Goal: Task Accomplishment & Management: Use online tool/utility

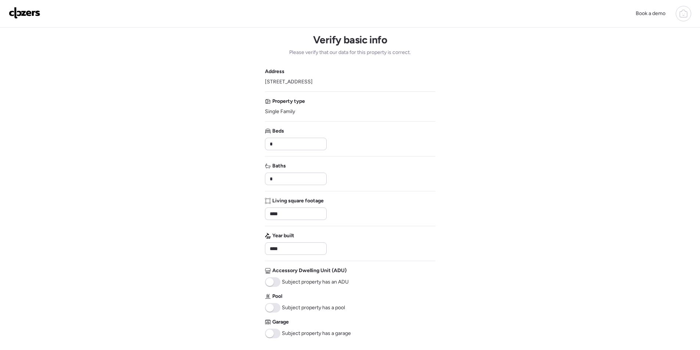
click at [30, 17] on img at bounding box center [25, 13] width 32 height 12
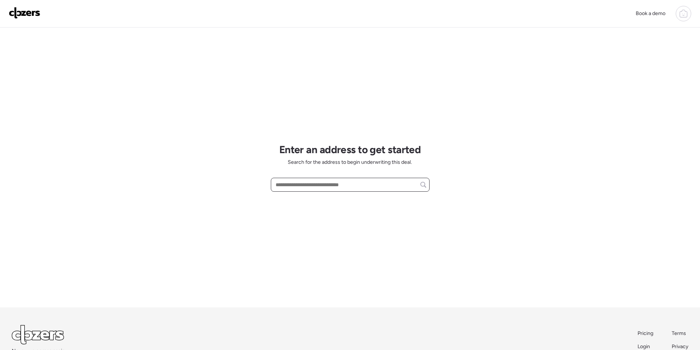
click at [296, 186] on input "text" at bounding box center [350, 185] width 152 height 10
paste input "**********"
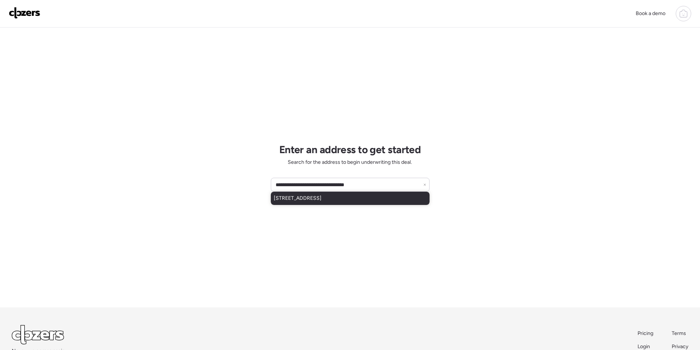
click at [321, 195] on span "[STREET_ADDRESS]" at bounding box center [298, 198] width 48 height 7
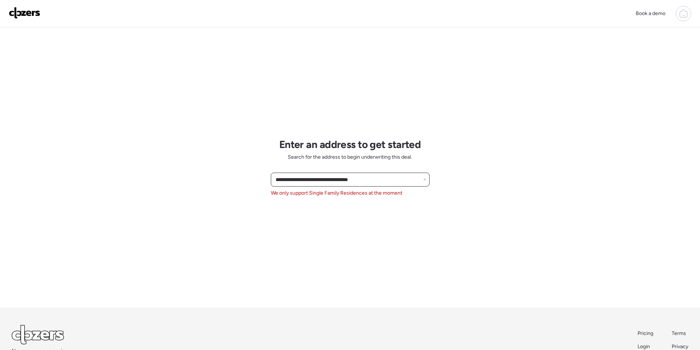
click at [309, 176] on input "**********" at bounding box center [350, 180] width 152 height 10
click at [308, 177] on input "**********" at bounding box center [350, 180] width 152 height 10
paste input "**********"
paste input "text"
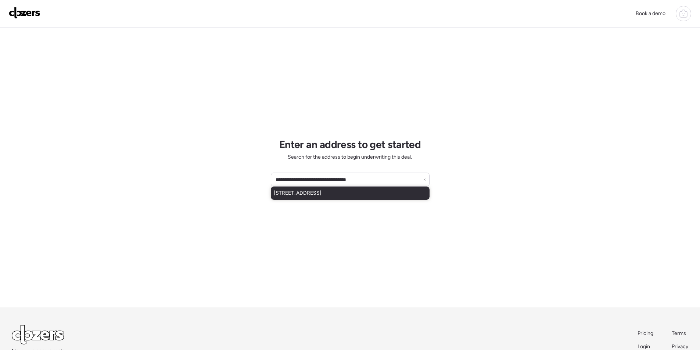
click at [365, 198] on div "[STREET_ADDRESS]" at bounding box center [350, 193] width 159 height 13
type input "**********"
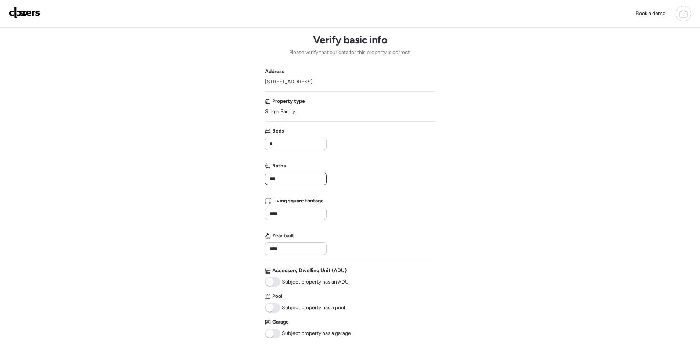
click at [288, 177] on input "***" at bounding box center [295, 179] width 55 height 10
click at [289, 178] on input "***" at bounding box center [295, 179] width 55 height 10
click at [308, 178] on input "*" at bounding box center [295, 179] width 55 height 10
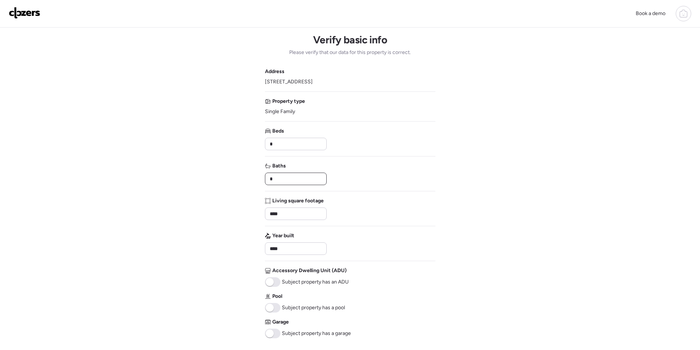
type input "*"
click at [375, 193] on div "Address [STREET_ADDRESS] Property type Single Family Beds * Baths * Living squa…" at bounding box center [350, 203] width 170 height 270
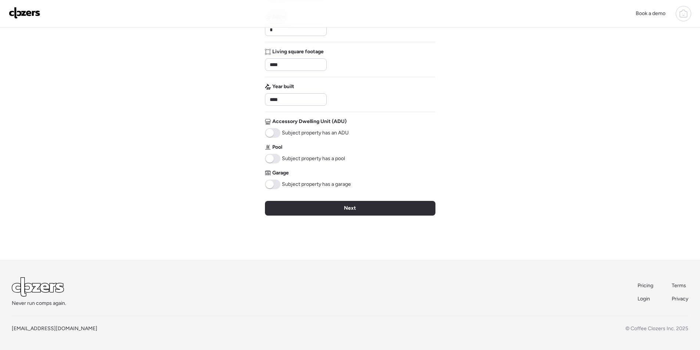
drag, startPoint x: 274, startPoint y: 158, endPoint x: 274, endPoint y: 172, distance: 14.0
click at [274, 158] on span at bounding box center [272, 159] width 15 height 10
click at [273, 188] on span at bounding box center [272, 185] width 15 height 10
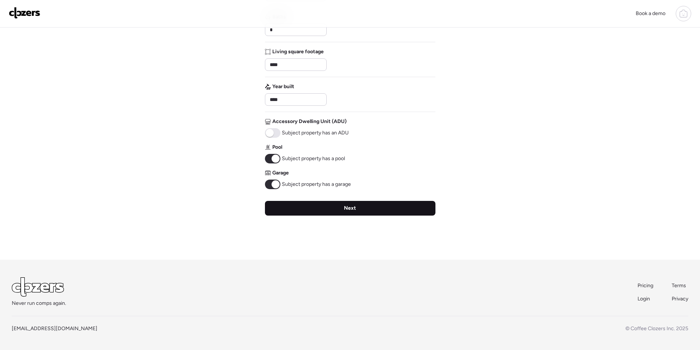
click at [309, 202] on div "Next" at bounding box center [350, 208] width 170 height 15
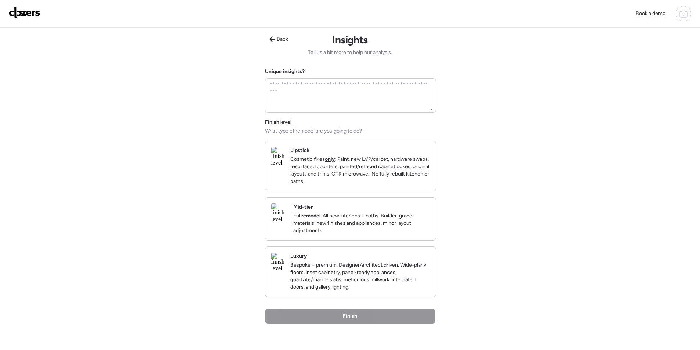
click at [407, 223] on p "Full remodel . All new kitchens + baths. Builder-grade materials, new finishes …" at bounding box center [361, 223] width 137 height 22
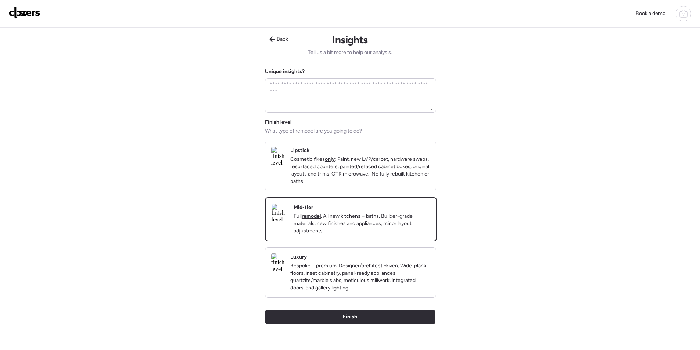
click at [390, 317] on div "Back Insights Tell us a bit more to help our analysis. Unique insights? Finish …" at bounding box center [350, 198] width 170 height 341
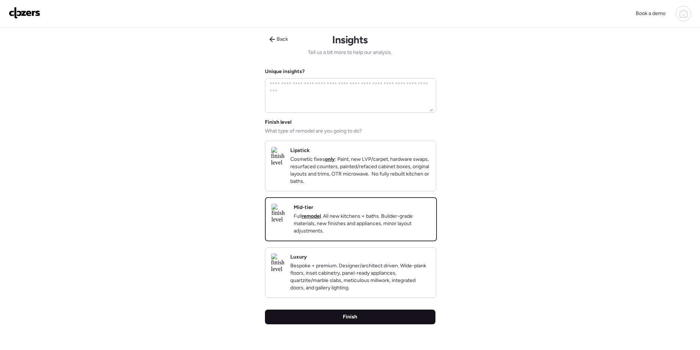
click at [389, 324] on div "Finish" at bounding box center [350, 317] width 170 height 15
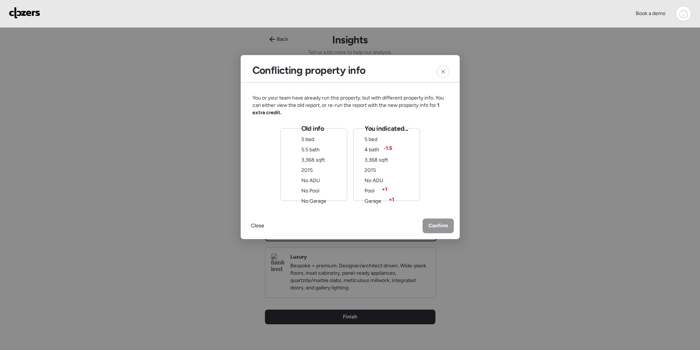
click at [323, 163] on span "3,368 sqft" at bounding box center [313, 160] width 24 height 6
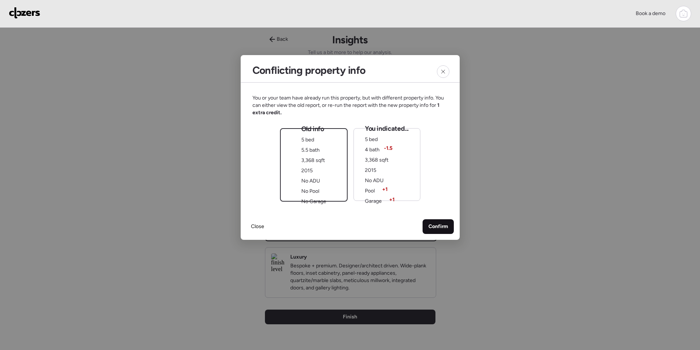
click at [438, 223] on div "Confirm" at bounding box center [438, 226] width 31 height 15
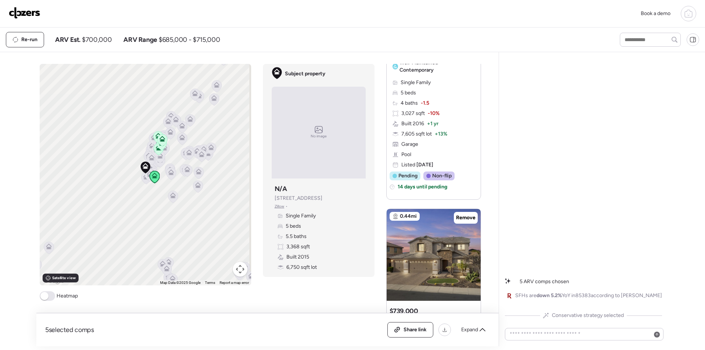
scroll to position [220, 0]
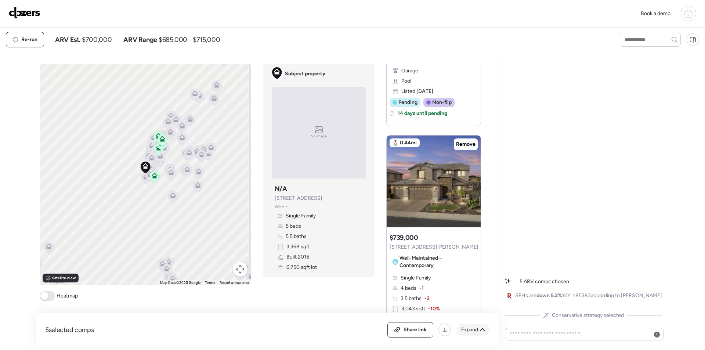
click at [480, 329] on icon at bounding box center [483, 330] width 6 height 6
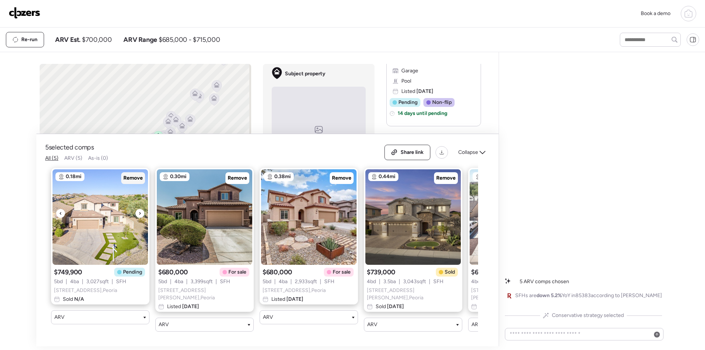
click at [139, 181] on span "Remove" at bounding box center [132, 178] width 19 height 7
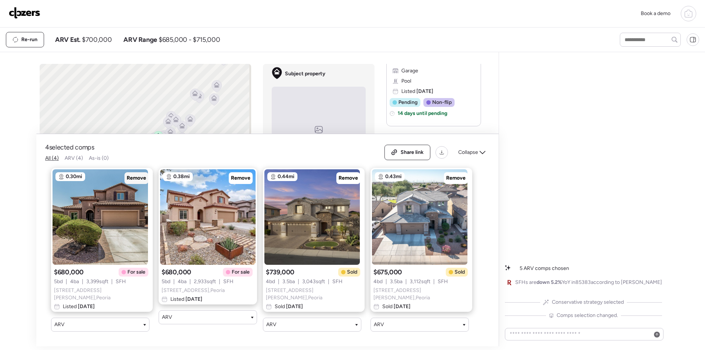
click at [139, 181] on span "Remove" at bounding box center [136, 178] width 19 height 7
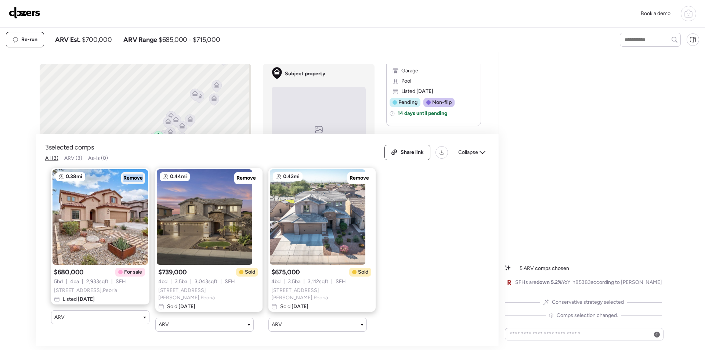
click at [139, 181] on span "Remove" at bounding box center [132, 178] width 19 height 7
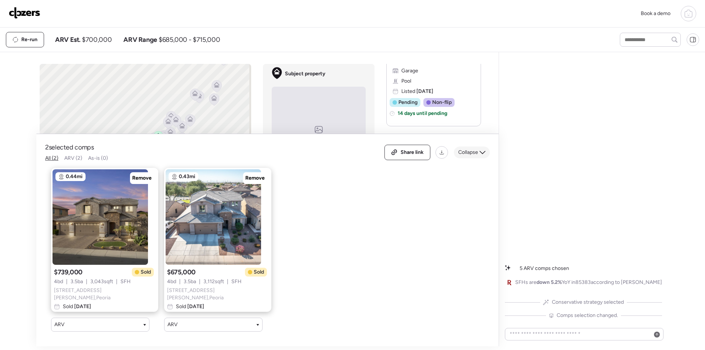
click at [475, 156] on span "Collapse" at bounding box center [469, 152] width 20 height 7
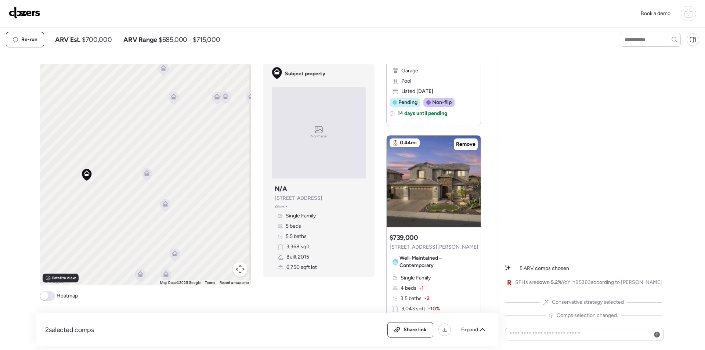
drag, startPoint x: 154, startPoint y: 230, endPoint x: 157, endPoint y: 191, distance: 39.1
click at [157, 191] on div "To activate drag with keyboard, press Alt + Enter. Once in keyboard drag state,…" at bounding box center [146, 175] width 212 height 222
click at [144, 172] on icon at bounding box center [147, 171] width 6 height 3
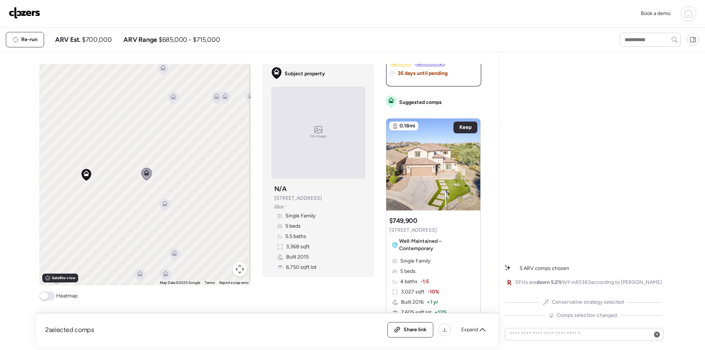
scroll to position [0, 0]
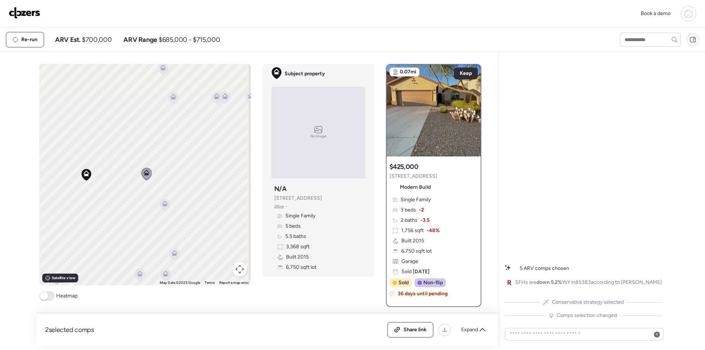
click at [172, 257] on icon at bounding box center [174, 254] width 10 height 12
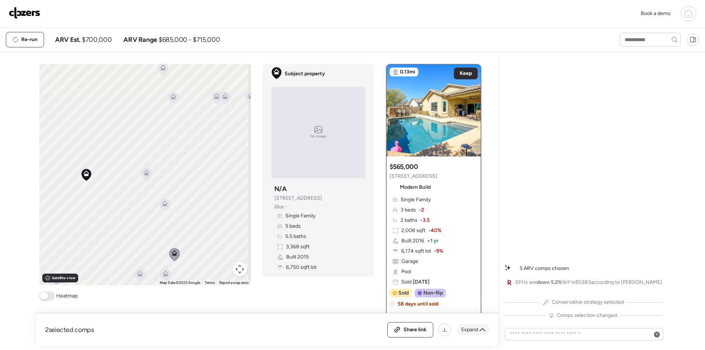
click at [472, 328] on span "Expand" at bounding box center [469, 329] width 17 height 7
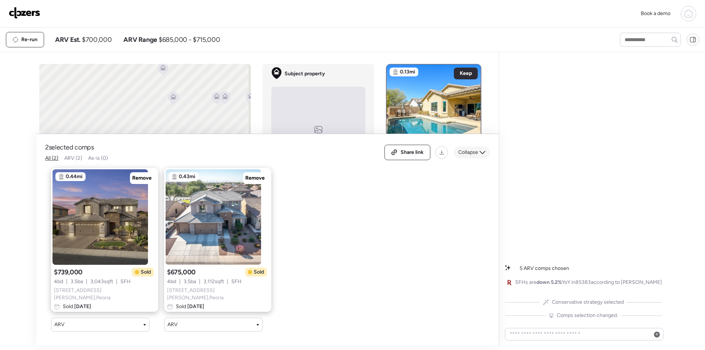
click at [478, 156] on span "Collapse" at bounding box center [469, 152] width 20 height 7
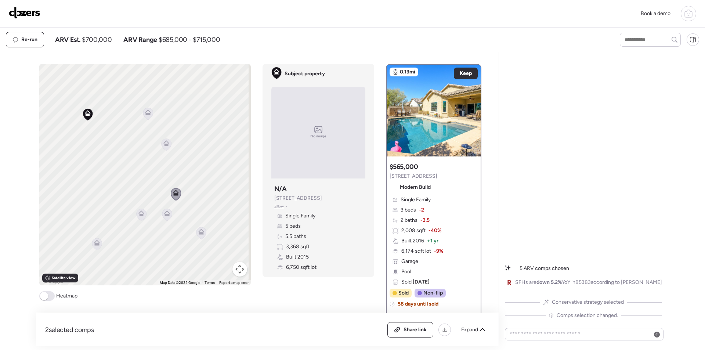
drag, startPoint x: 150, startPoint y: 258, endPoint x: 144, endPoint y: 209, distance: 48.6
click at [144, 209] on div "To activate drag with keyboard, press Alt + Enter. Once in keyboard drag state,…" at bounding box center [145, 175] width 212 height 222
click at [137, 208] on icon at bounding box center [139, 207] width 5 height 2
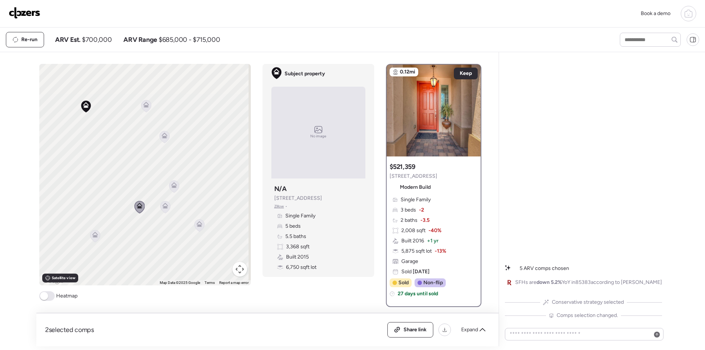
click at [163, 209] on icon at bounding box center [165, 207] width 10 height 12
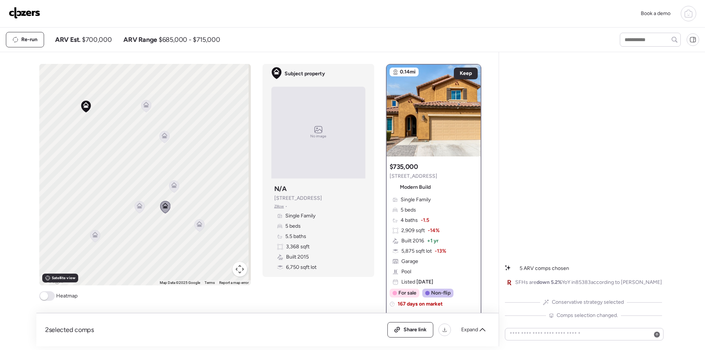
click at [93, 238] on icon at bounding box center [95, 236] width 10 height 12
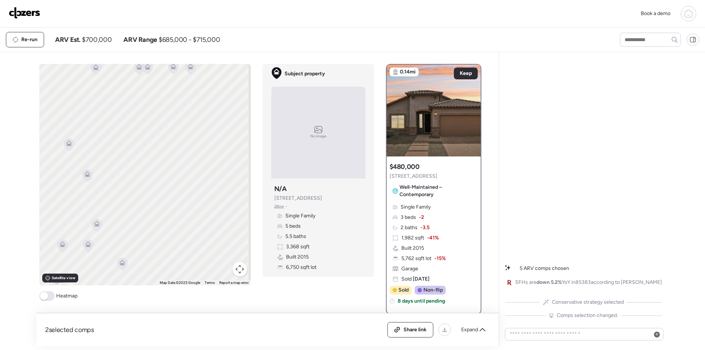
drag, startPoint x: 186, startPoint y: 187, endPoint x: 106, endPoint y: 226, distance: 88.6
click at [106, 226] on div "To activate drag with keyboard, press Alt + Enter. Once in keyboard drag state,…" at bounding box center [145, 175] width 212 height 222
drag, startPoint x: 172, startPoint y: 214, endPoint x: 75, endPoint y: 198, distance: 98.6
click at [75, 198] on div "To activate drag with keyboard, press Alt + Enter. Once in keyboard drag state,…" at bounding box center [145, 175] width 212 height 222
click at [211, 157] on icon at bounding box center [213, 156] width 5 height 2
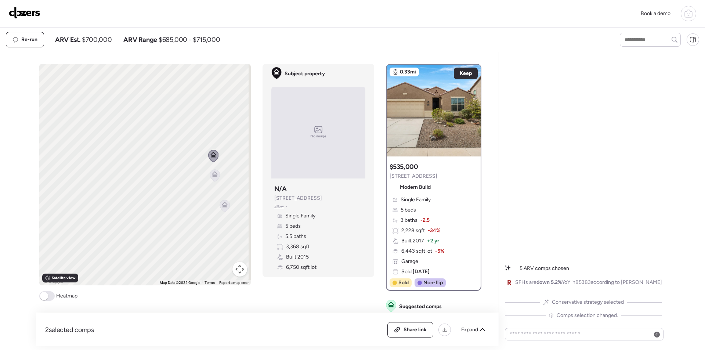
click at [214, 172] on icon at bounding box center [215, 174] width 6 height 6
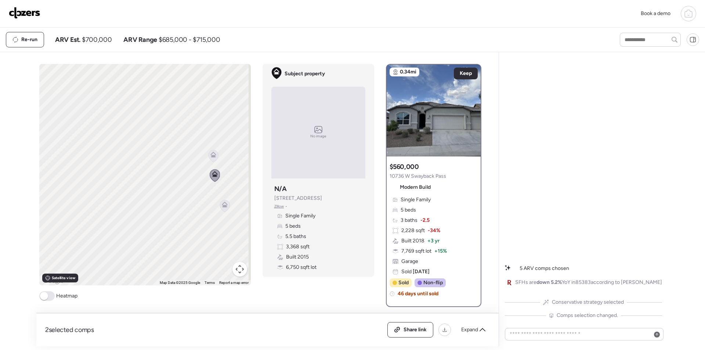
click at [225, 203] on icon at bounding box center [225, 206] width 10 height 12
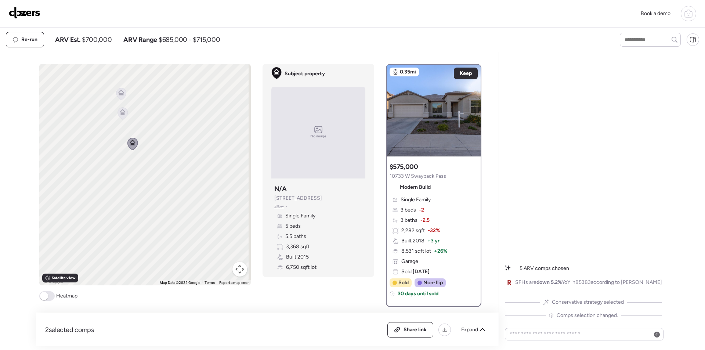
drag, startPoint x: 226, startPoint y: 188, endPoint x: 165, endPoint y: 116, distance: 95.1
click at [150, 108] on div "To navigate, press the arrow keys. To activate drag with keyboard, press Alt + …" at bounding box center [145, 175] width 212 height 222
drag, startPoint x: 177, startPoint y: 153, endPoint x: 210, endPoint y: 151, distance: 33.5
click at [210, 151] on div "To navigate, press the arrow keys. To activate drag with keyboard, press Alt + …" at bounding box center [145, 175] width 212 height 222
drag, startPoint x: 148, startPoint y: 178, endPoint x: 203, endPoint y: 152, distance: 61.0
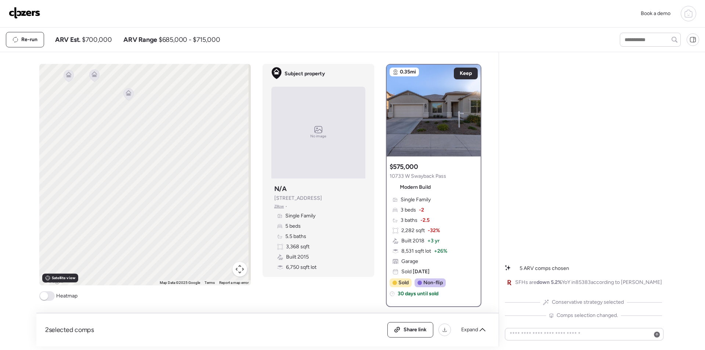
click at [203, 152] on div "To navigate, press the arrow keys. To activate drag with keyboard, press Alt + …" at bounding box center [145, 175] width 212 height 222
click at [149, 108] on icon at bounding box center [152, 108] width 6 height 6
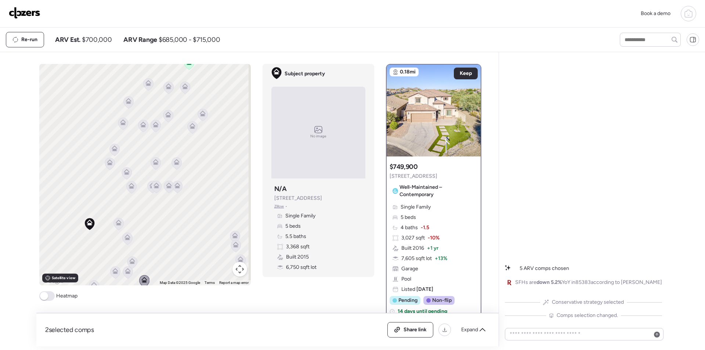
drag, startPoint x: 215, startPoint y: 125, endPoint x: 172, endPoint y: 267, distance: 149.3
click at [172, 267] on div "To navigate, press the arrow keys. To activate drag with keyboard, press Alt + …" at bounding box center [145, 175] width 212 height 222
click at [130, 191] on icon at bounding box center [131, 187] width 10 height 12
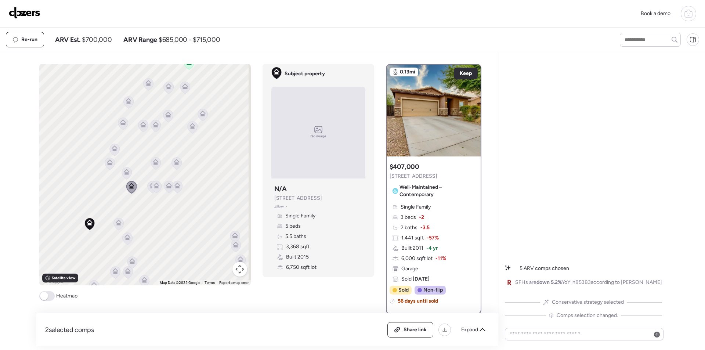
click at [151, 189] on icon at bounding box center [156, 187] width 10 height 12
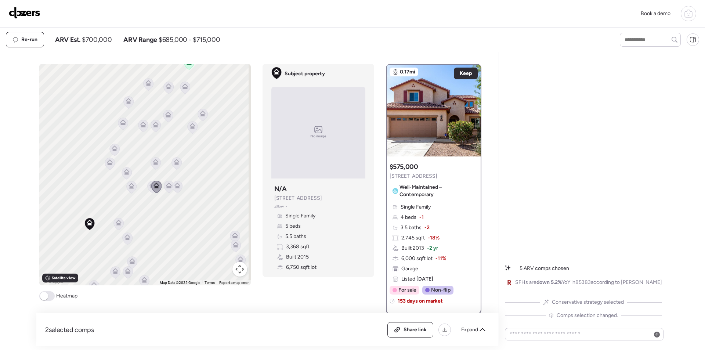
click at [144, 185] on div "To activate drag with keyboard, press Alt + Enter. Once in keyboard drag state,…" at bounding box center [145, 175] width 212 height 222
click at [109, 164] on icon at bounding box center [109, 164] width 5 height 2
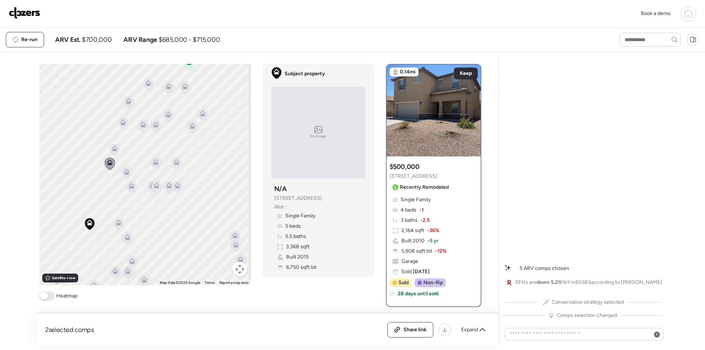
click at [112, 149] on icon at bounding box center [115, 149] width 6 height 6
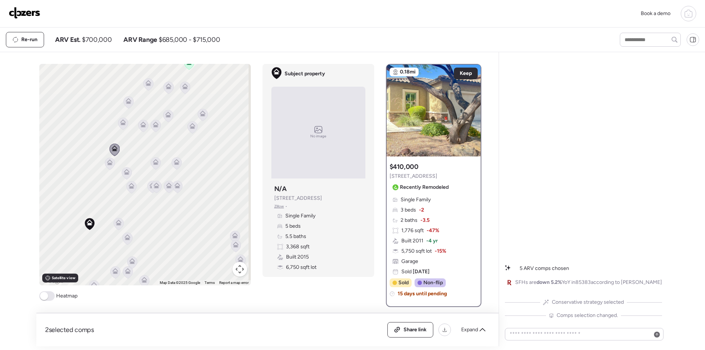
drag, startPoint x: 124, startPoint y: 170, endPoint x: 129, endPoint y: 172, distance: 5.5
click at [125, 171] on icon at bounding box center [127, 172] width 6 height 6
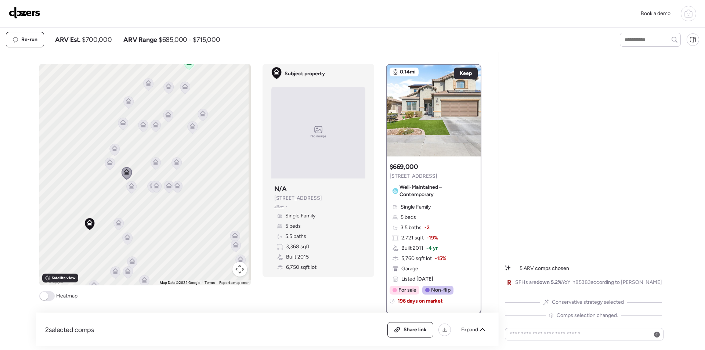
click at [151, 162] on div at bounding box center [156, 164] width 10 height 14
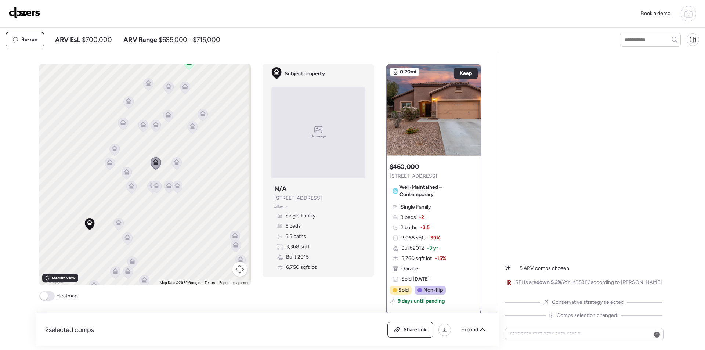
click at [172, 162] on icon at bounding box center [177, 163] width 10 height 12
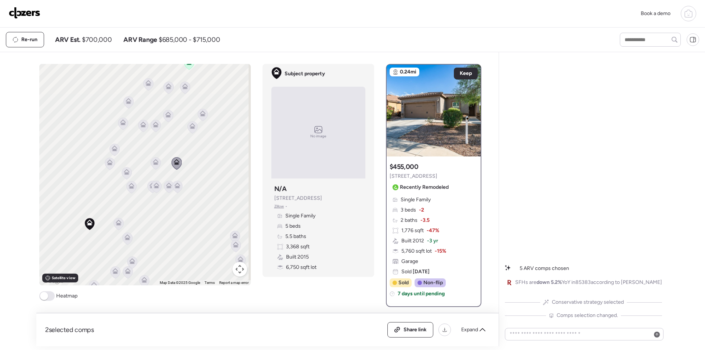
click at [138, 130] on icon at bounding box center [143, 126] width 10 height 12
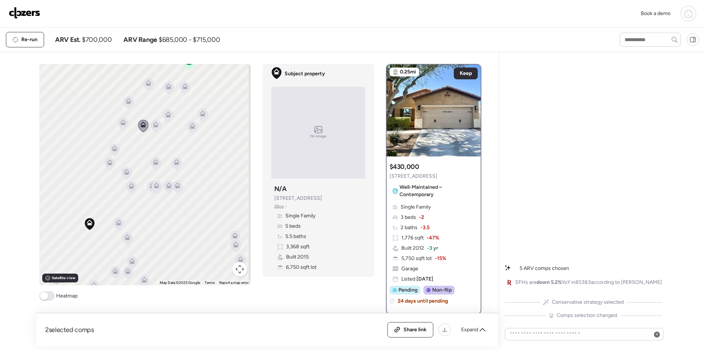
click at [157, 123] on icon at bounding box center [156, 126] width 10 height 12
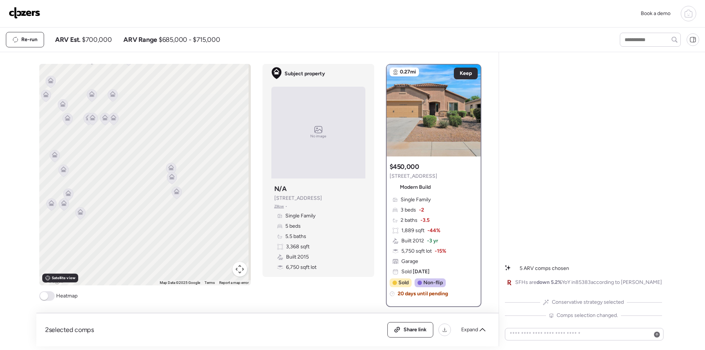
drag, startPoint x: 197, startPoint y: 226, endPoint x: 131, endPoint y: 152, distance: 99.1
click at [131, 152] on div "To activate drag with keyboard, press Alt + Enter. Once in keyboard drag state,…" at bounding box center [145, 175] width 212 height 222
click at [169, 169] on icon at bounding box center [171, 169] width 5 height 2
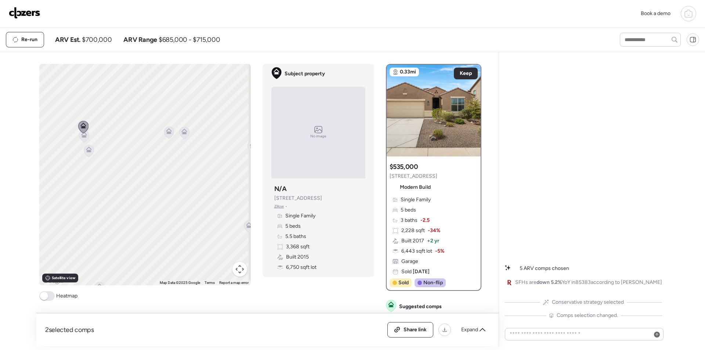
drag, startPoint x: 212, startPoint y: 200, endPoint x: 148, endPoint y: 162, distance: 74.3
click at [148, 162] on div "To navigate, press the arrow keys. To activate drag with keyboard, press Alt + …" at bounding box center [145, 175] width 212 height 222
click at [166, 134] on icon at bounding box center [169, 132] width 10 height 12
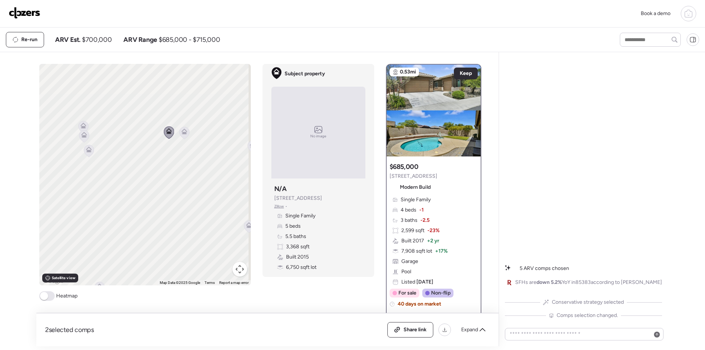
click at [186, 134] on icon at bounding box center [184, 133] width 10 height 12
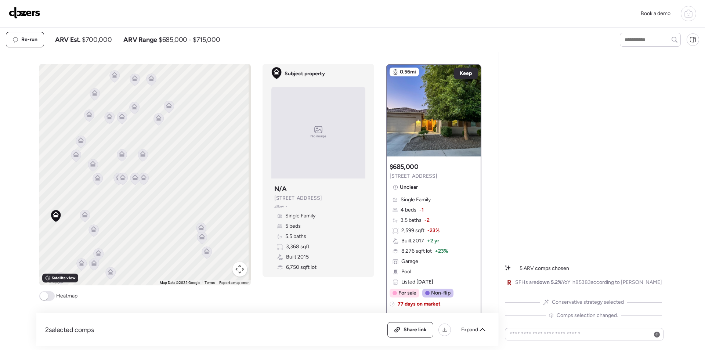
drag, startPoint x: 104, startPoint y: 132, endPoint x: 224, endPoint y: 235, distance: 158.4
click at [224, 235] on div "To navigate, press the arrow keys. To activate drag with keyboard, press Alt + …" at bounding box center [145, 175] width 212 height 222
click at [171, 111] on icon at bounding box center [171, 109] width 10 height 12
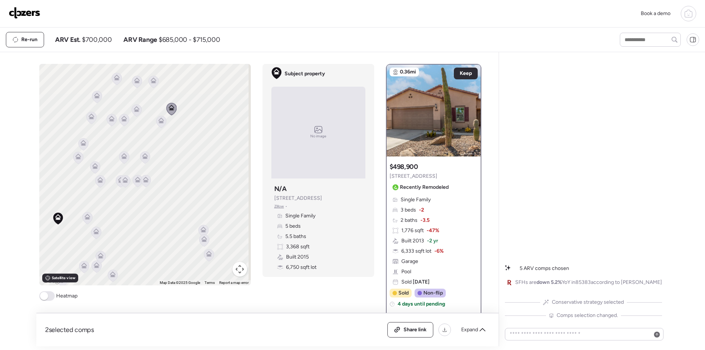
click at [162, 121] on icon at bounding box center [161, 122] width 10 height 12
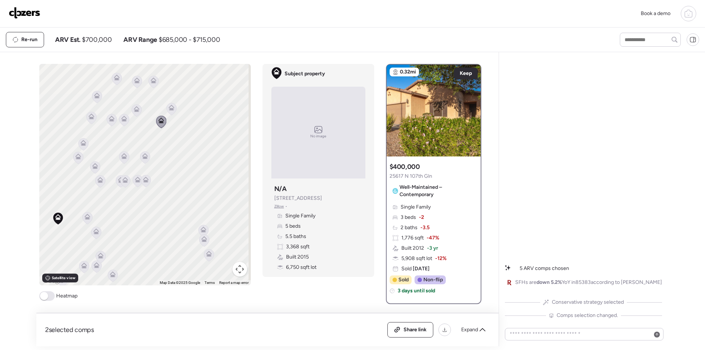
click at [137, 105] on icon at bounding box center [137, 110] width 10 height 12
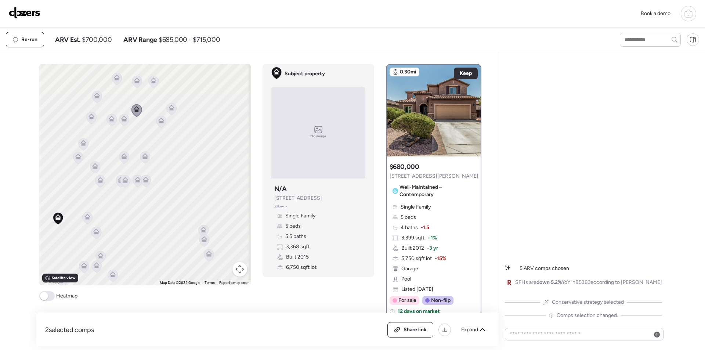
click at [124, 121] on icon at bounding box center [124, 119] width 6 height 6
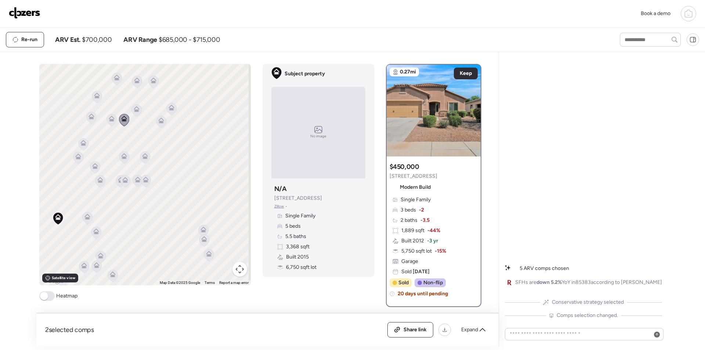
click at [101, 119] on div "To activate drag with keyboard, press Alt + Enter. Once in keyboard drag state,…" at bounding box center [145, 175] width 212 height 222
click at [107, 120] on icon at bounding box center [112, 120] width 10 height 12
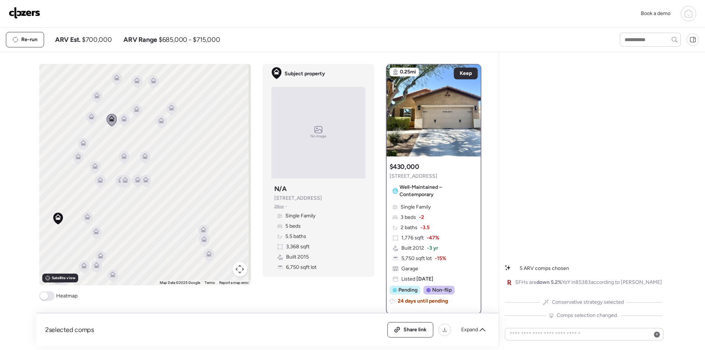
click at [94, 96] on icon at bounding box center [97, 96] width 6 height 6
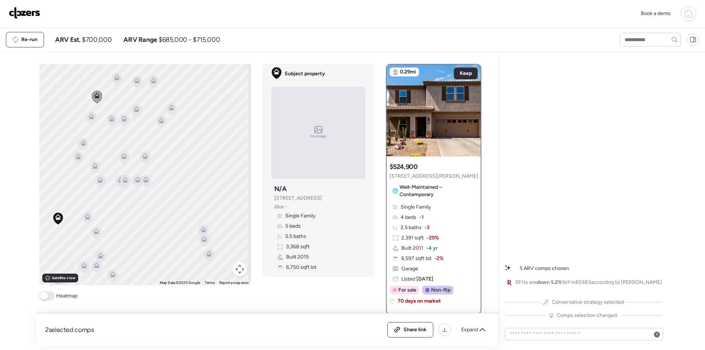
click at [145, 185] on icon at bounding box center [146, 181] width 10 height 12
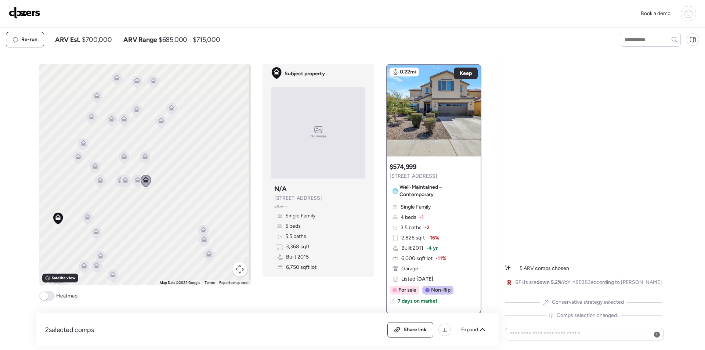
click at [133, 180] on icon at bounding box center [138, 181] width 10 height 12
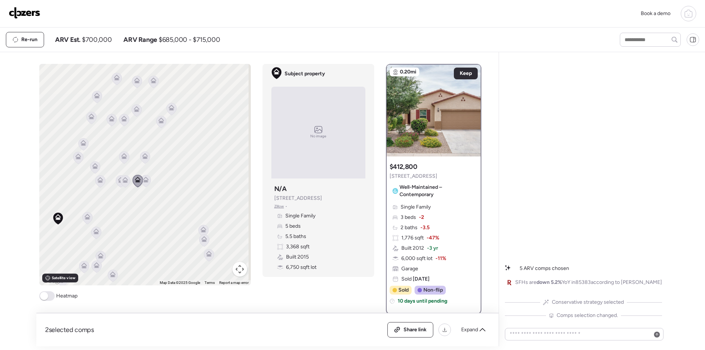
drag, startPoint x: 121, startPoint y: 158, endPoint x: 131, endPoint y: 157, distance: 10.4
click at [122, 158] on icon at bounding box center [124, 158] width 5 height 2
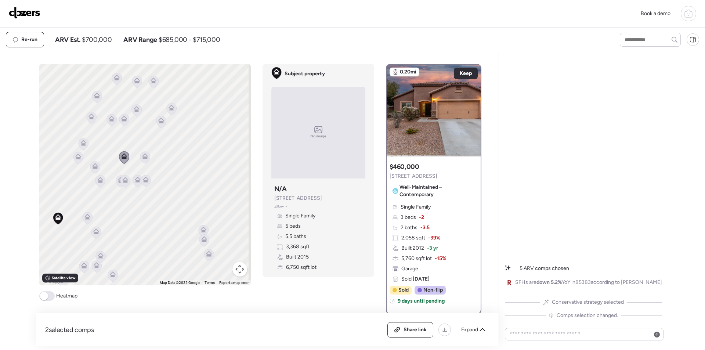
click at [142, 154] on icon at bounding box center [145, 156] width 6 height 6
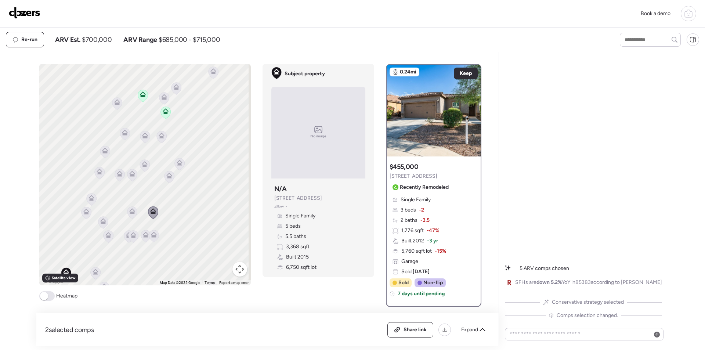
drag, startPoint x: 174, startPoint y: 143, endPoint x: 180, endPoint y: 202, distance: 59.5
click at [182, 203] on div "To activate drag with keyboard, press Alt + Enter. Once in keyboard drag state,…" at bounding box center [145, 175] width 212 height 222
click at [122, 138] on icon at bounding box center [124, 137] width 5 height 2
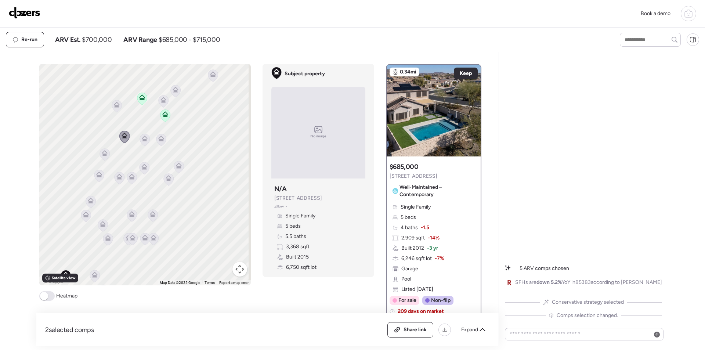
click at [140, 139] on icon at bounding box center [145, 140] width 10 height 12
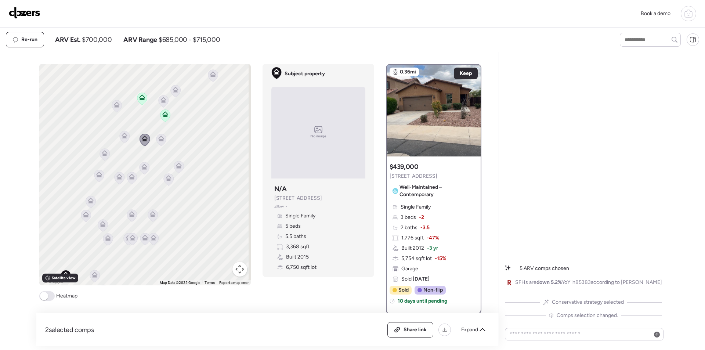
drag, startPoint x: 160, startPoint y: 139, endPoint x: 165, endPoint y: 143, distance: 6.0
click at [161, 140] on icon at bounding box center [161, 140] width 5 height 2
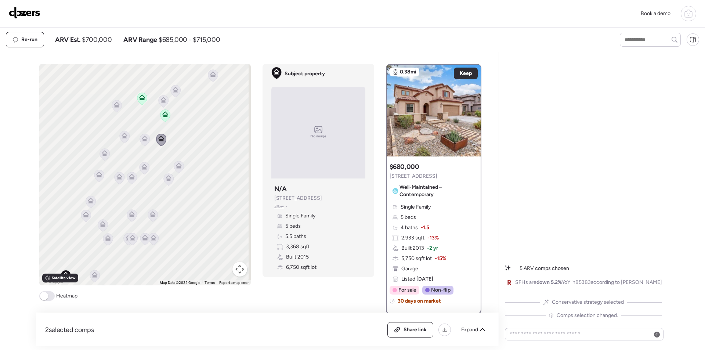
click at [115, 113] on div at bounding box center [117, 107] width 10 height 14
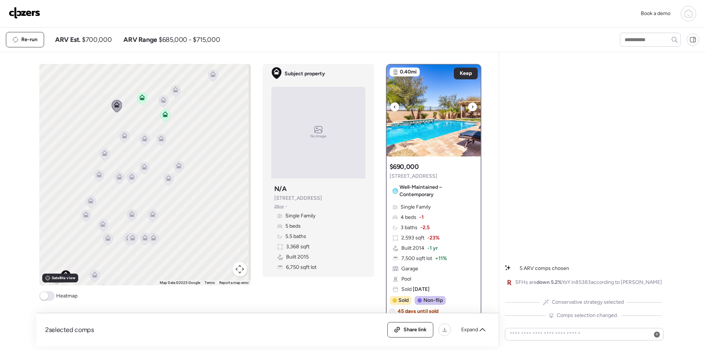
click at [471, 105] on icon at bounding box center [472, 107] width 3 height 9
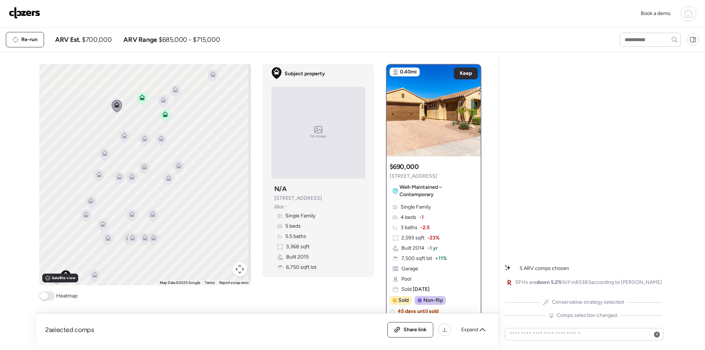
click at [164, 101] on icon at bounding box center [164, 100] width 6 height 6
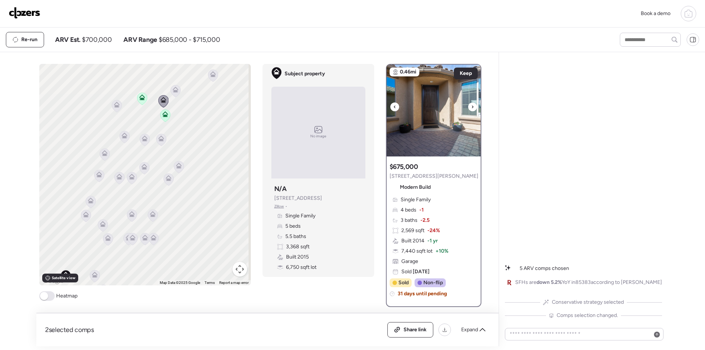
click at [469, 102] on img at bounding box center [434, 111] width 94 height 92
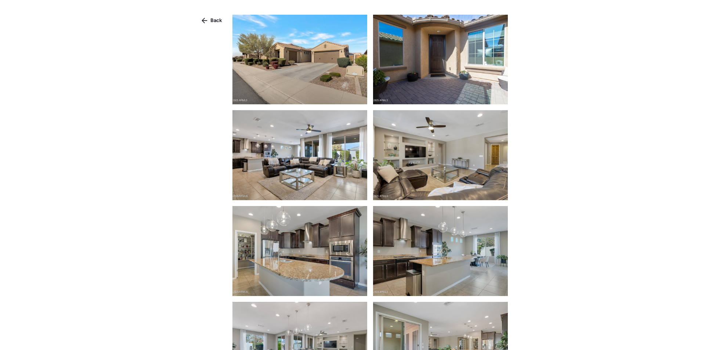
click at [209, 14] on div "Back" at bounding box center [352, 188] width 705 height 377
click at [211, 21] on div "Back" at bounding box center [211, 21] width 29 height 12
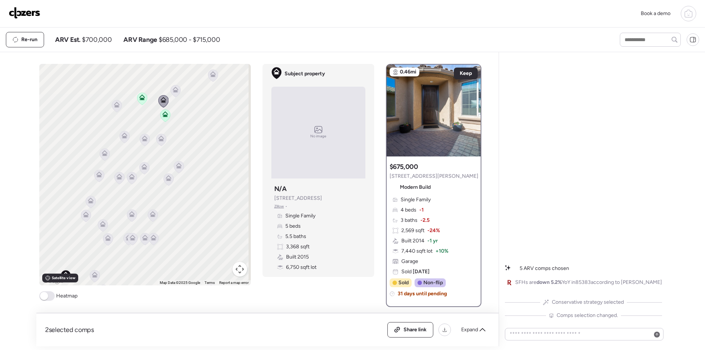
click at [173, 88] on icon at bounding box center [176, 90] width 6 height 6
click at [172, 88] on icon at bounding box center [173, 91] width 6 height 6
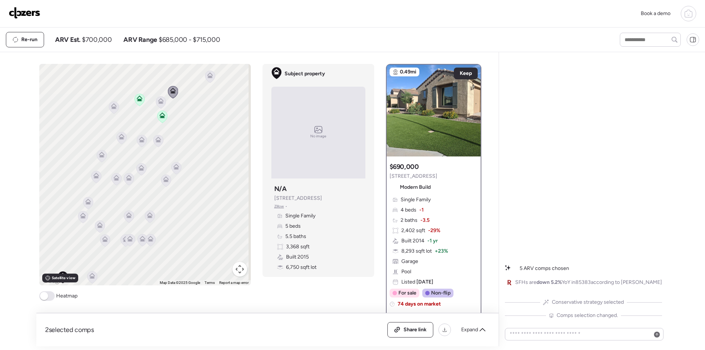
click at [201, 77] on div "To activate drag with keyboard, press Alt + Enter. Once in keyboard drag state,…" at bounding box center [145, 175] width 212 height 222
click at [207, 80] on icon at bounding box center [210, 77] width 10 height 12
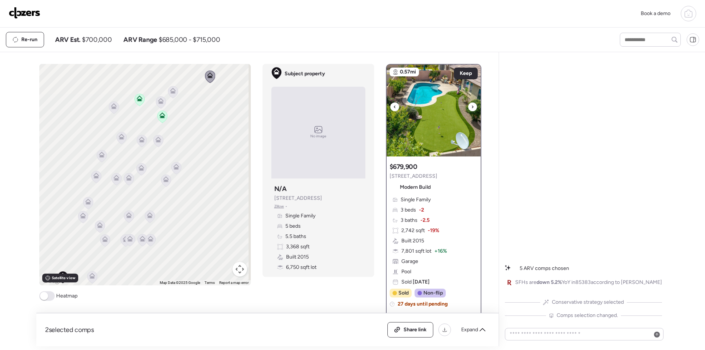
click at [471, 107] on icon at bounding box center [472, 107] width 3 height 9
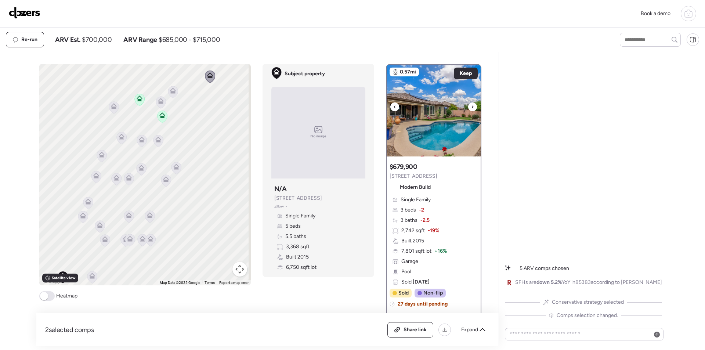
click at [471, 107] on icon at bounding box center [472, 107] width 3 height 9
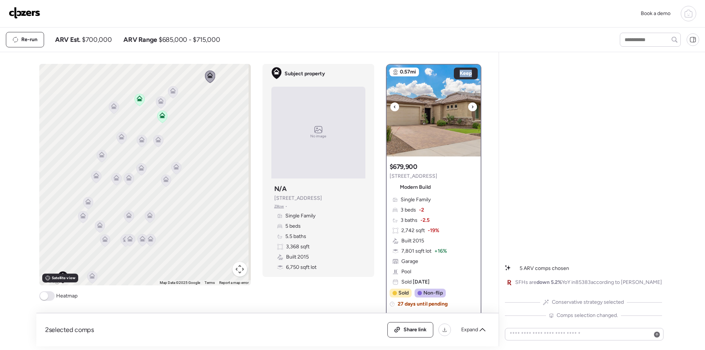
click at [471, 107] on icon at bounding box center [472, 107] width 3 height 9
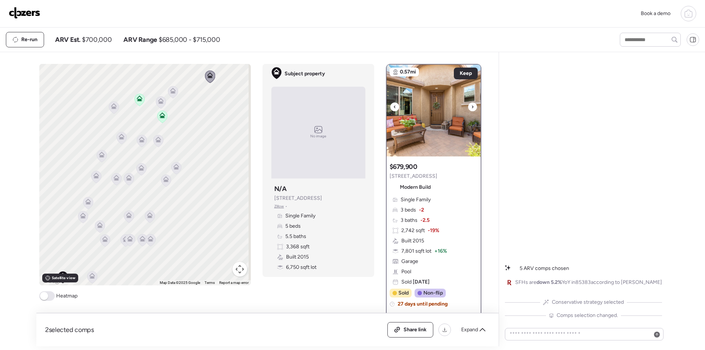
click at [471, 107] on icon at bounding box center [472, 107] width 3 height 9
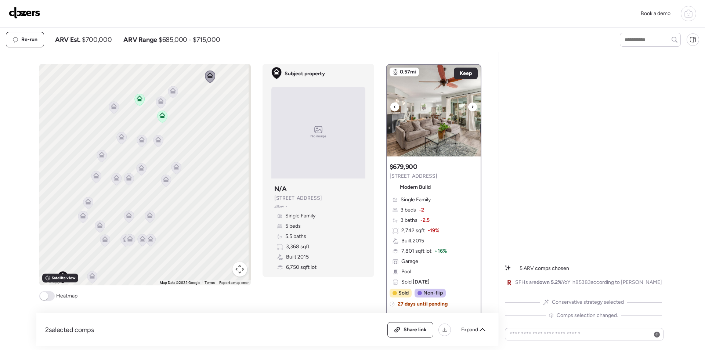
click at [471, 107] on icon at bounding box center [472, 107] width 3 height 9
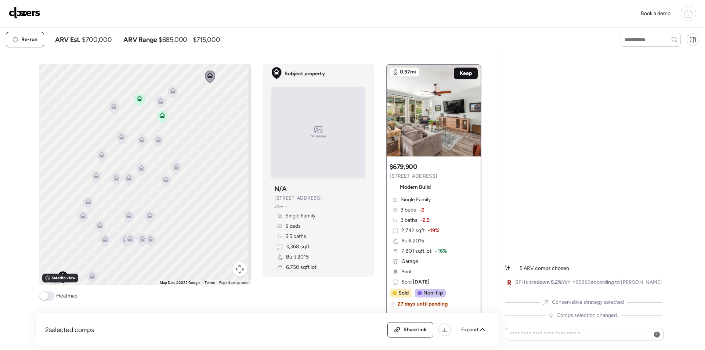
click at [461, 69] on div "Keep" at bounding box center [466, 74] width 24 height 12
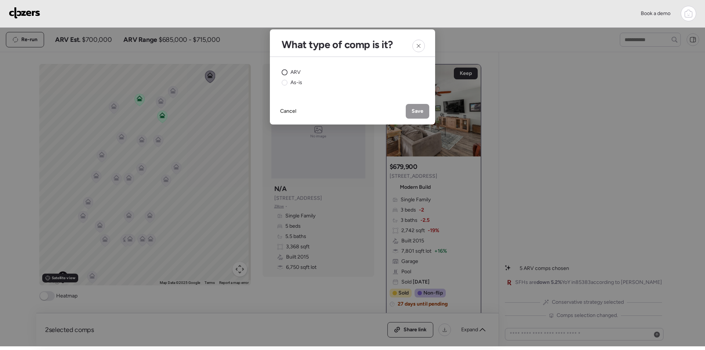
click at [287, 73] on circle at bounding box center [285, 73] width 6 height 6
click at [417, 115] on div "Save" at bounding box center [418, 111] width 24 height 15
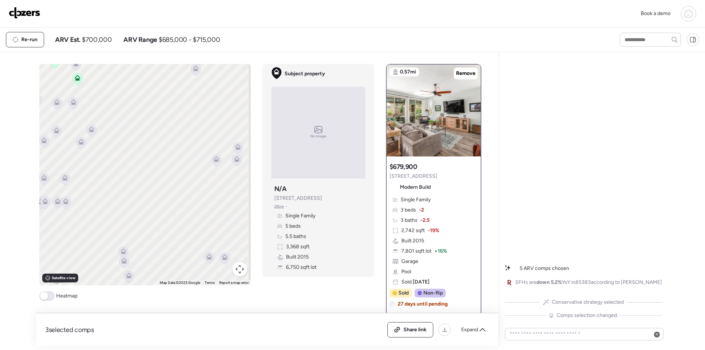
drag, startPoint x: 147, startPoint y: 199, endPoint x: 117, endPoint y: 192, distance: 30.9
click at [116, 193] on div "To activate drag with keyboard, press Alt + Enter. Once in keyboard drag state,…" at bounding box center [145, 175] width 212 height 222
drag, startPoint x: 176, startPoint y: 184, endPoint x: 170, endPoint y: 179, distance: 8.1
click at [171, 232] on div "To activate drag with keyboard, press Alt + Enter. Once in keyboard drag state,…" at bounding box center [145, 175] width 212 height 222
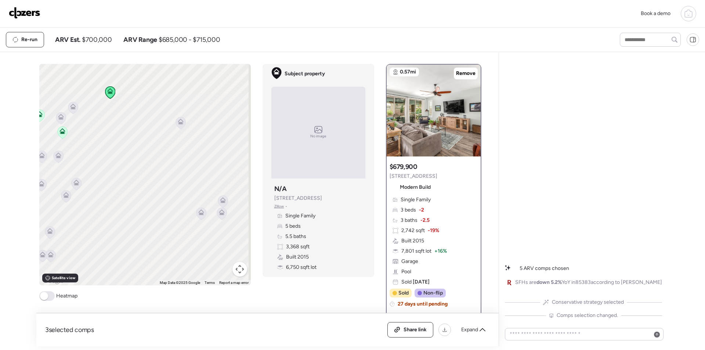
click at [178, 126] on icon at bounding box center [181, 123] width 10 height 12
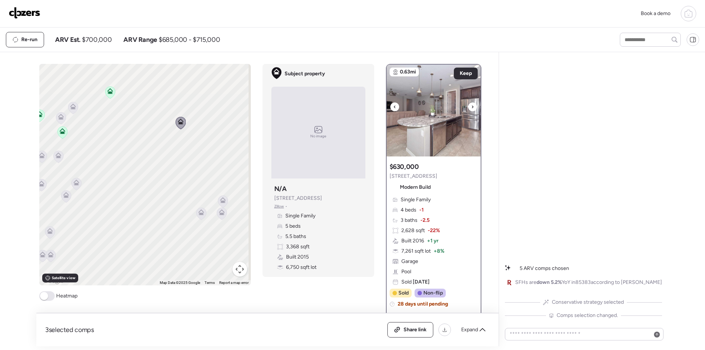
click at [471, 107] on icon at bounding box center [472, 107] width 3 height 9
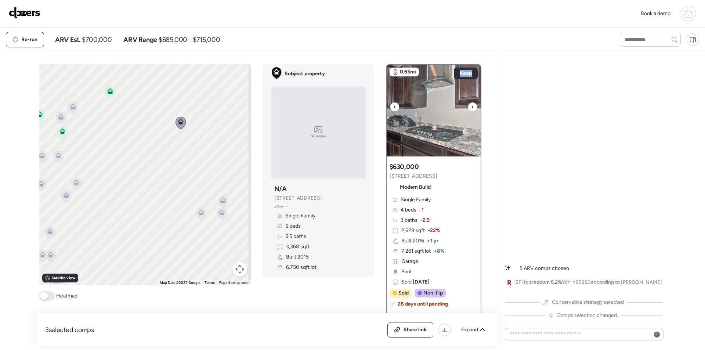
click at [471, 107] on icon at bounding box center [472, 107] width 3 height 9
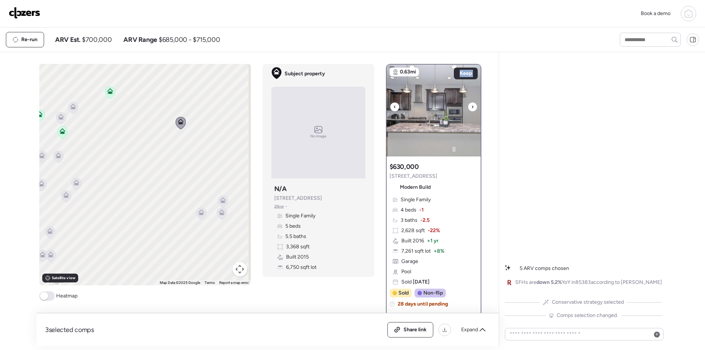
click at [471, 107] on icon at bounding box center [472, 107] width 3 height 9
click at [438, 116] on img at bounding box center [434, 111] width 94 height 92
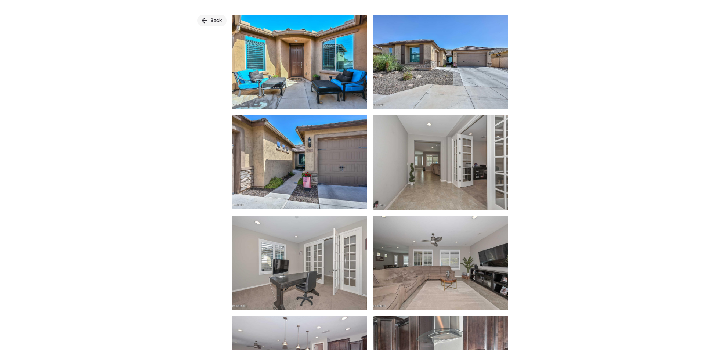
click at [211, 21] on span "Back" at bounding box center [217, 20] width 12 height 7
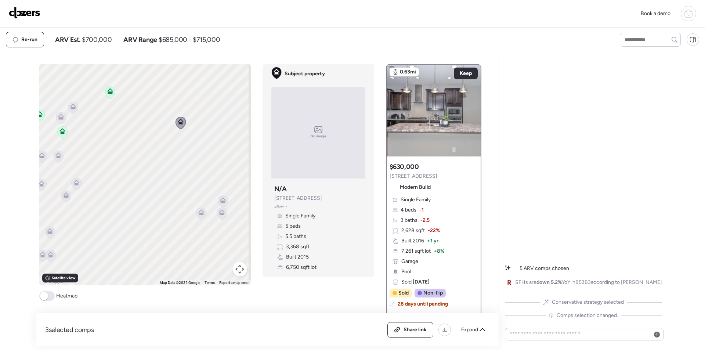
click at [202, 214] on icon at bounding box center [201, 214] width 10 height 12
click at [201, 214] on icon at bounding box center [201, 212] width 6 height 6
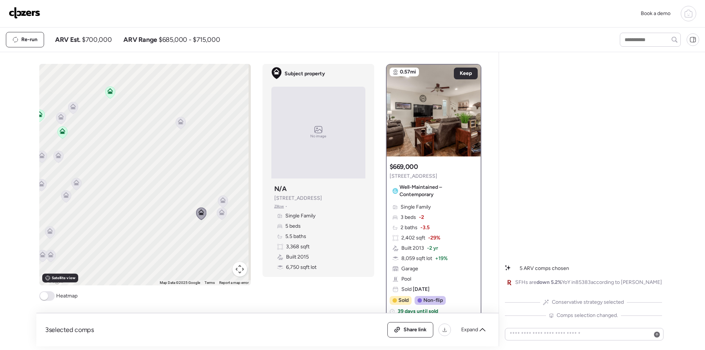
click at [218, 217] on icon at bounding box center [222, 214] width 10 height 12
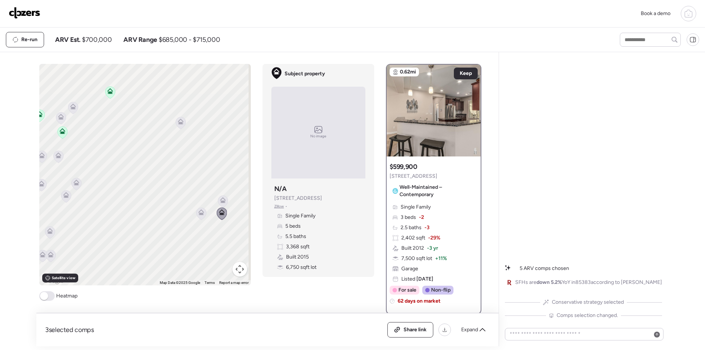
click at [222, 200] on icon at bounding box center [223, 200] width 6 height 6
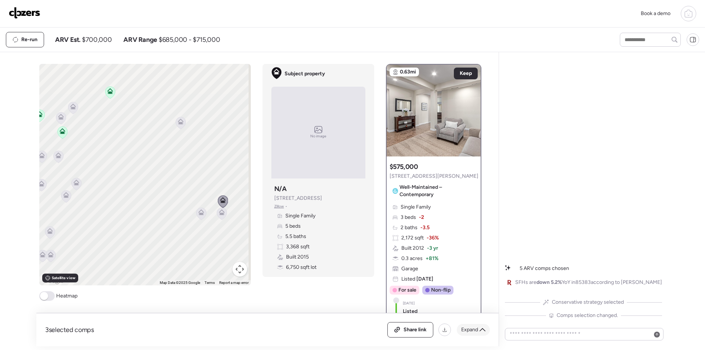
click at [477, 332] on span "Expand" at bounding box center [469, 329] width 17 height 7
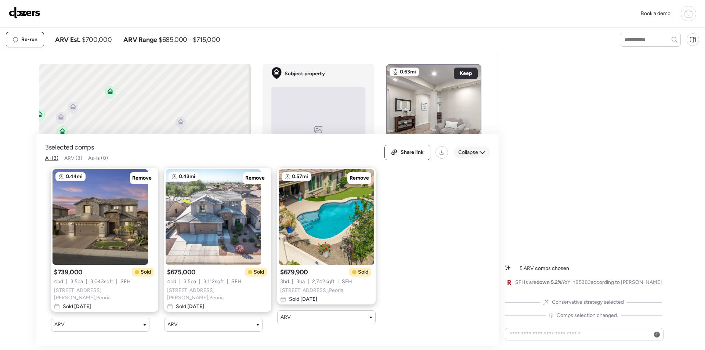
click at [470, 155] on span "Collapse" at bounding box center [469, 152] width 20 height 7
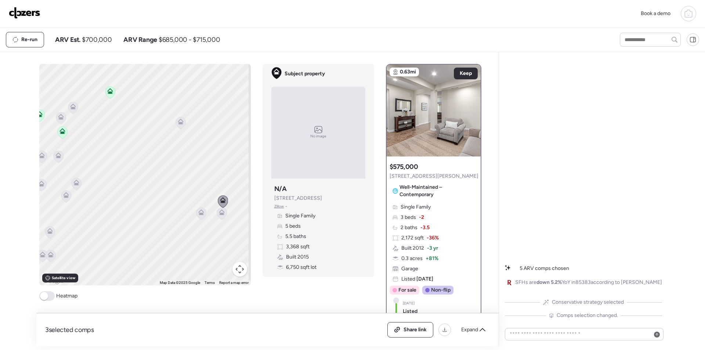
click at [105, 44] on span "$700,000" at bounding box center [97, 39] width 30 height 9
copy span "700,000"
drag, startPoint x: 407, startPoint y: 338, endPoint x: 410, endPoint y: 341, distance: 4.0
click at [407, 338] on div "3 selected comps All (3) ARV (3) As-is (0) Share link Expand" at bounding box center [267, 329] width 463 height 33
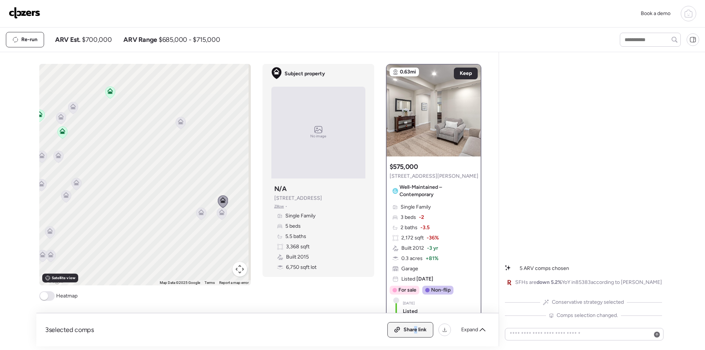
click at [417, 331] on span "Share link" at bounding box center [415, 329] width 23 height 7
click at [28, 14] on img at bounding box center [25, 13] width 32 height 12
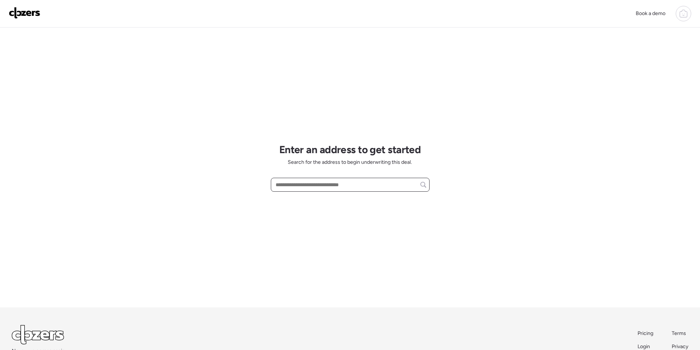
click at [290, 187] on input "text" at bounding box center [350, 185] width 152 height 10
paste input "**********"
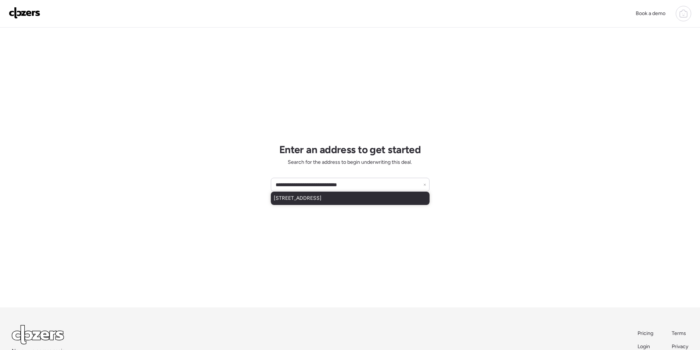
click at [303, 200] on span "5815 S 27th St, Phoenix, AZ, 85040" at bounding box center [298, 198] width 48 height 7
type input "**********"
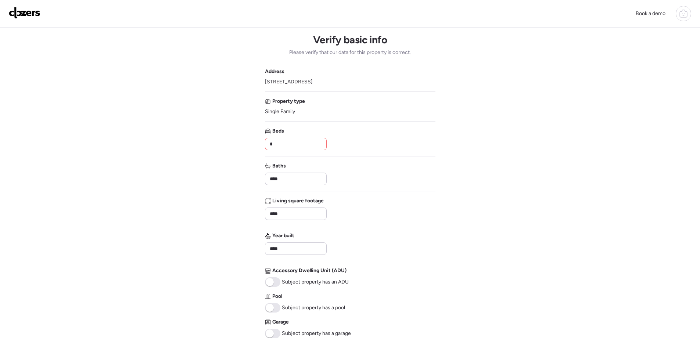
click at [298, 137] on div "Beds *" at bounding box center [295, 138] width 61 height 23
click at [296, 142] on input "*" at bounding box center [295, 144] width 55 height 10
click at [297, 142] on input "*" at bounding box center [295, 144] width 55 height 10
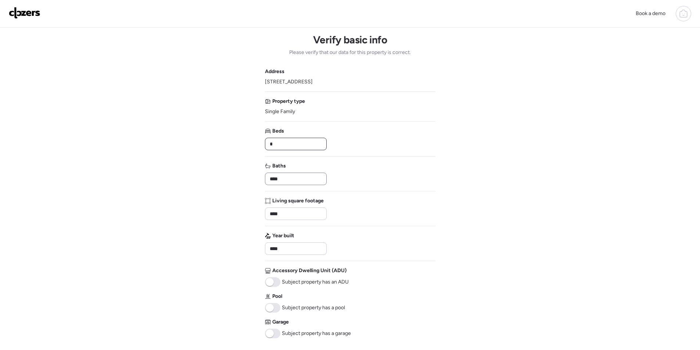
type input "*"
click at [294, 179] on input "****" at bounding box center [295, 179] width 55 height 10
type input "*"
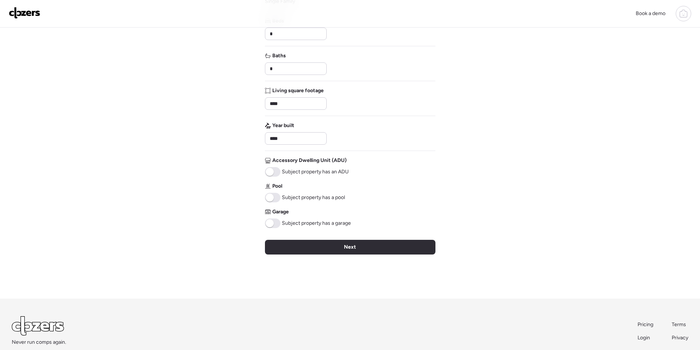
click at [269, 223] on span at bounding box center [270, 223] width 8 height 8
click at [341, 245] on div "Next" at bounding box center [350, 247] width 170 height 15
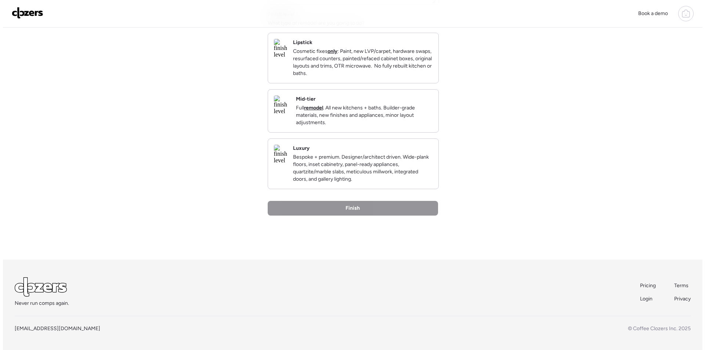
scroll to position [0, 0]
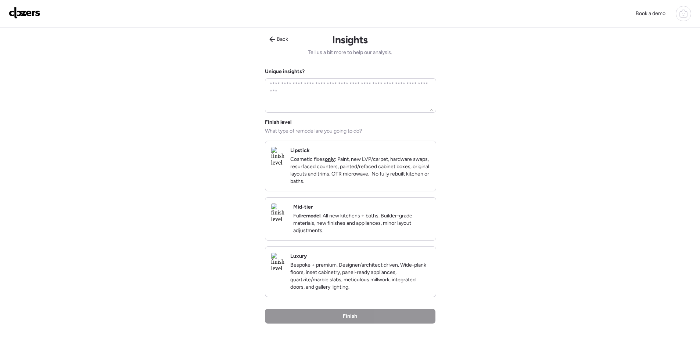
click at [383, 234] on p "Full remodel . All new kitchens + baths. Builder-grade materials, new finishes …" at bounding box center [361, 223] width 137 height 22
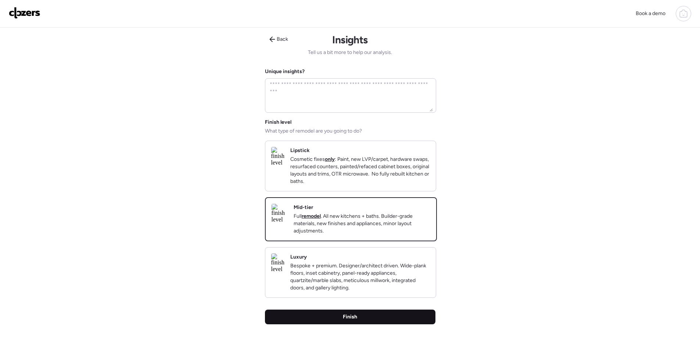
click at [374, 324] on div "Finish" at bounding box center [350, 317] width 170 height 15
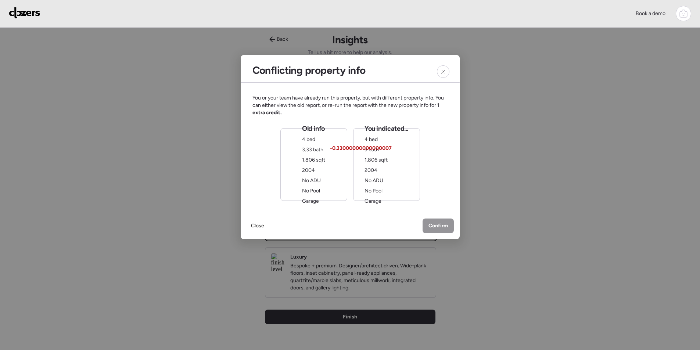
click at [370, 193] on span "No Pool" at bounding box center [373, 191] width 18 height 6
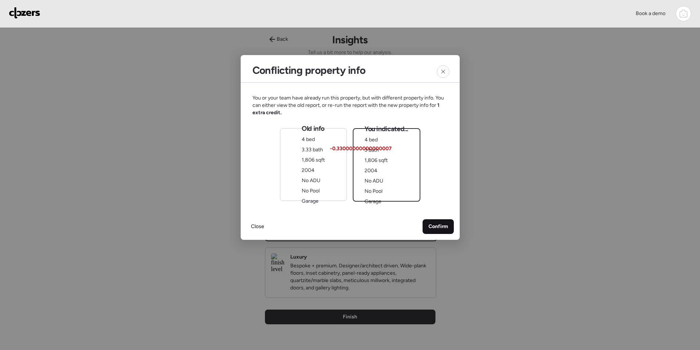
click at [436, 231] on div "Confirm" at bounding box center [438, 226] width 31 height 15
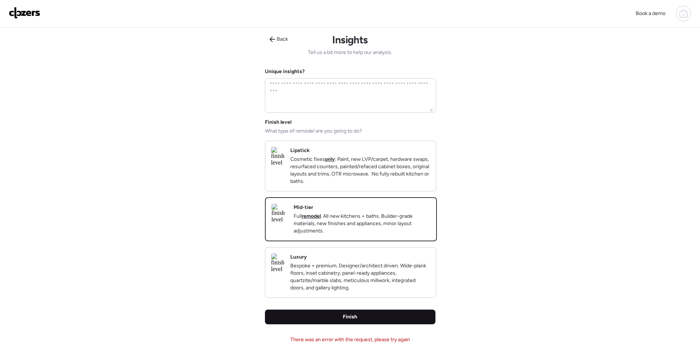
click at [337, 324] on div "Finish" at bounding box center [350, 317] width 170 height 15
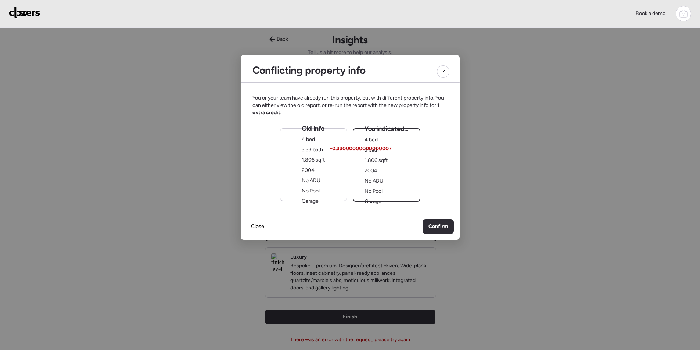
drag, startPoint x: 297, startPoint y: 151, endPoint x: 326, endPoint y: 173, distance: 36.4
click at [297, 151] on div "Old info 4 bed 3.33 bath 1,806 sqft 2004 No ADU No Pool Garage" at bounding box center [313, 164] width 67 height 73
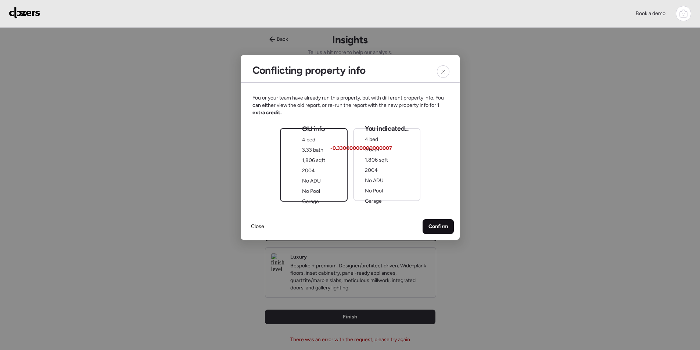
click at [443, 224] on span "Confirm" at bounding box center [437, 226] width 19 height 7
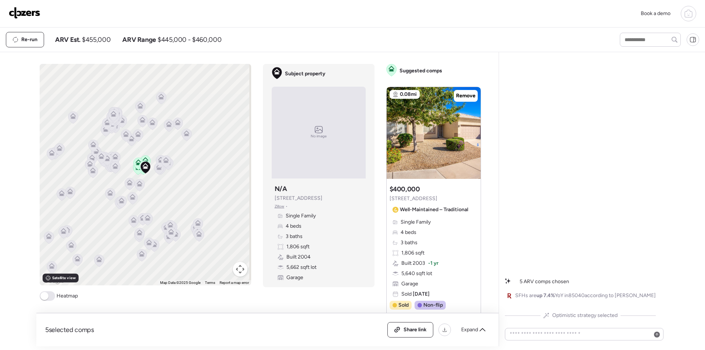
click at [26, 12] on img at bounding box center [25, 13] width 32 height 12
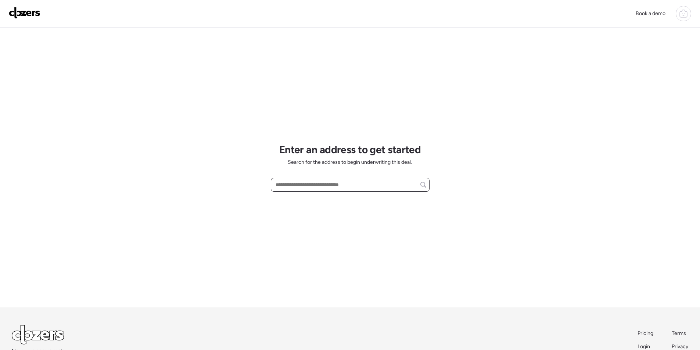
click at [328, 183] on input "text" at bounding box center [350, 185] width 152 height 10
paste input "**********"
drag, startPoint x: 325, startPoint y: 191, endPoint x: 317, endPoint y: 202, distance: 14.0
click at [317, 202] on div "626 W Catclaw St, Gilbert, AZ, 85233" at bounding box center [350, 198] width 159 height 13
type input "**********"
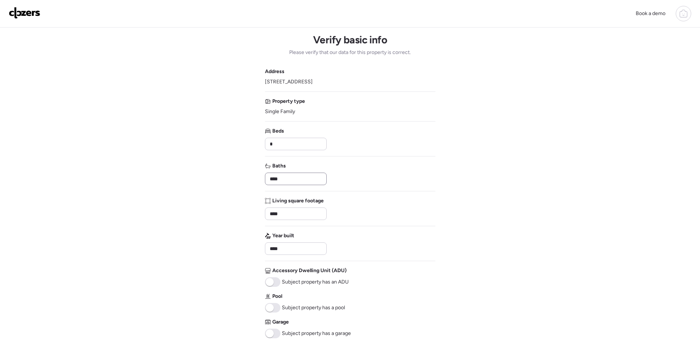
click at [298, 173] on div "****" at bounding box center [296, 179] width 62 height 12
click at [298, 174] on input "****" at bounding box center [295, 179] width 55 height 10
click at [298, 175] on input "****" at bounding box center [295, 179] width 55 height 10
click at [293, 177] on input "*****" at bounding box center [295, 179] width 55 height 10
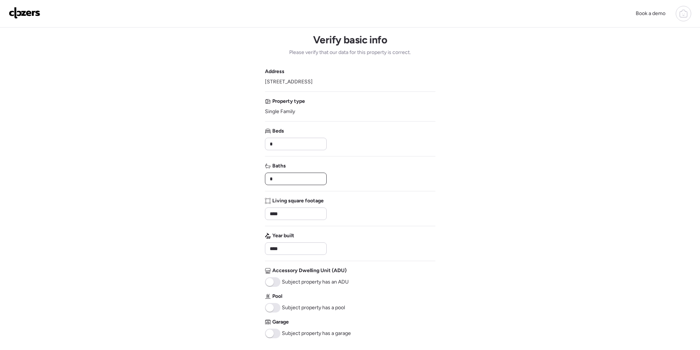
type input "*"
click at [335, 176] on div "Baths *" at bounding box center [350, 173] width 170 height 23
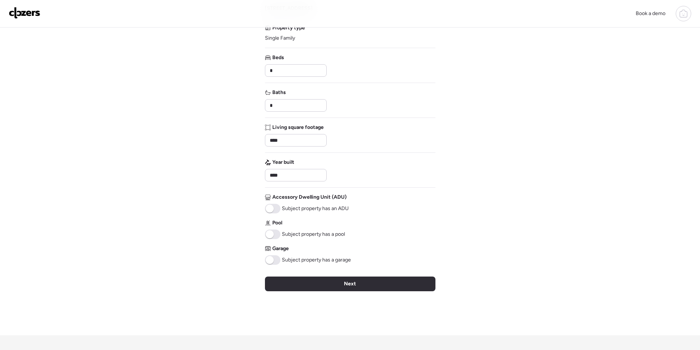
scroll to position [147, 0]
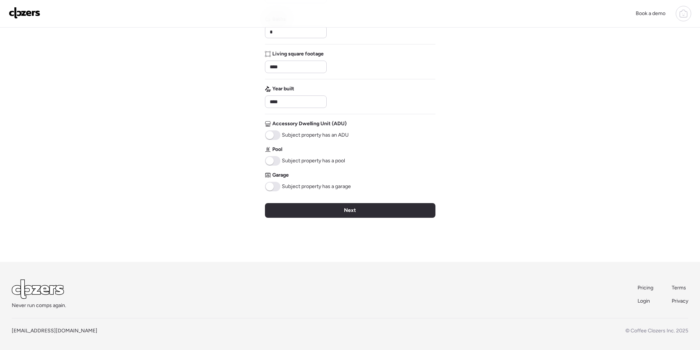
click at [273, 157] on span at bounding box center [272, 161] width 15 height 10
click at [276, 188] on span at bounding box center [272, 187] width 15 height 10
click at [305, 213] on div "Next" at bounding box center [350, 210] width 170 height 15
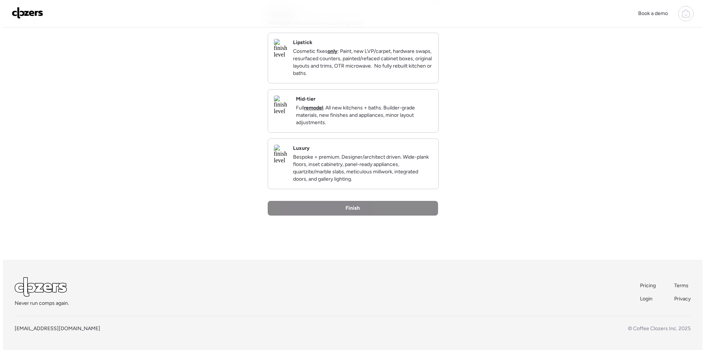
scroll to position [0, 0]
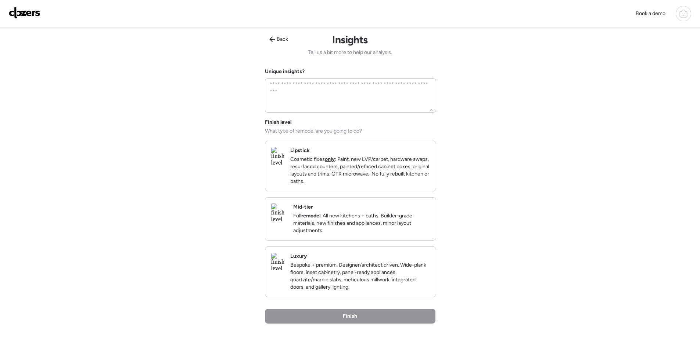
drag, startPoint x: 376, startPoint y: 222, endPoint x: 368, endPoint y: 227, distance: 9.1
click at [375, 223] on p "Full remodel . All new kitchens + baths. Builder-grade materials, new finishes …" at bounding box center [361, 223] width 137 height 22
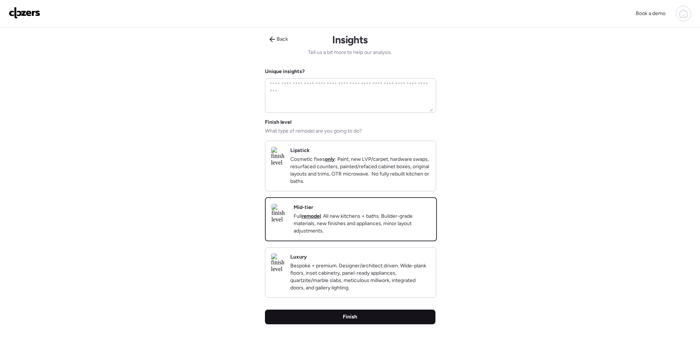
drag, startPoint x: 374, startPoint y: 329, endPoint x: 369, endPoint y: 323, distance: 7.8
click at [373, 324] on div "Finish" at bounding box center [350, 317] width 170 height 15
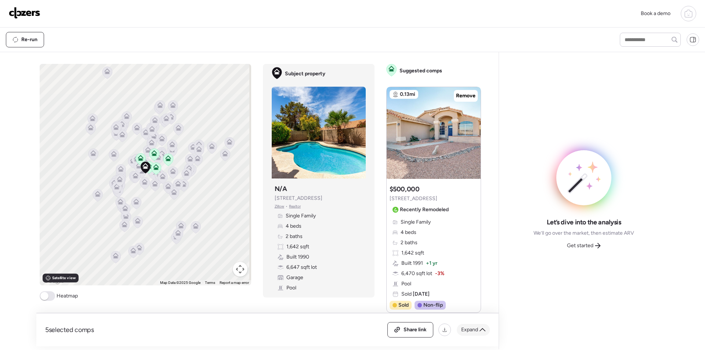
click at [478, 330] on div "Expand" at bounding box center [473, 330] width 33 height 12
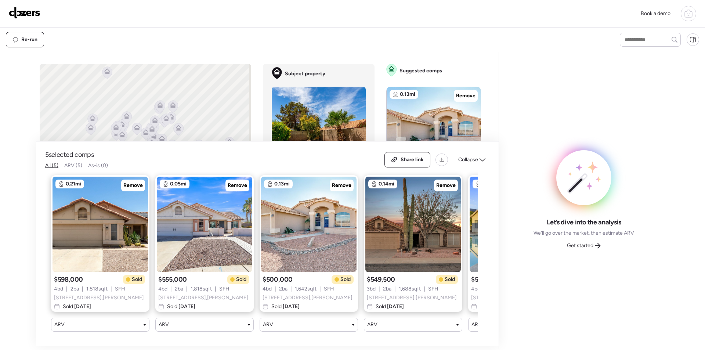
scroll to position [0, 94]
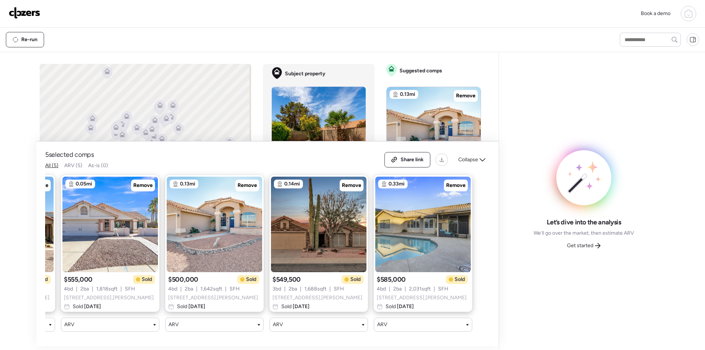
click at [595, 242] on div "Get started" at bounding box center [584, 246] width 43 height 12
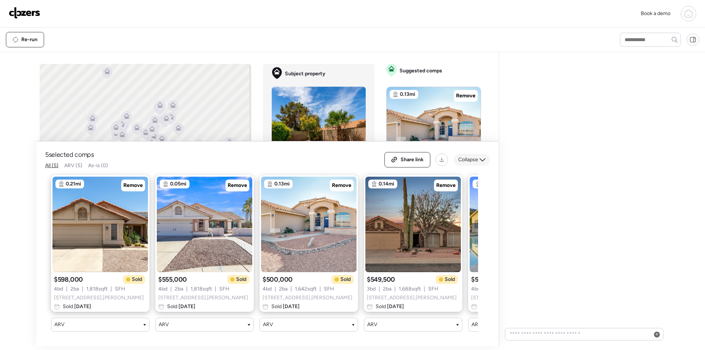
click at [471, 156] on span "Collapse" at bounding box center [469, 159] width 20 height 7
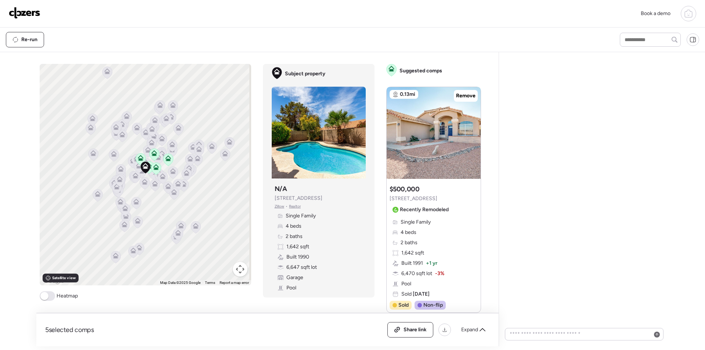
click at [621, 188] on div at bounding box center [584, 199] width 170 height 294
drag, startPoint x: 608, startPoint y: 268, endPoint x: 602, endPoint y: 265, distance: 6.6
click at [607, 267] on div at bounding box center [584, 199] width 170 height 294
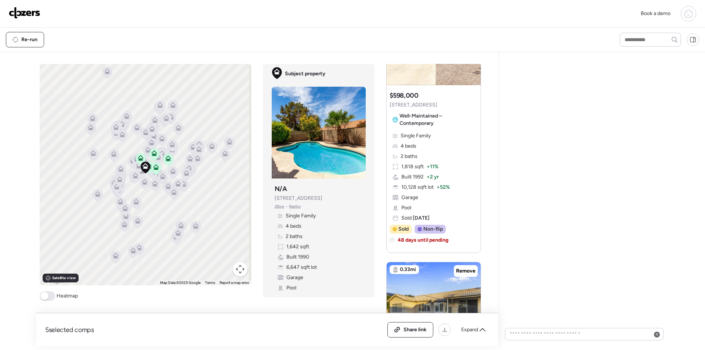
scroll to position [1094, 0]
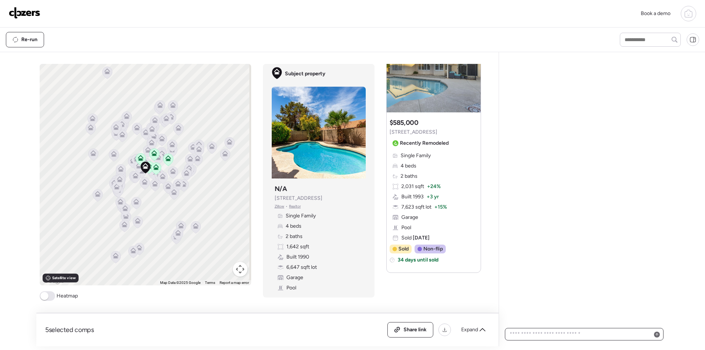
click at [591, 330] on textarea at bounding box center [585, 334] width 152 height 10
click at [619, 338] on textarea at bounding box center [585, 334] width 152 height 10
click at [28, 35] on div "Re-run" at bounding box center [24, 39] width 37 height 15
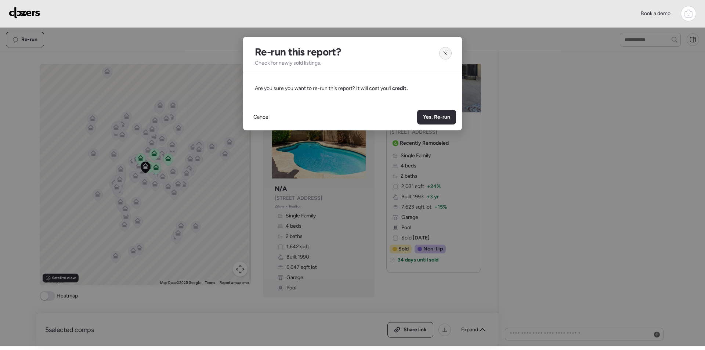
click at [446, 51] on icon at bounding box center [446, 53] width 6 height 6
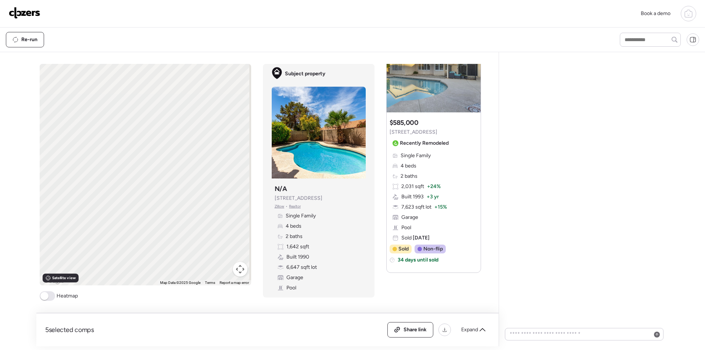
click at [590, 147] on div at bounding box center [584, 199] width 170 height 294
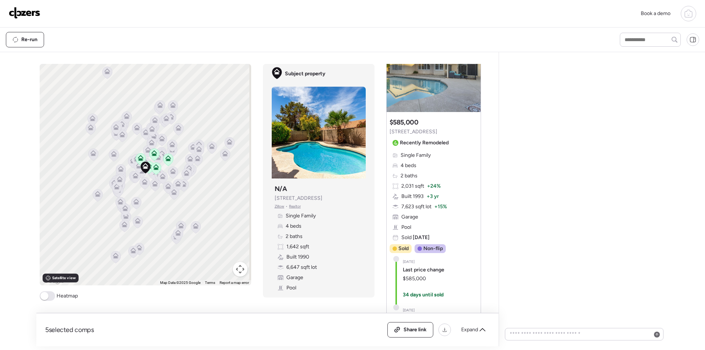
click at [68, 333] on span "5 selected comps" at bounding box center [69, 330] width 49 height 9
click at [68, 332] on span "5 selected comps" at bounding box center [69, 330] width 49 height 9
click at [570, 260] on div at bounding box center [584, 199] width 170 height 294
click at [647, 336] on textarea at bounding box center [585, 334] width 152 height 10
type textarea "***"
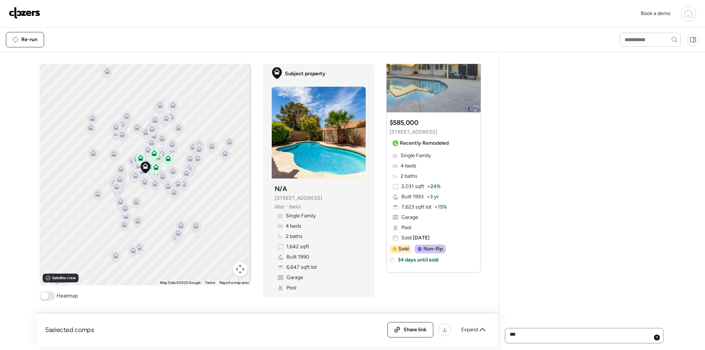
click at [657, 339] on div at bounding box center [657, 338] width 6 height 6
click at [514, 109] on div "Generating ARV, one moment.." at bounding box center [544, 188] width 79 height 261
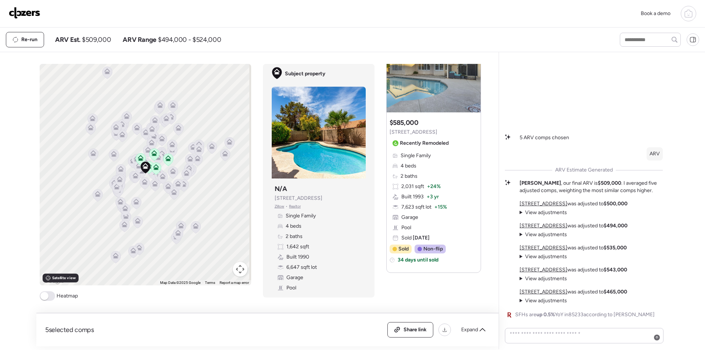
click at [94, 39] on span "$509,000" at bounding box center [96, 39] width 29 height 9
copy span "509,000"
drag, startPoint x: 410, startPoint y: 328, endPoint x: 414, endPoint y: 323, distance: 6.8
click at [410, 327] on span "Share link" at bounding box center [415, 329] width 23 height 7
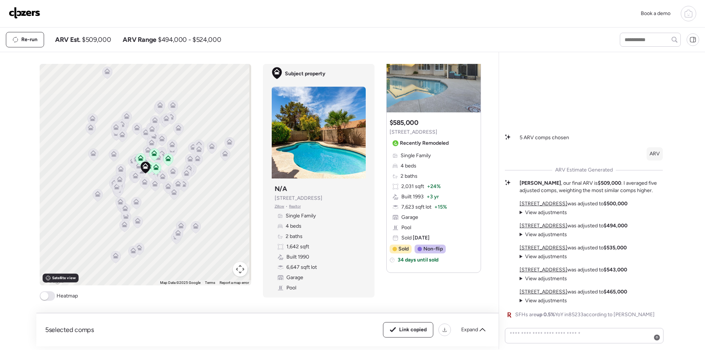
click at [24, 18] on img at bounding box center [25, 13] width 32 height 12
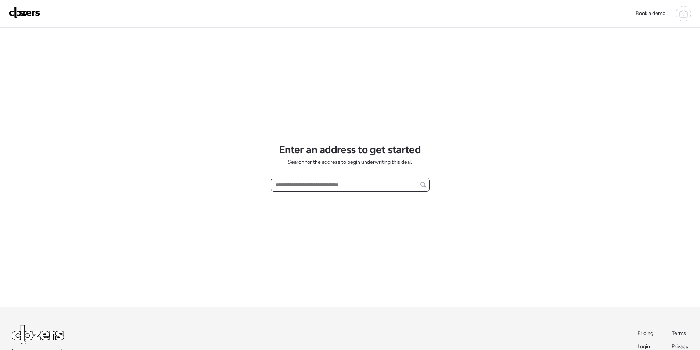
click at [312, 186] on input "text" at bounding box center [350, 185] width 152 height 10
paste input "**********"
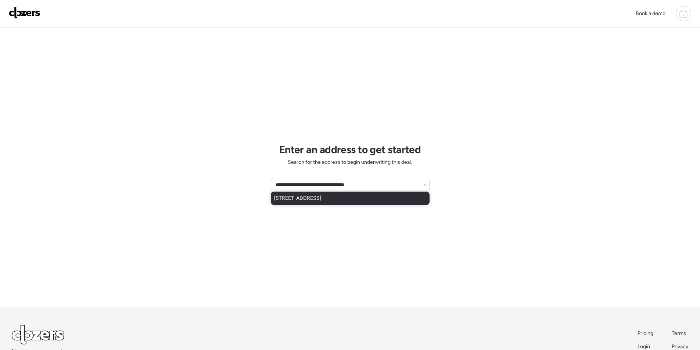
click at [299, 193] on div "9213 N 11th St, Phoenix, AZ, 85020" at bounding box center [350, 198] width 159 height 13
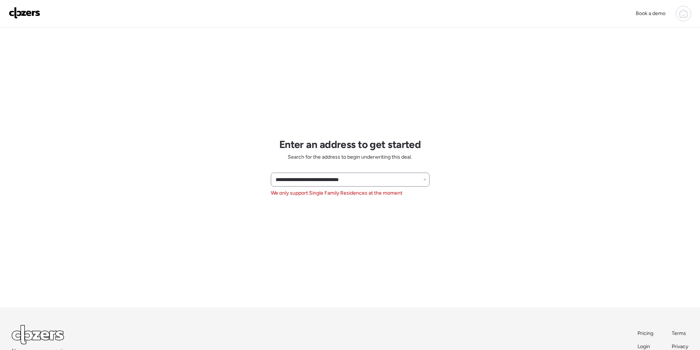
click at [319, 186] on div "**********" at bounding box center [350, 180] width 159 height 14
click at [319, 185] on div "**********" at bounding box center [350, 180] width 159 height 14
click at [319, 182] on input "**********" at bounding box center [350, 180] width 152 height 10
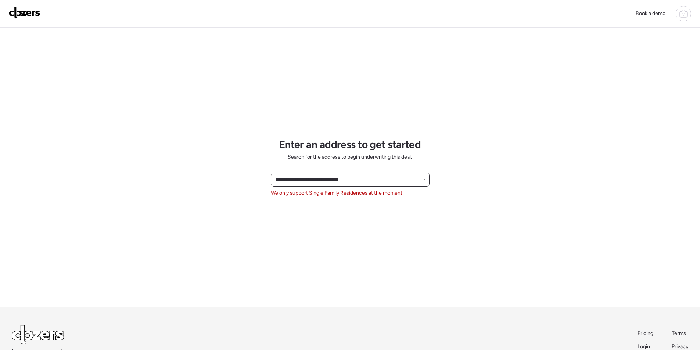
paste input "text"
click at [312, 195] on span "5702 N 22nd Dr, Phoenix, AZ, 85015" at bounding box center [298, 193] width 48 height 7
type input "**********"
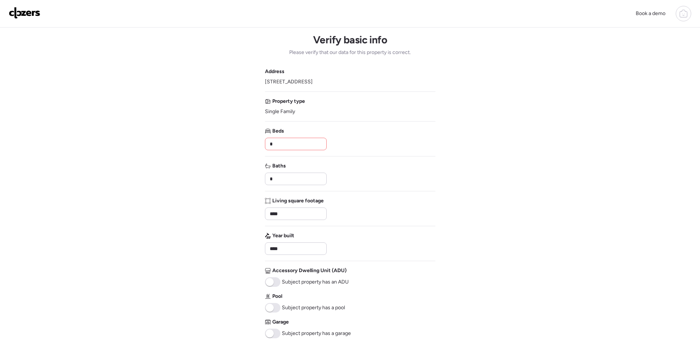
click at [274, 145] on input "*" at bounding box center [295, 144] width 55 height 10
click at [280, 141] on input "*" at bounding box center [295, 144] width 55 height 10
type input "*"
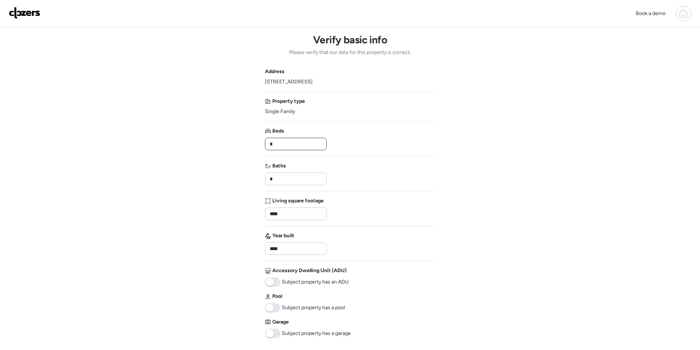
scroll to position [150, 0]
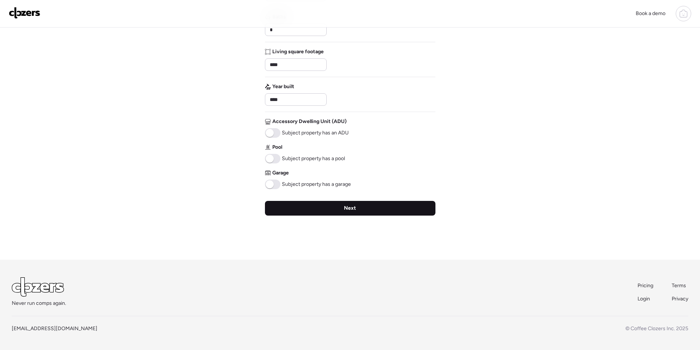
click at [320, 204] on div "Next" at bounding box center [350, 208] width 170 height 15
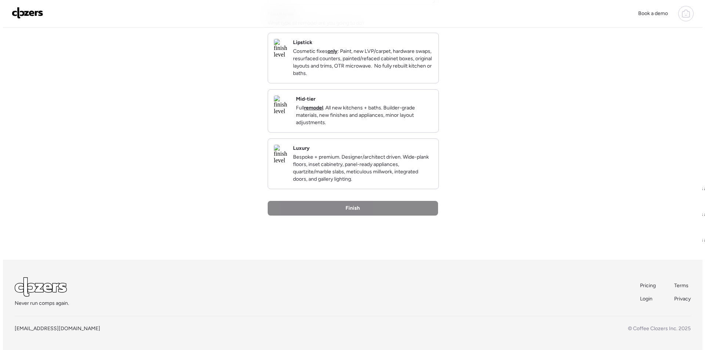
scroll to position [0, 0]
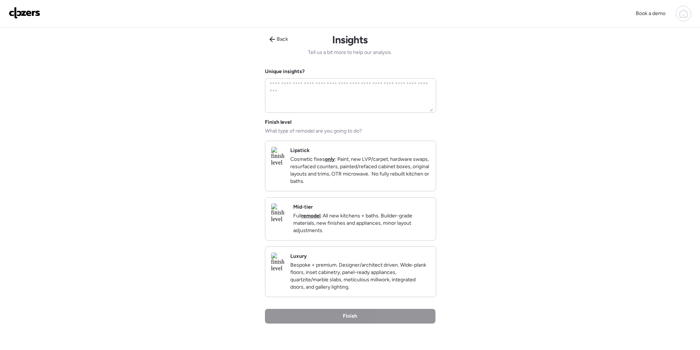
click at [396, 224] on p "Full remodel . All new kitchens + baths. Builder-grade materials, new finishes …" at bounding box center [361, 223] width 137 height 22
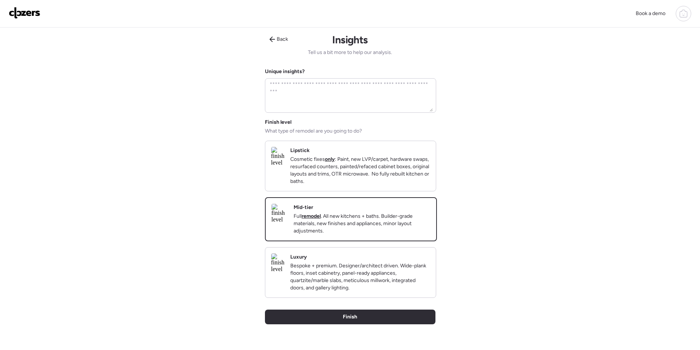
click at [375, 321] on div "Back Insights Tell us a bit more to help our analysis. Unique insights? Finish …" at bounding box center [350, 198] width 170 height 341
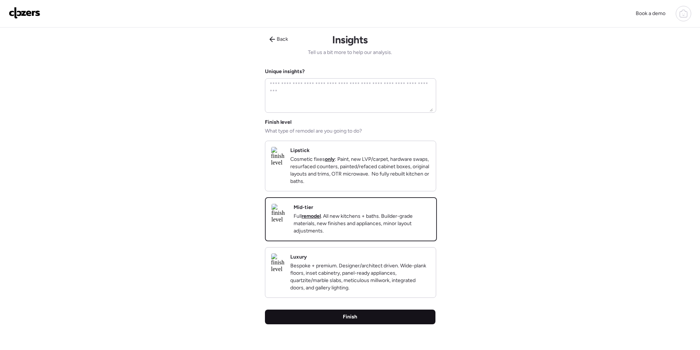
click at [375, 324] on div "Finish" at bounding box center [350, 317] width 170 height 15
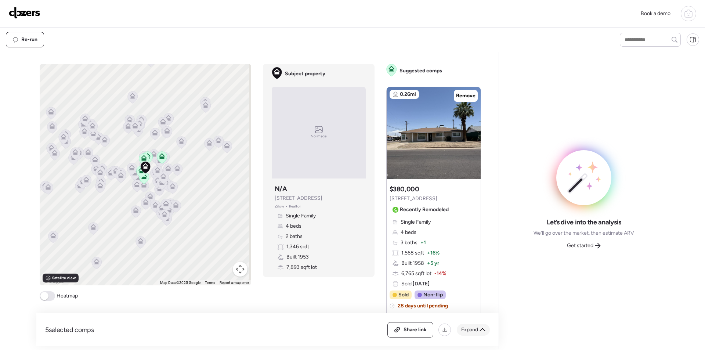
click at [471, 327] on span "Expand" at bounding box center [469, 329] width 17 height 7
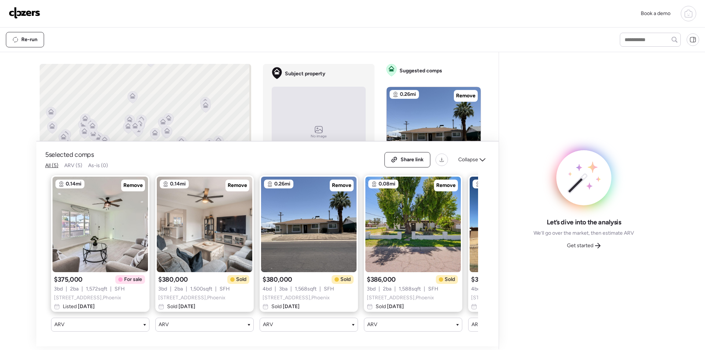
click at [126, 182] on span "Remove" at bounding box center [132, 185] width 19 height 7
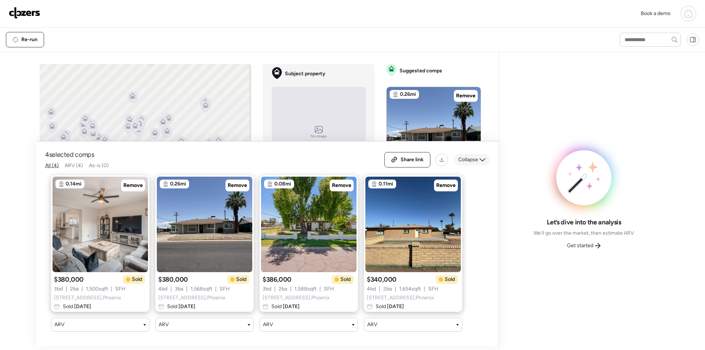
click at [472, 156] on span "Collapse" at bounding box center [469, 159] width 20 height 7
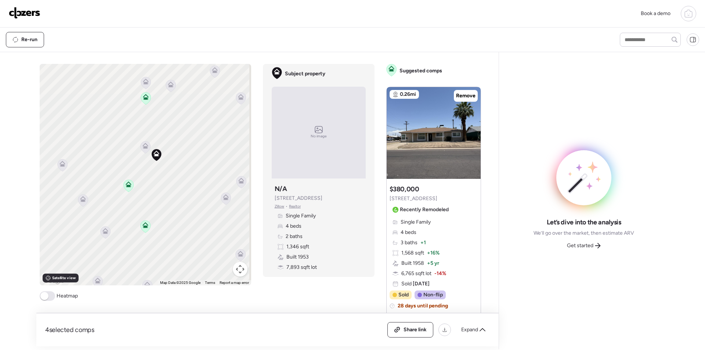
click at [143, 145] on icon at bounding box center [146, 146] width 6 height 6
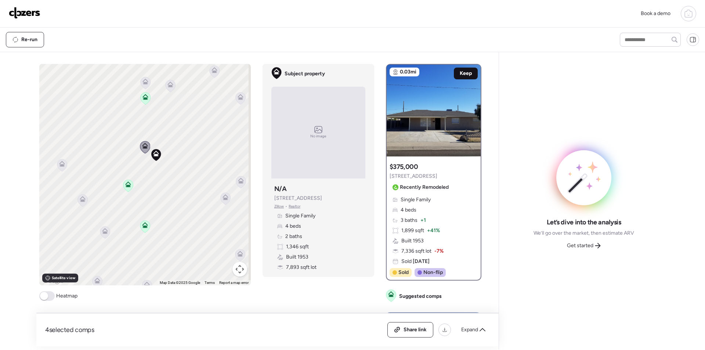
click at [462, 75] on span "Keep" at bounding box center [466, 73] width 12 height 7
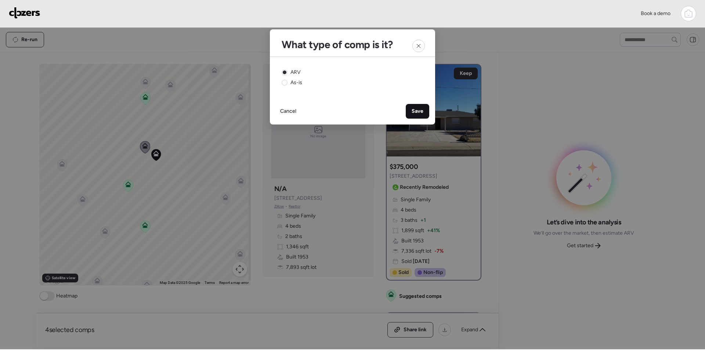
click at [415, 109] on span "Save" at bounding box center [418, 111] width 12 height 7
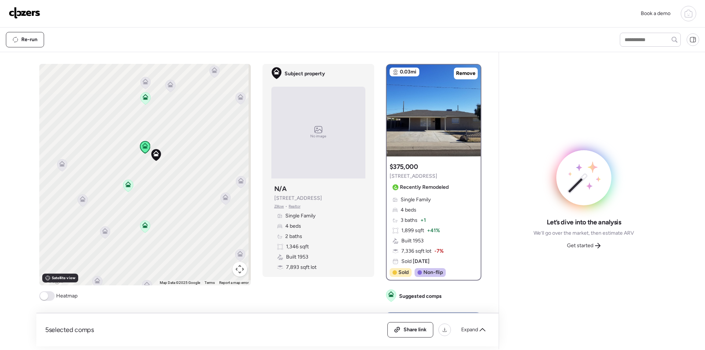
click at [238, 185] on icon at bounding box center [241, 182] width 10 height 12
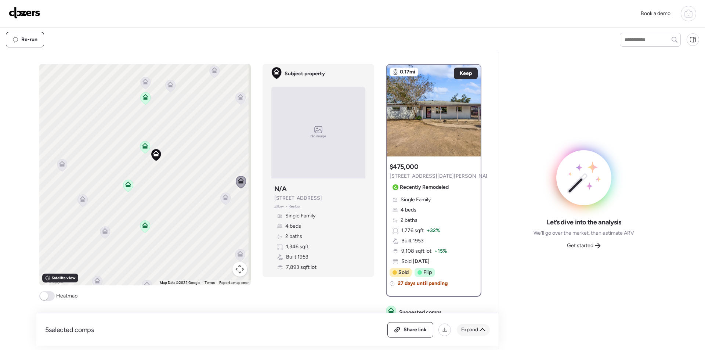
click at [475, 326] on span "Expand" at bounding box center [469, 329] width 17 height 7
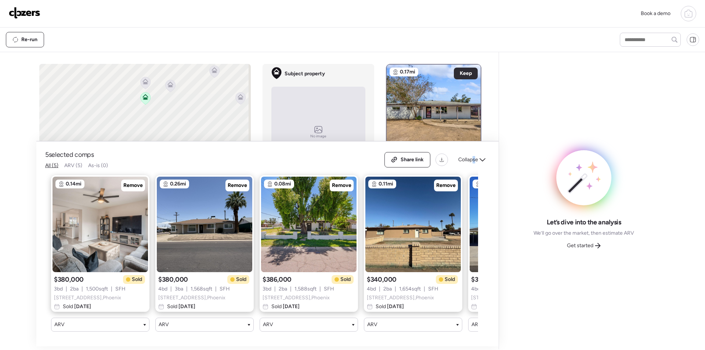
click at [475, 154] on div "Collapse" at bounding box center [472, 160] width 36 height 12
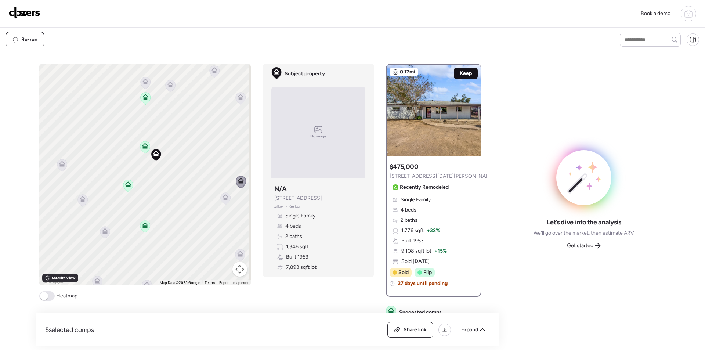
click at [459, 69] on div "Keep" at bounding box center [466, 74] width 24 height 12
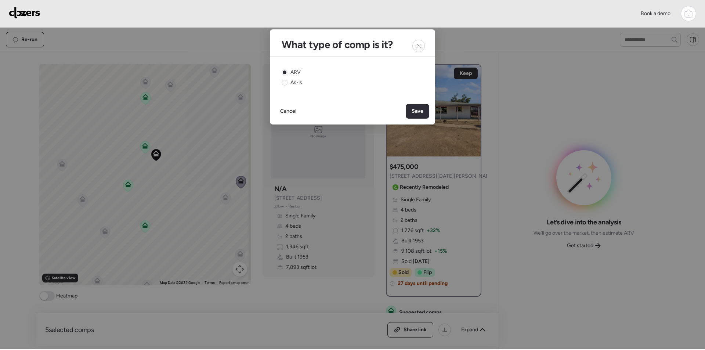
click at [420, 116] on div "Save" at bounding box center [418, 111] width 24 height 15
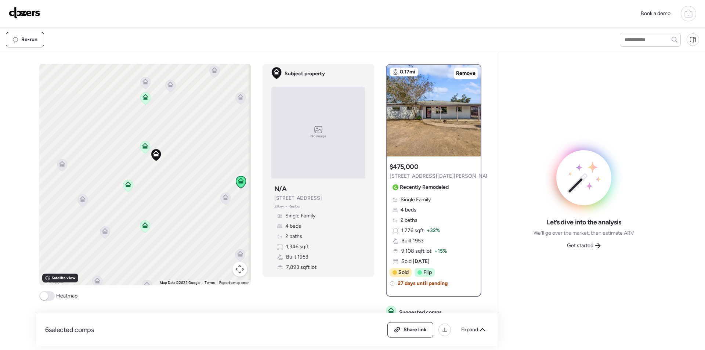
click at [592, 237] on div "Let’s dive into the analysis We’ll go over the market, then estimate ARV Get st…" at bounding box center [584, 235] width 101 height 34
click at [590, 241] on div "Get started" at bounding box center [584, 246] width 43 height 12
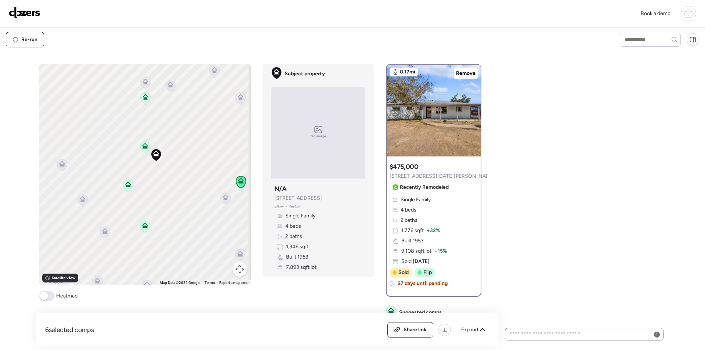
click at [561, 340] on div at bounding box center [584, 334] width 159 height 12
click at [561, 337] on textarea at bounding box center [585, 334] width 152 height 10
type textarea "***"
click at [658, 338] on icon at bounding box center [657, 337] width 3 height 3
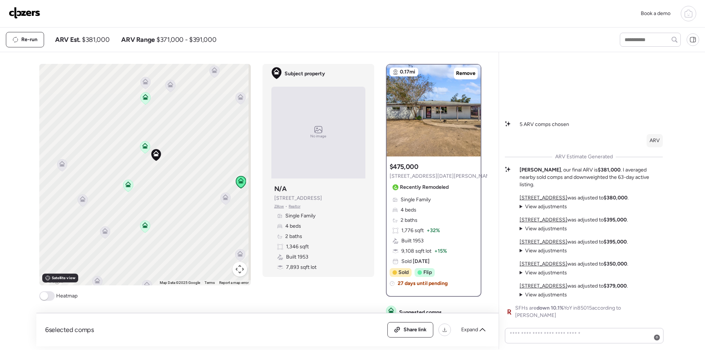
click at [94, 40] on span "$381,000" at bounding box center [96, 39] width 28 height 9
copy span "381,000"
click at [414, 332] on span "Share link" at bounding box center [415, 329] width 23 height 7
click at [31, 20] on link at bounding box center [25, 13] width 32 height 13
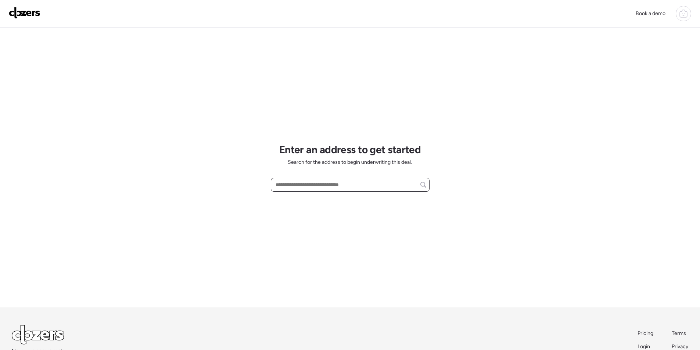
click at [308, 184] on input "text" at bounding box center [350, 185] width 152 height 10
paste input "**********"
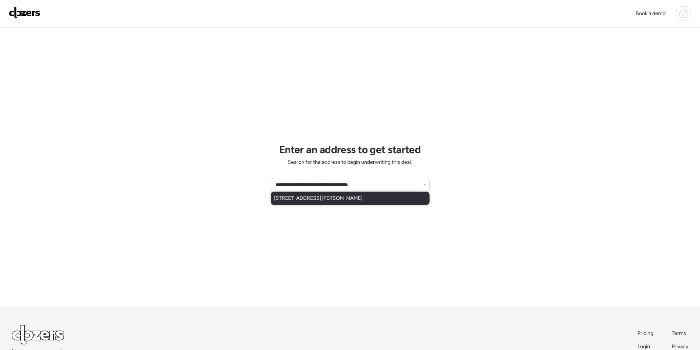
click at [313, 197] on span "[STREET_ADDRESS][PERSON_NAME]" at bounding box center [318, 198] width 89 height 7
type input "**********"
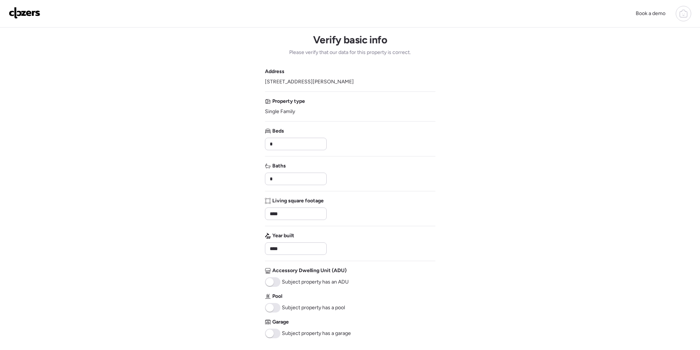
scroll to position [150, 0]
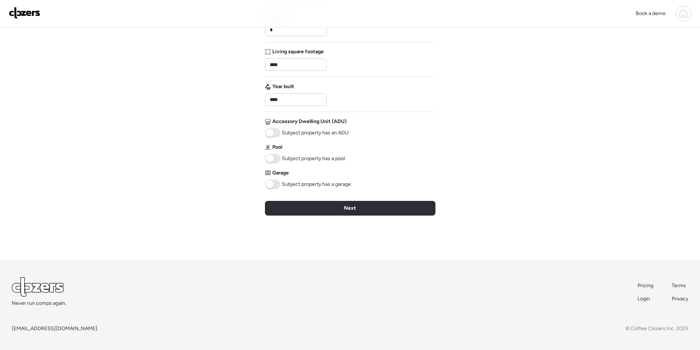
click at [275, 158] on span at bounding box center [272, 159] width 15 height 10
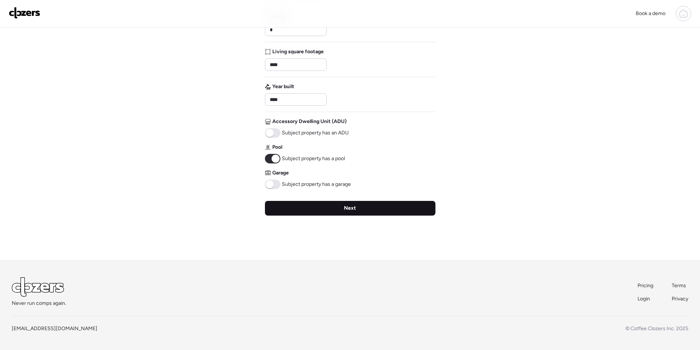
click at [311, 209] on div "Next" at bounding box center [350, 208] width 170 height 15
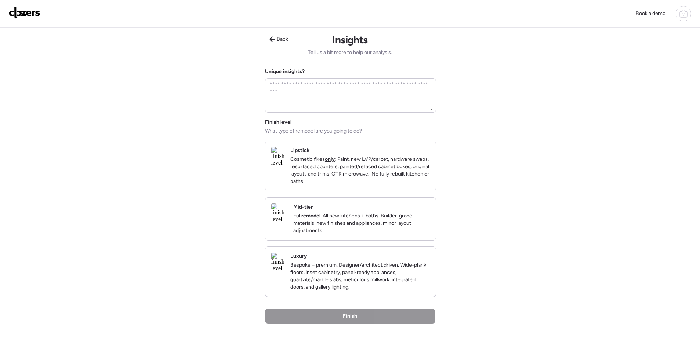
drag, startPoint x: 364, startPoint y: 216, endPoint x: 373, endPoint y: 246, distance: 30.9
click at [365, 216] on div "Mid-tier Full remodel . All new kitchens + baths. Builder-grade materials, new …" at bounding box center [361, 219] width 137 height 31
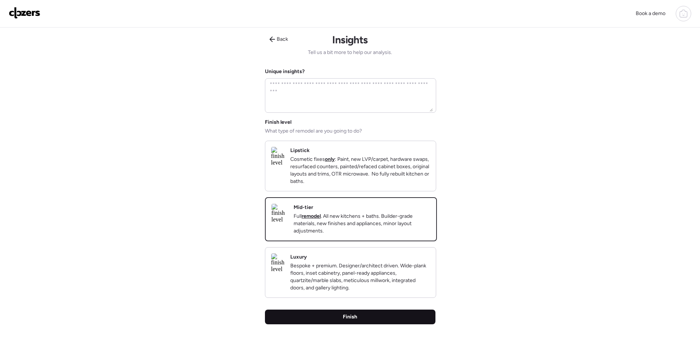
click at [393, 324] on div "Finish" at bounding box center [350, 317] width 170 height 15
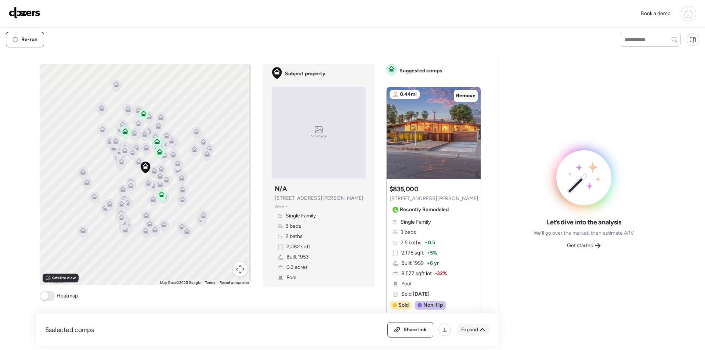
drag, startPoint x: 22, startPoint y: 243, endPoint x: 470, endPoint y: 332, distance: 457.3
click at [470, 332] on span "Expand" at bounding box center [469, 329] width 17 height 7
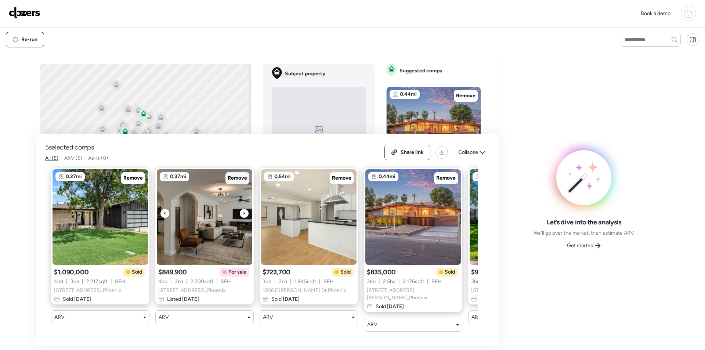
click at [234, 184] on div "Remove" at bounding box center [238, 178] width 24 height 12
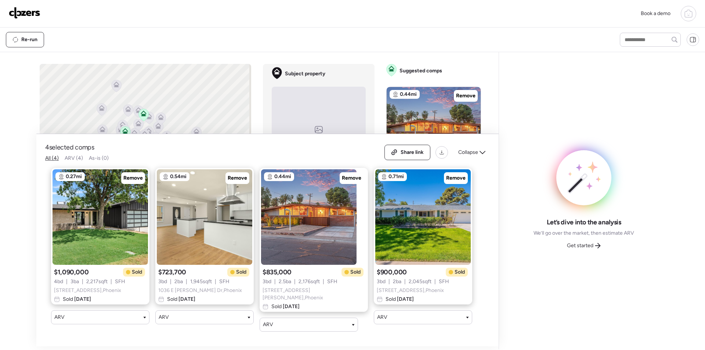
drag, startPoint x: 473, startPoint y: 159, endPoint x: 464, endPoint y: 162, distance: 9.1
click at [472, 158] on div "Collapse" at bounding box center [472, 153] width 36 height 12
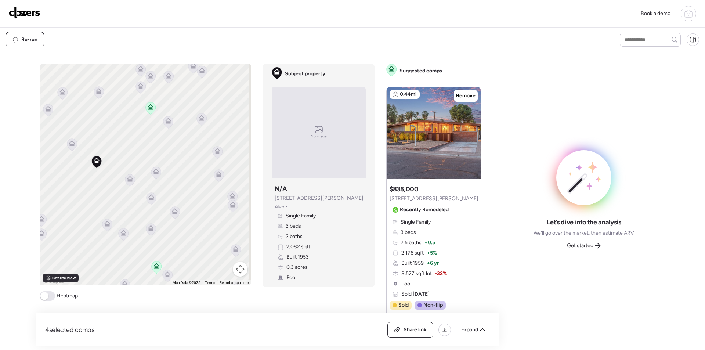
click at [127, 179] on icon at bounding box center [130, 179] width 6 height 6
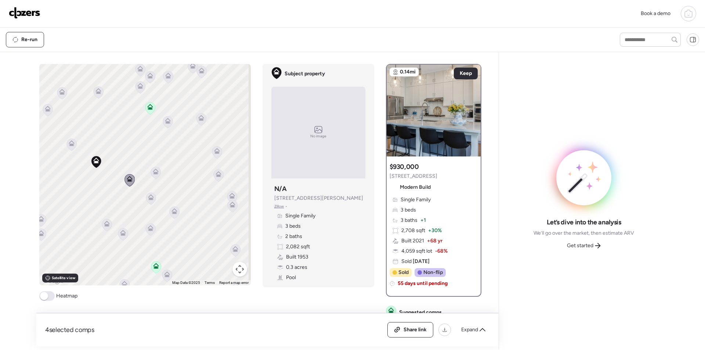
click at [146, 198] on icon at bounding box center [151, 199] width 10 height 12
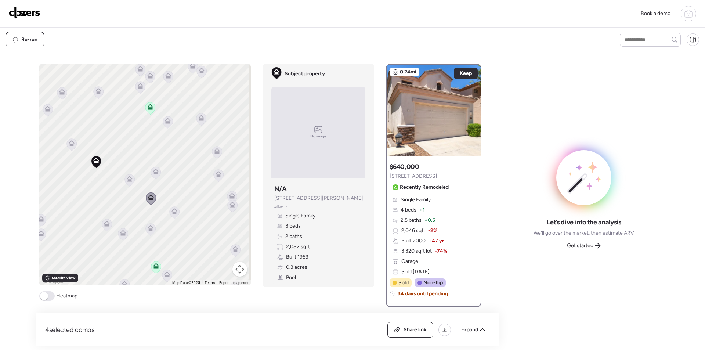
click at [153, 162] on div "To activate drag with keyboard, press Alt + Enter. Once in keyboard drag state,…" at bounding box center [145, 175] width 212 height 222
click at [157, 170] on icon at bounding box center [156, 173] width 10 height 12
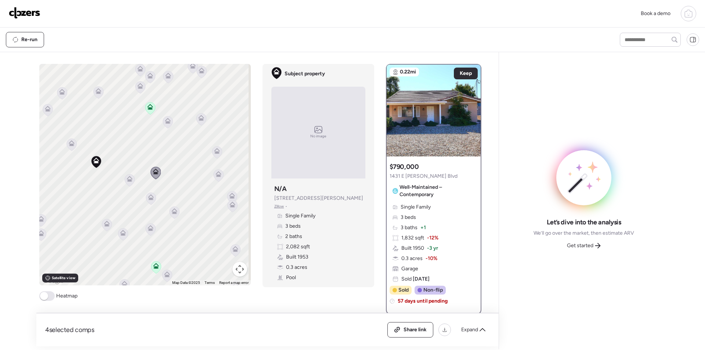
click at [64, 143] on div "To activate drag with keyboard, press Alt + Enter. Once in keyboard drag state,…" at bounding box center [145, 175] width 212 height 222
click at [67, 141] on div at bounding box center [72, 146] width 10 height 14
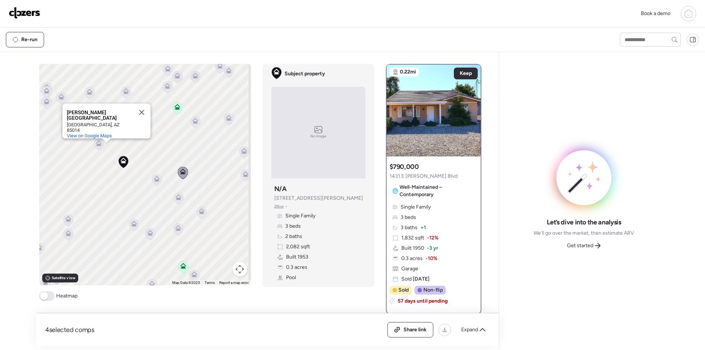
click at [98, 144] on icon at bounding box center [98, 145] width 5 height 2
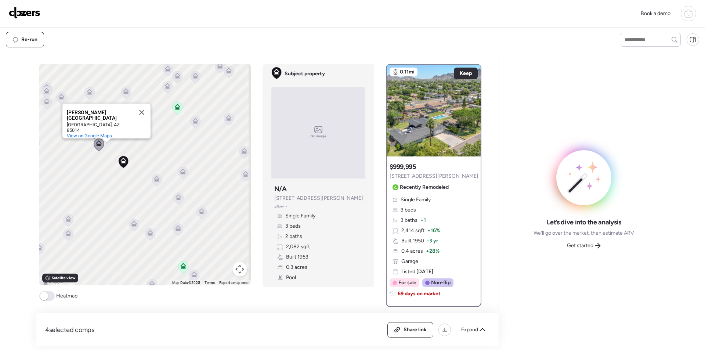
click at [193, 123] on icon at bounding box center [195, 122] width 5 height 2
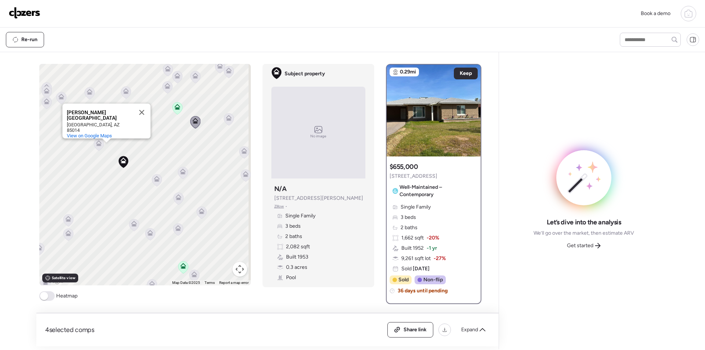
click at [243, 153] on icon at bounding box center [244, 152] width 5 height 2
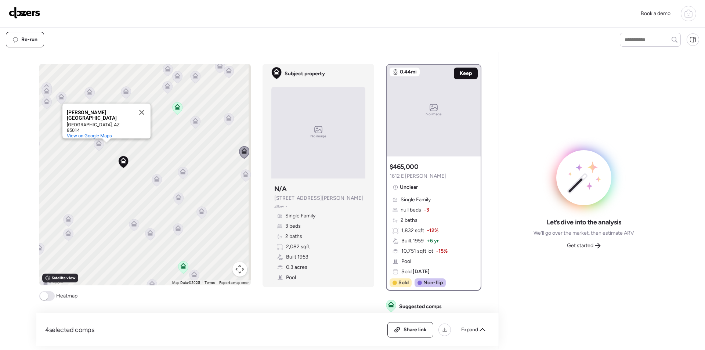
click at [463, 72] on span "Keep" at bounding box center [466, 73] width 12 height 7
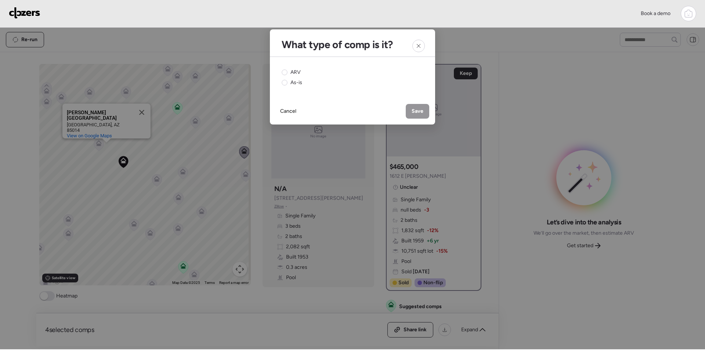
click at [305, 73] on div "ARV As-is" at bounding box center [353, 78] width 142 height 18
click at [298, 72] on span "ARV" at bounding box center [296, 72] width 10 height 7
click at [427, 112] on div "Save" at bounding box center [418, 111] width 24 height 15
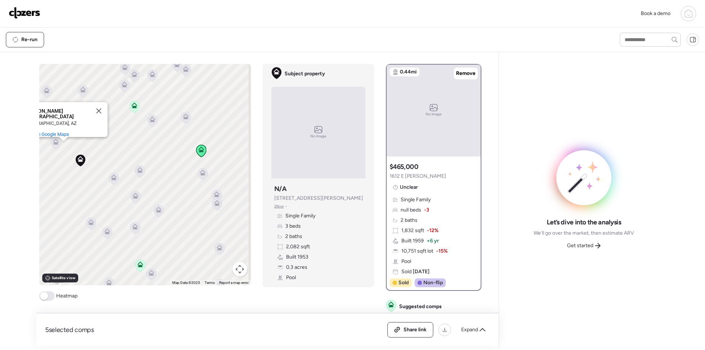
drag, startPoint x: 165, startPoint y: 166, endPoint x: 133, endPoint y: 160, distance: 32.9
click at [133, 160] on div "To activate drag with keyboard, press Alt + Enter. Once in keyboard drag state,…" at bounding box center [145, 175] width 212 height 222
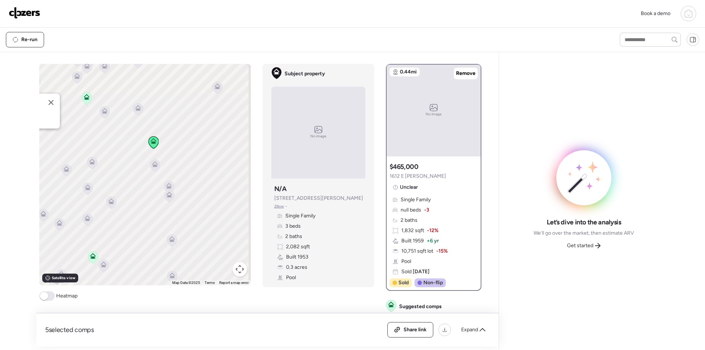
click at [161, 164] on div "To activate drag with keyboard, press Alt + Enter. Once in keyboard drag state,…" at bounding box center [145, 175] width 212 height 222
click at [155, 165] on icon at bounding box center [155, 164] width 6 height 6
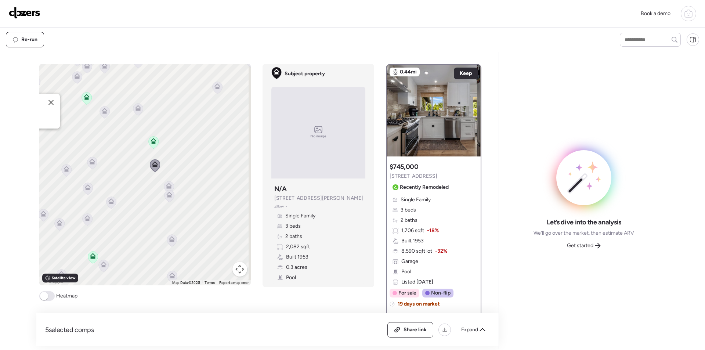
click at [167, 187] on icon at bounding box center [168, 187] width 5 height 2
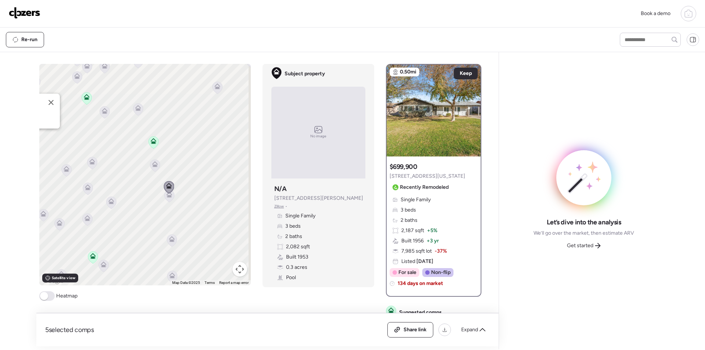
click at [164, 198] on icon at bounding box center [169, 196] width 10 height 12
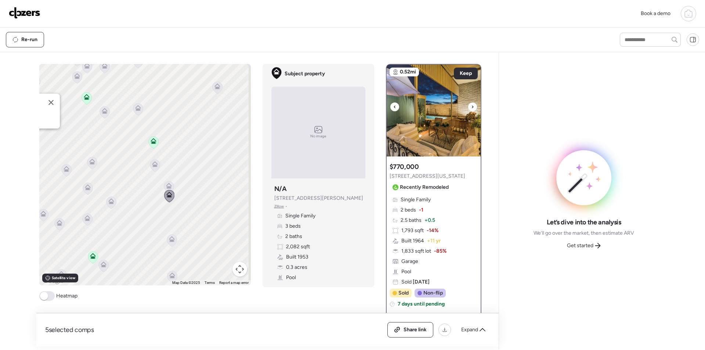
click at [471, 104] on div at bounding box center [472, 107] width 9 height 9
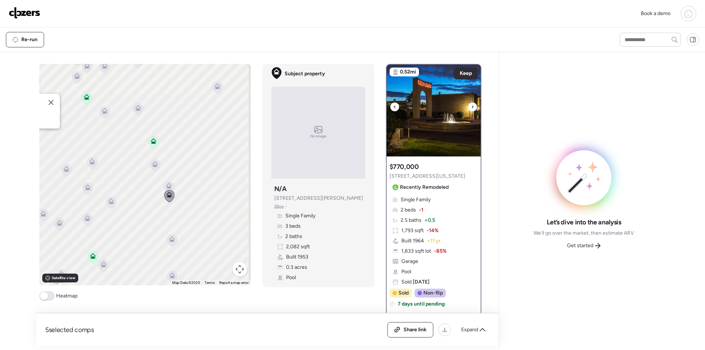
click at [471, 105] on icon at bounding box center [472, 107] width 3 height 9
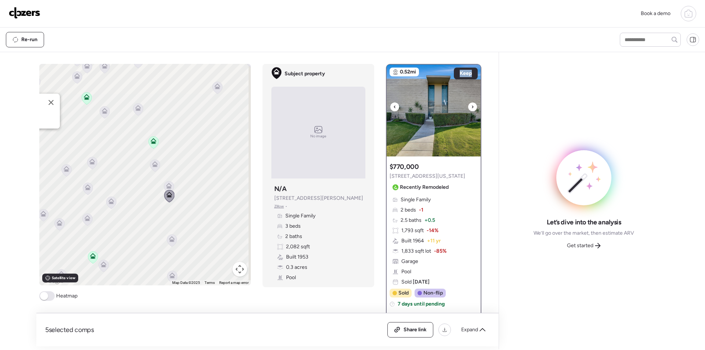
click at [471, 105] on icon at bounding box center [472, 107] width 3 height 9
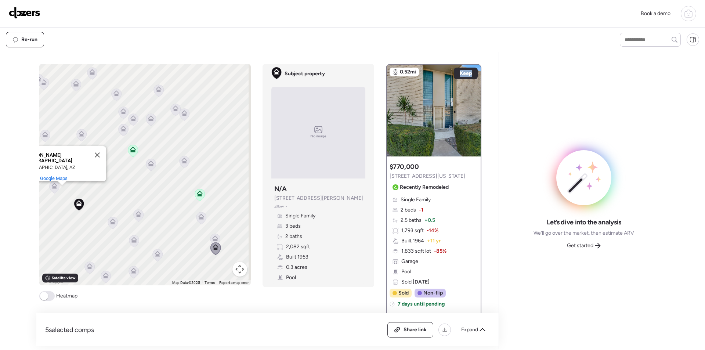
drag, startPoint x: 69, startPoint y: 157, endPoint x: 116, endPoint y: 211, distance: 71.9
click at [116, 211] on div "To navigate, press the arrow keys. To activate drag with keyboard, press Alt + …" at bounding box center [145, 175] width 212 height 222
click at [148, 165] on icon at bounding box center [150, 165] width 5 height 2
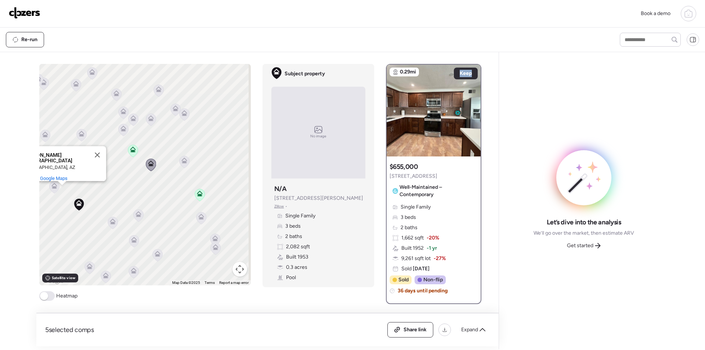
click at [118, 126] on icon at bounding box center [123, 130] width 10 height 12
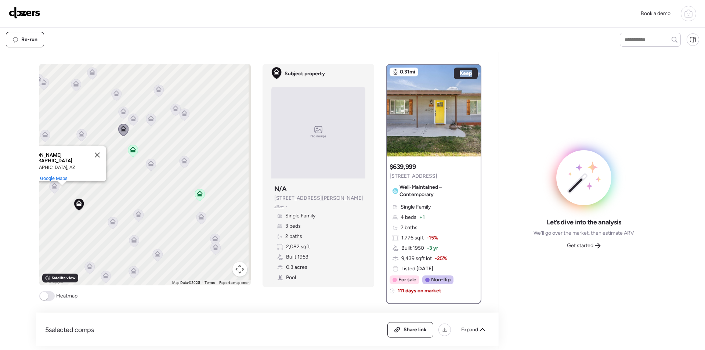
click at [82, 134] on icon at bounding box center [81, 135] width 10 height 12
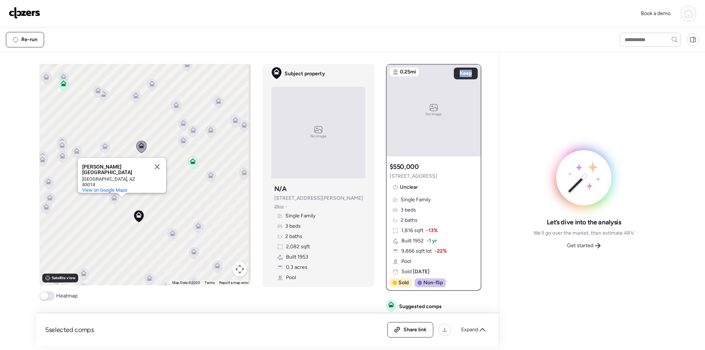
drag, startPoint x: 138, startPoint y: 154, endPoint x: 145, endPoint y: 157, distance: 7.4
click at [143, 155] on div "To activate drag with keyboard, press Alt + Enter. Once in keyboard drag state,…" at bounding box center [145, 175] width 212 height 222
click at [460, 75] on span "Keep" at bounding box center [466, 73] width 12 height 7
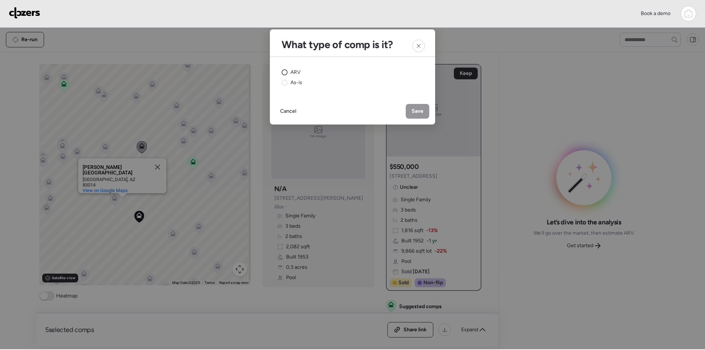
click at [294, 72] on span "ARV" at bounding box center [296, 72] width 10 height 7
click at [415, 110] on span "Save" at bounding box center [418, 111] width 12 height 7
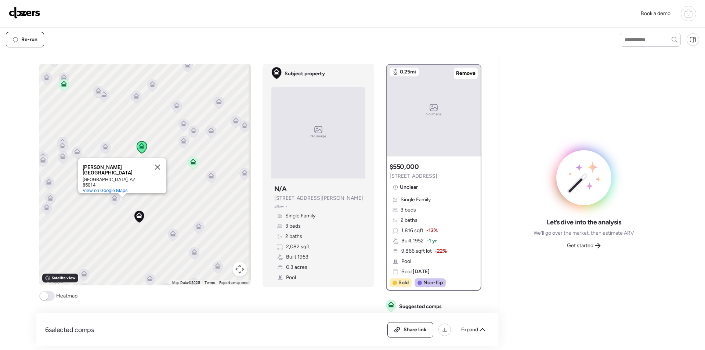
click at [584, 244] on span "Get started" at bounding box center [580, 245] width 26 height 7
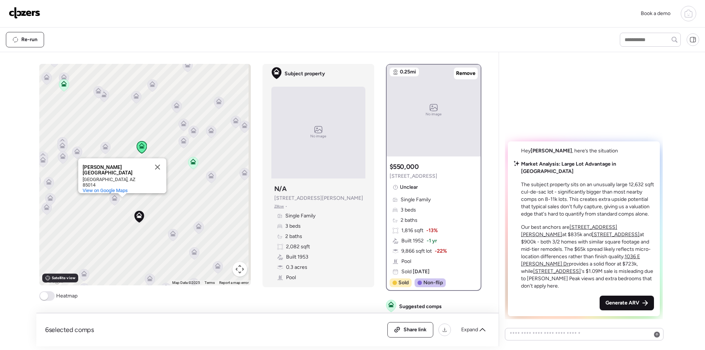
click at [633, 304] on span "Generate ARV" at bounding box center [623, 302] width 34 height 7
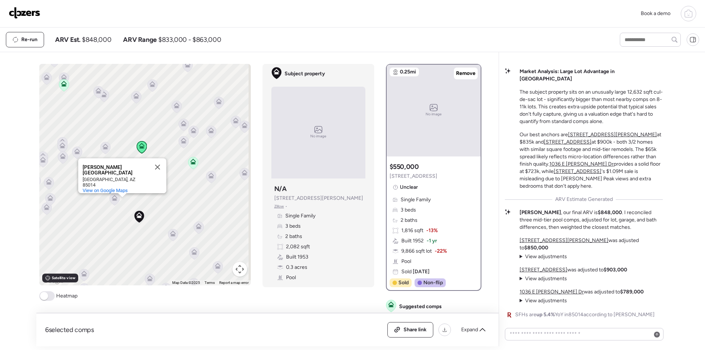
click at [102, 39] on span "$848,000" at bounding box center [96, 39] width 29 height 9
copy span "848,000"
click at [473, 332] on span "Expand" at bounding box center [469, 329] width 17 height 7
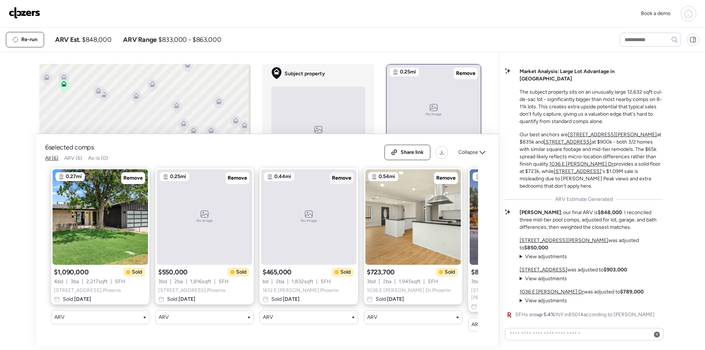
click at [346, 179] on span "Remove" at bounding box center [341, 178] width 19 height 7
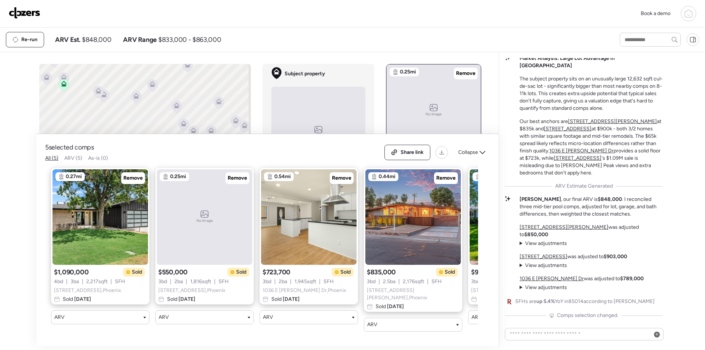
scroll to position [0, 9]
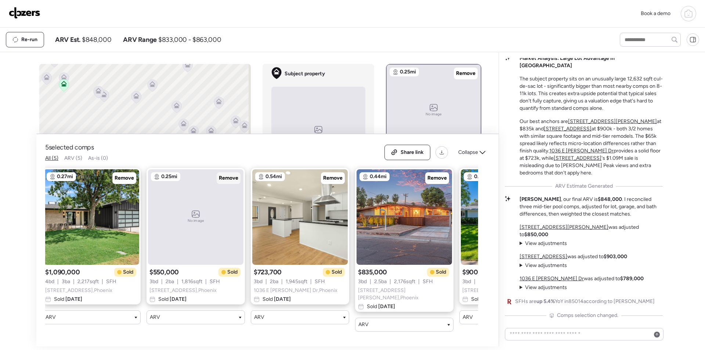
click at [228, 177] on span "Remove" at bounding box center [228, 178] width 19 height 7
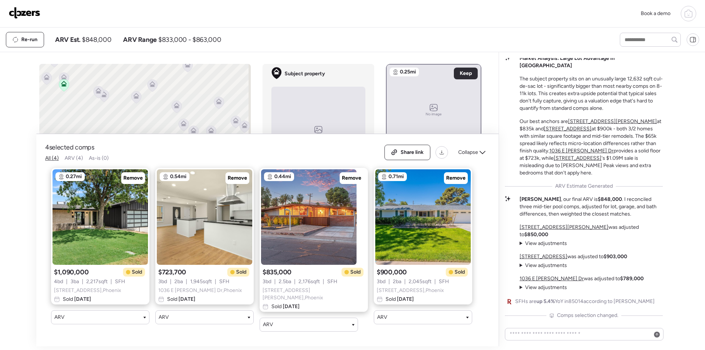
drag, startPoint x: 462, startPoint y: 156, endPoint x: 466, endPoint y: 163, distance: 8.1
click at [462, 156] on span "Collapse" at bounding box center [469, 152] width 20 height 7
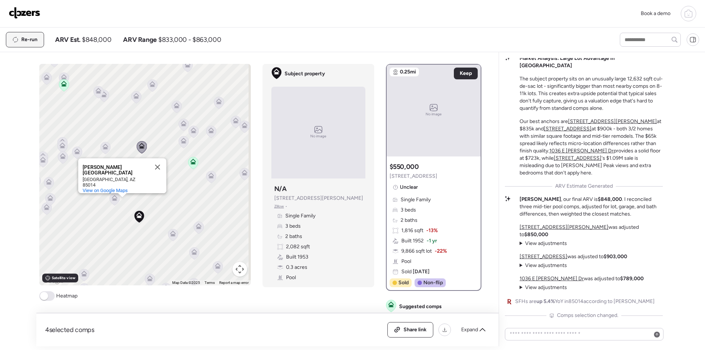
click at [22, 41] on span "Re-run" at bounding box center [29, 39] width 16 height 7
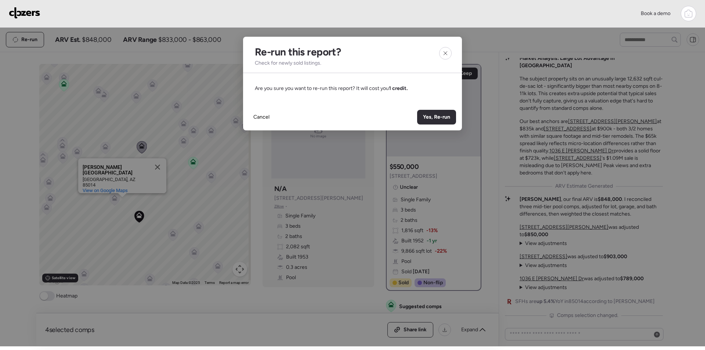
click at [436, 118] on span "Yes, Re-run" at bounding box center [436, 117] width 27 height 7
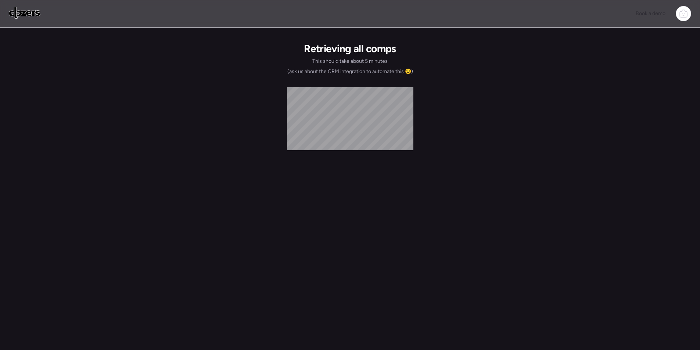
drag, startPoint x: 68, startPoint y: 85, endPoint x: -675, endPoint y: 364, distance: 793.7
click at [21, 10] on img at bounding box center [25, 13] width 32 height 12
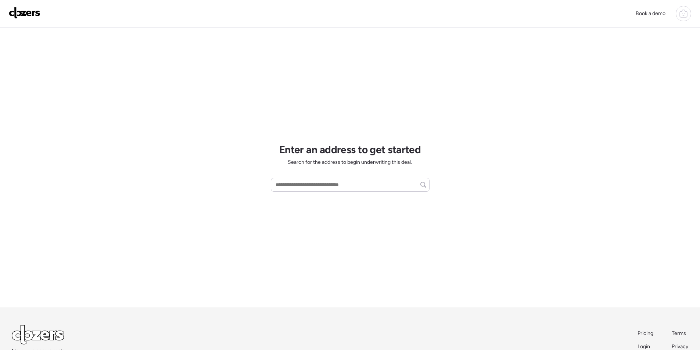
click at [689, 13] on div at bounding box center [683, 13] width 15 height 15
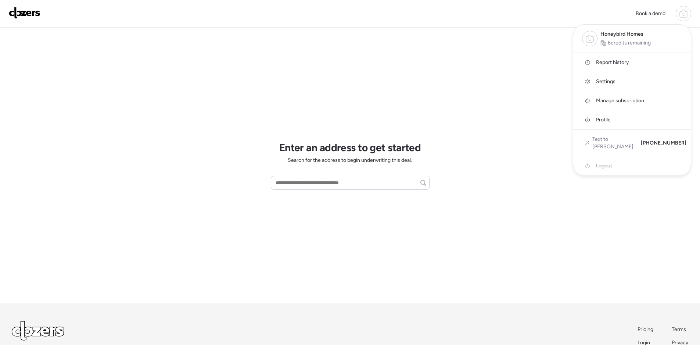
click at [626, 61] on span "Report history" at bounding box center [612, 62] width 33 height 7
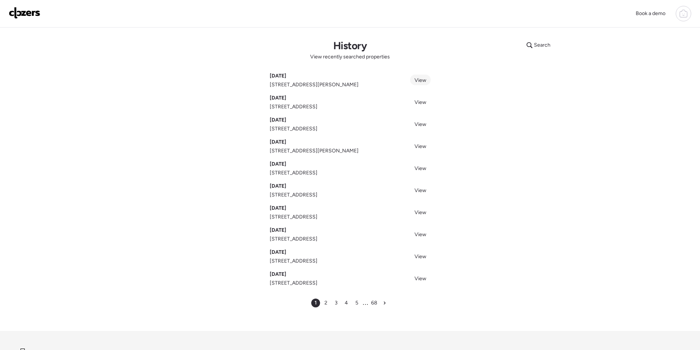
click at [420, 80] on span "View" at bounding box center [420, 80] width 12 height 6
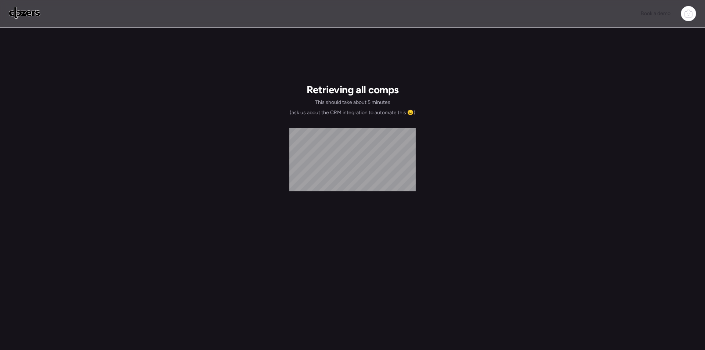
click at [682, 11] on div at bounding box center [688, 13] width 15 height 15
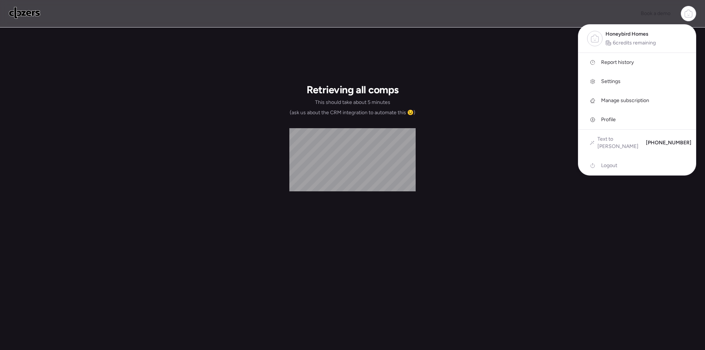
click at [627, 61] on span "Report history" at bounding box center [617, 62] width 33 height 7
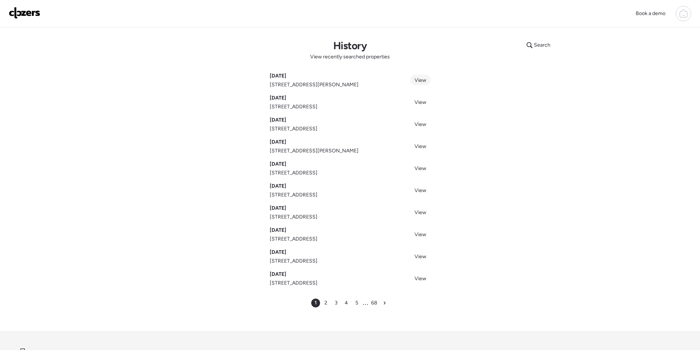
click at [419, 80] on span "View" at bounding box center [420, 80] width 12 height 6
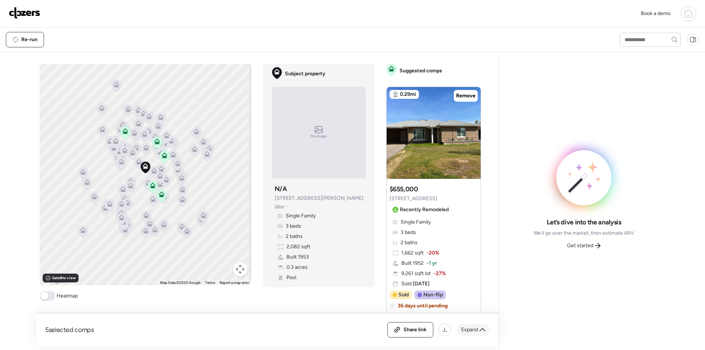
click at [461, 327] on span "Expand" at bounding box center [469, 329] width 17 height 7
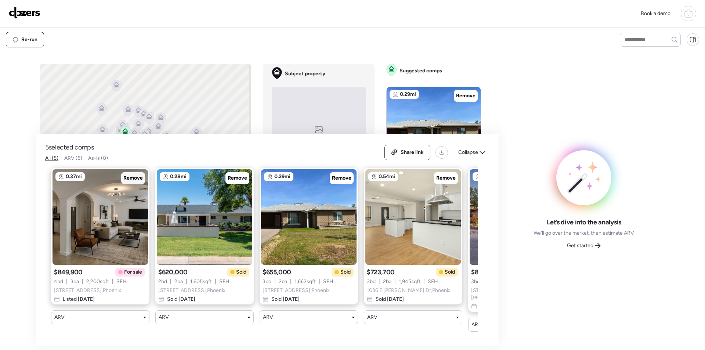
click at [136, 182] on span "Remove" at bounding box center [132, 178] width 19 height 7
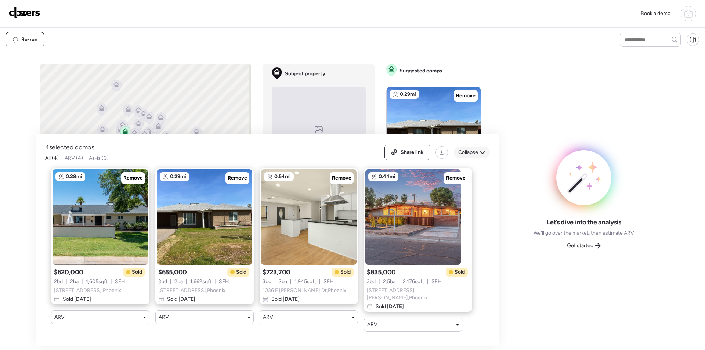
click at [468, 158] on div "Collapse" at bounding box center [472, 153] width 36 height 12
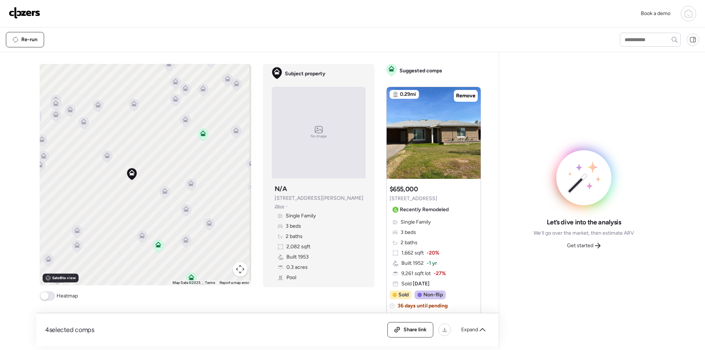
click at [162, 191] on icon at bounding box center [165, 189] width 6 height 3
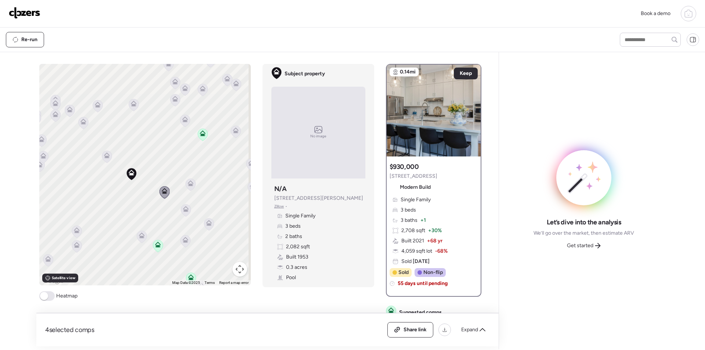
click at [105, 157] on icon at bounding box center [106, 157] width 5 height 2
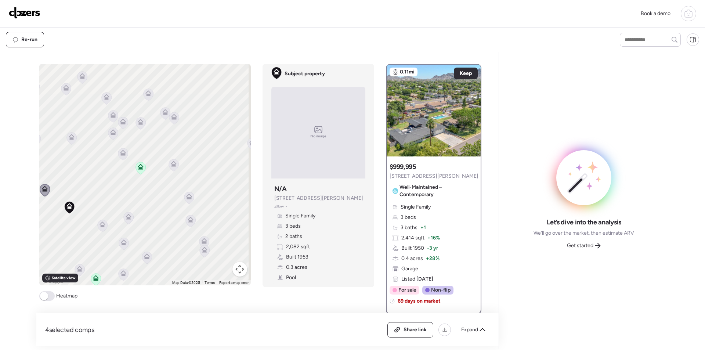
drag, startPoint x: 178, startPoint y: 175, endPoint x: 115, endPoint y: 209, distance: 72.0
click at [115, 209] on div "To activate drag with keyboard, press Alt + Enter. Once in keyboard drag state,…" at bounding box center [145, 175] width 212 height 222
click at [186, 198] on icon at bounding box center [189, 198] width 6 height 6
click at [186, 200] on icon at bounding box center [188, 200] width 5 height 2
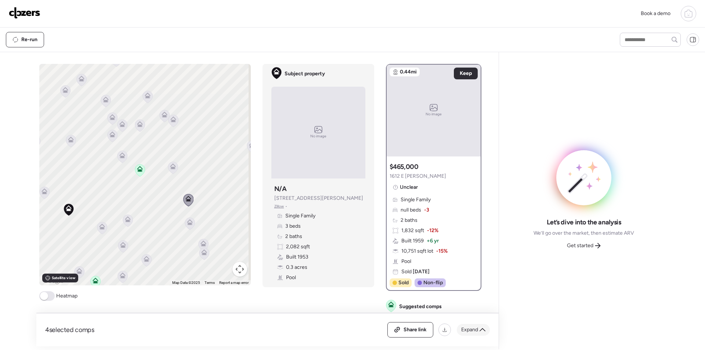
click at [474, 328] on span "Expand" at bounding box center [469, 329] width 17 height 7
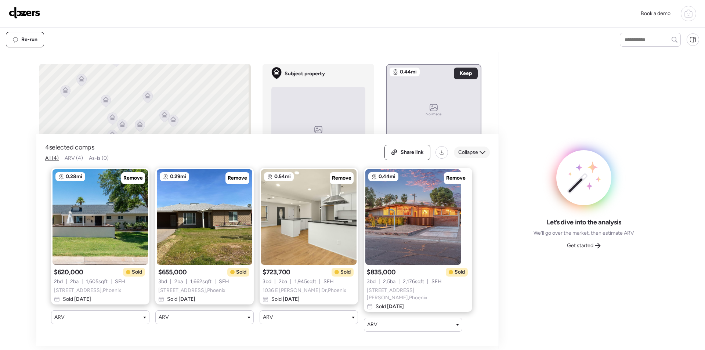
click at [466, 156] on span "Collapse" at bounding box center [469, 152] width 20 height 7
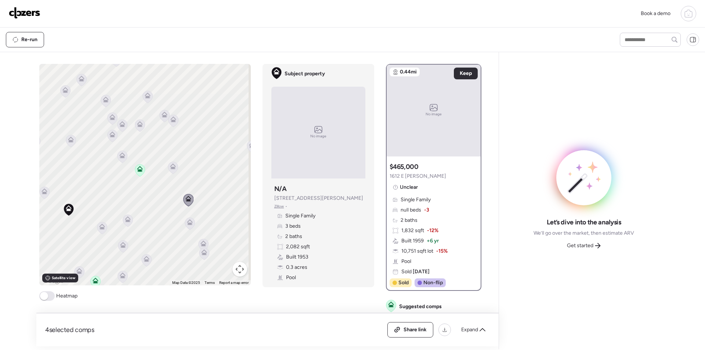
click at [119, 155] on icon at bounding box center [122, 153] width 6 height 3
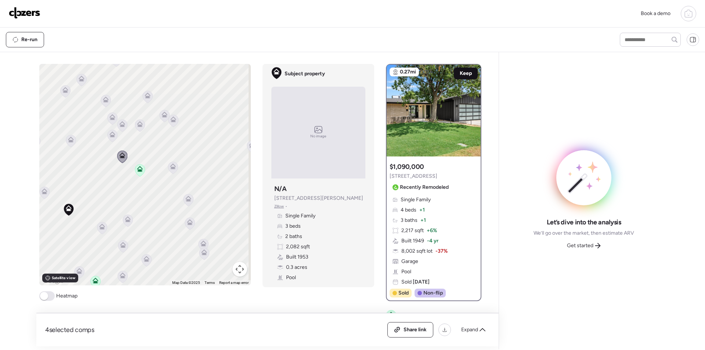
click at [463, 71] on span "Keep" at bounding box center [466, 73] width 12 height 7
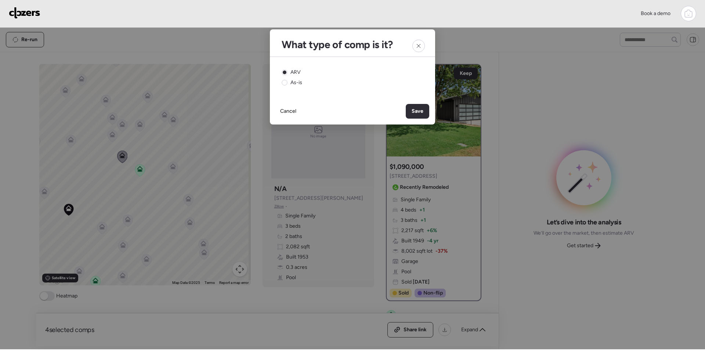
click at [418, 110] on span "Save" at bounding box center [418, 111] width 12 height 7
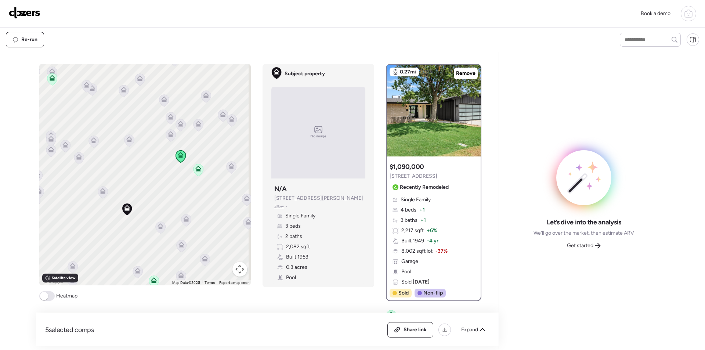
drag, startPoint x: 98, startPoint y: 146, endPoint x: 156, endPoint y: 146, distance: 58.4
click at [156, 146] on div "To activate drag with keyboard, press Alt + Enter. Once in keyboard drag state,…" at bounding box center [145, 175] width 212 height 222
click at [129, 140] on icon at bounding box center [130, 139] width 6 height 6
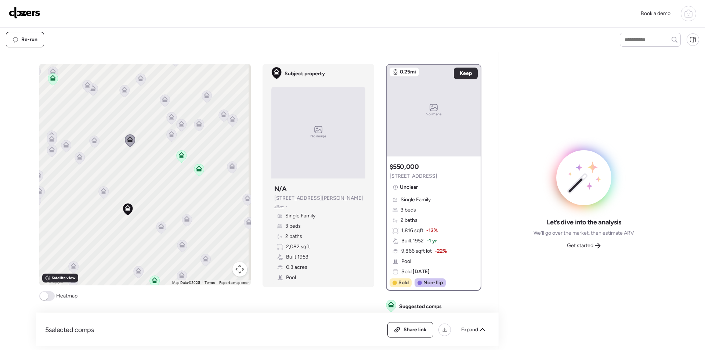
click at [169, 136] on icon at bounding box center [171, 135] width 5 height 2
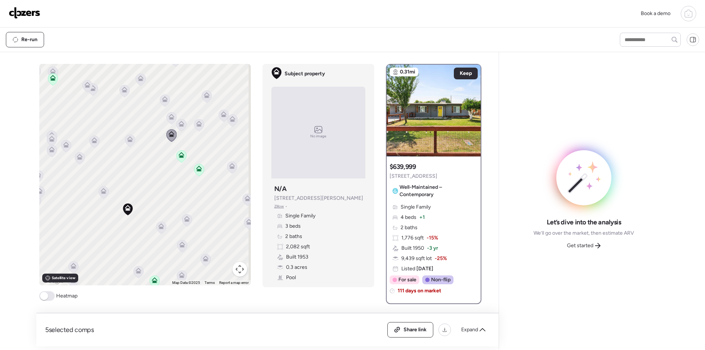
click at [179, 125] on icon at bounding box center [181, 125] width 5 height 2
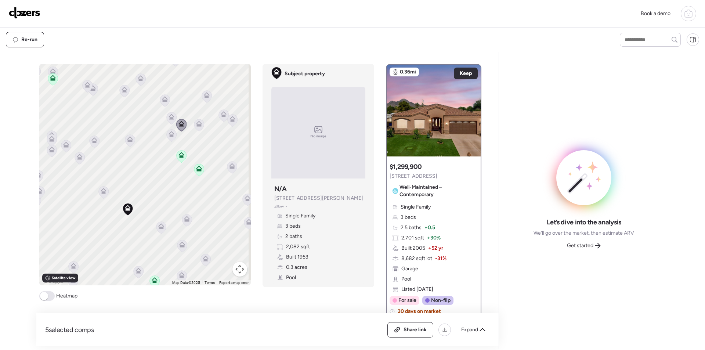
click at [169, 115] on icon at bounding box center [172, 117] width 6 height 6
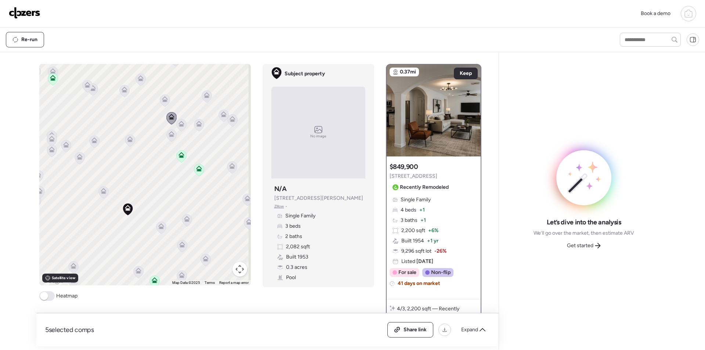
click at [197, 125] on icon at bounding box center [199, 125] width 5 height 2
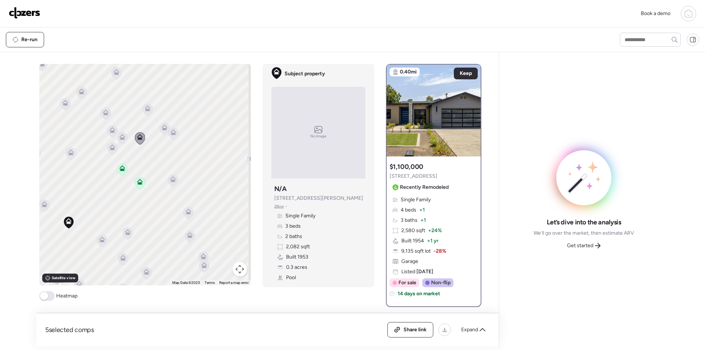
drag, startPoint x: 213, startPoint y: 156, endPoint x: 153, endPoint y: 169, distance: 61.3
click at [153, 169] on div "To activate drag with keyboard, press Alt + Enter. Once in keyboard drag state,…" at bounding box center [145, 175] width 212 height 222
drag, startPoint x: 165, startPoint y: 175, endPoint x: 165, endPoint y: 179, distance: 3.7
click at [165, 176] on div "To activate drag with keyboard, press Alt + Enter. Once in keyboard drag state,…" at bounding box center [145, 175] width 212 height 222
click at [167, 180] on icon at bounding box center [170, 179] width 6 height 3
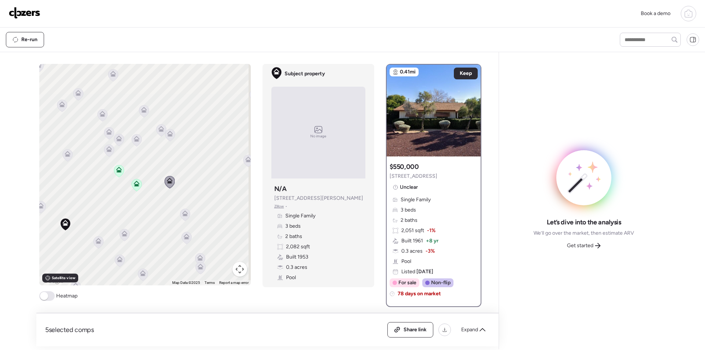
click at [186, 244] on icon at bounding box center [187, 238] width 10 height 12
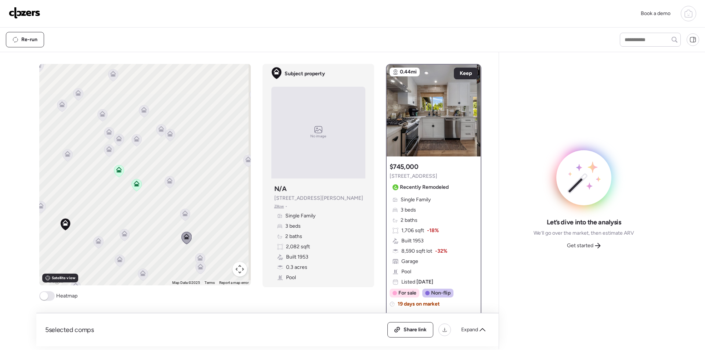
drag, startPoint x: 209, startPoint y: 268, endPoint x: 162, endPoint y: 238, distance: 55.5
click at [162, 238] on div "To activate drag with keyboard, press Alt + Enter. Once in keyboard drag state,…" at bounding box center [145, 175] width 212 height 222
click at [195, 260] on icon at bounding box center [200, 259] width 10 height 12
click at [197, 258] on icon at bounding box center [200, 257] width 6 height 6
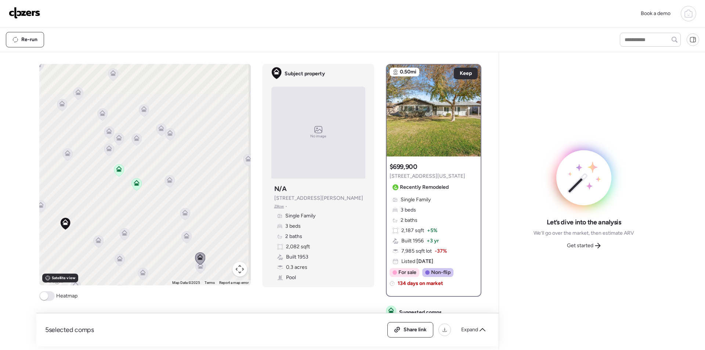
click at [198, 268] on icon at bounding box center [200, 267] width 5 height 2
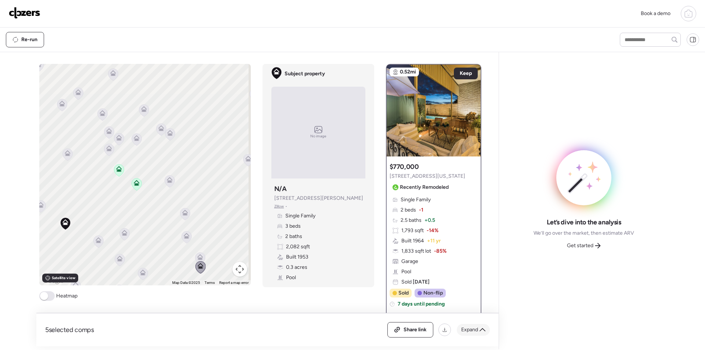
click at [469, 326] on div "Expand" at bounding box center [473, 330] width 33 height 12
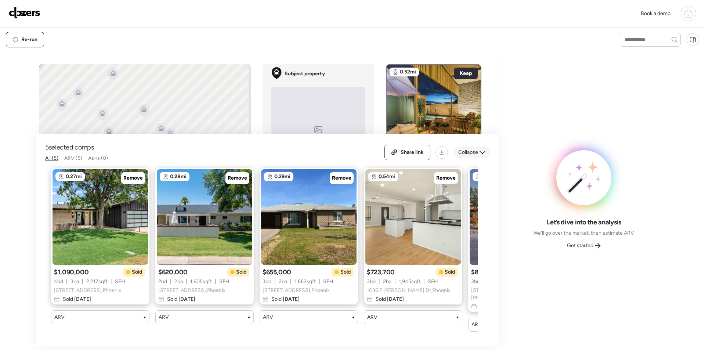
click at [461, 154] on span "Collapse" at bounding box center [469, 152] width 20 height 7
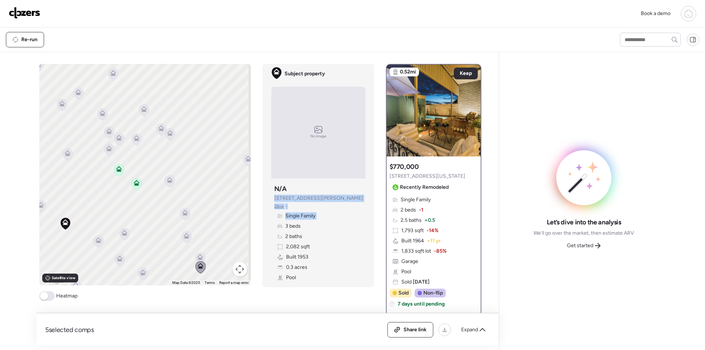
drag, startPoint x: 268, startPoint y: 222, endPoint x: 284, endPoint y: 189, distance: 37.1
click at [284, 189] on div "Subject property N/A 1236 E McLellan Blvd Zillow • Single Family 3 beds 2 baths…" at bounding box center [319, 233] width 94 height 103
click at [184, 238] on icon at bounding box center [187, 236] width 6 height 6
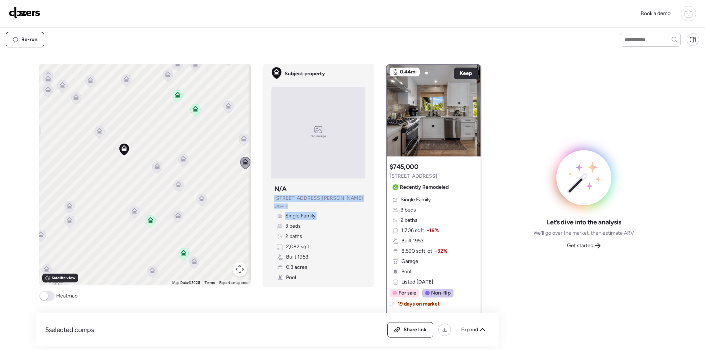
drag, startPoint x: 147, startPoint y: 247, endPoint x: 205, endPoint y: 173, distance: 94.7
click at [205, 173] on div "To activate drag with keyboard, press Alt + Enter. Once in keyboard drag state,…" at bounding box center [145, 175] width 212 height 222
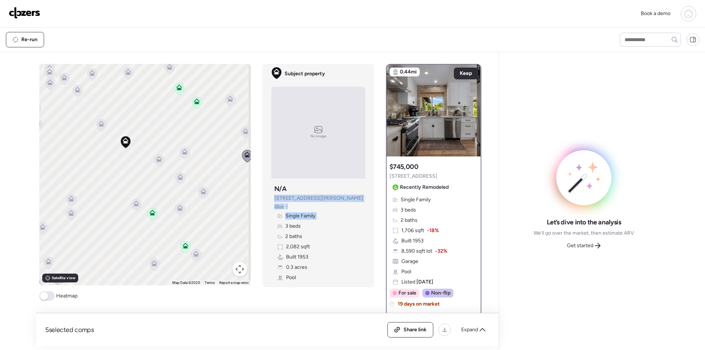
click at [202, 199] on icon at bounding box center [203, 193] width 10 height 12
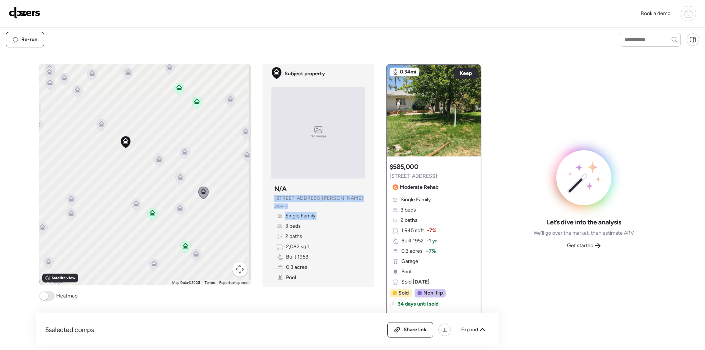
click at [181, 212] on icon at bounding box center [180, 209] width 10 height 12
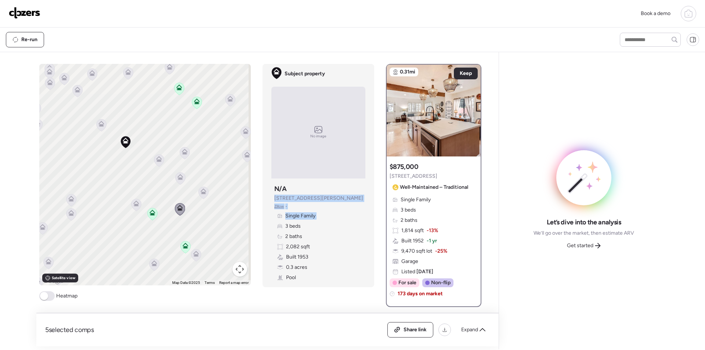
click at [131, 208] on icon at bounding box center [136, 205] width 10 height 12
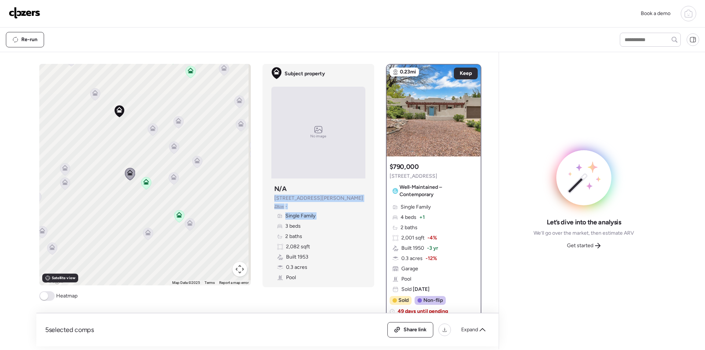
drag, startPoint x: 191, startPoint y: 267, endPoint x: 184, endPoint y: 235, distance: 32.2
click at [184, 235] on div "To activate drag with keyboard, press Alt + Enter. Once in keyboard drag state,…" at bounding box center [145, 175] width 212 height 222
click at [189, 227] on icon at bounding box center [190, 224] width 10 height 12
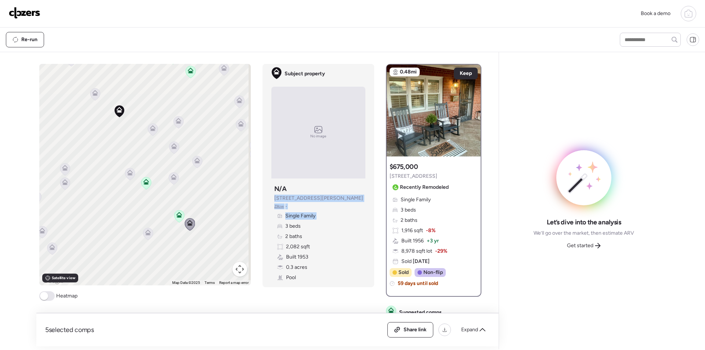
click at [144, 237] on icon at bounding box center [148, 234] width 10 height 12
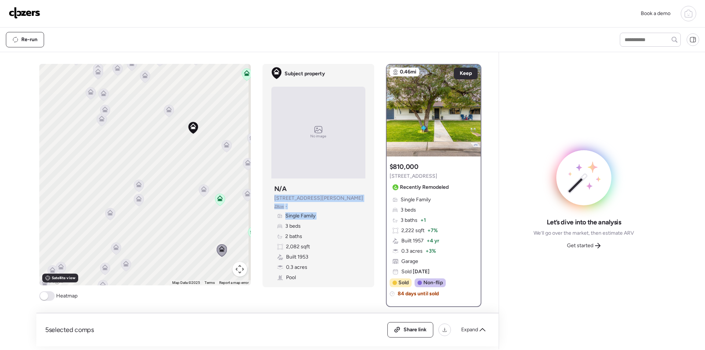
drag, startPoint x: 163, startPoint y: 241, endPoint x: 176, endPoint y: 235, distance: 14.3
click at [197, 244] on div "To activate drag with keyboard, press Alt + Enter. Once in keyboard drag state,…" at bounding box center [145, 175] width 212 height 222
click at [136, 206] on div at bounding box center [139, 200] width 10 height 14
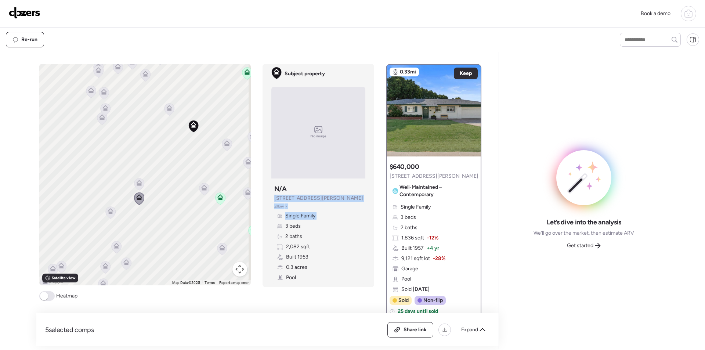
drag, startPoint x: 105, startPoint y: 212, endPoint x: 112, endPoint y: 216, distance: 8.6
click at [107, 212] on div at bounding box center [110, 213] width 10 height 14
click at [101, 213] on div "To activate drag with keyboard, press Alt + Enter. Once in keyboard drag state,…" at bounding box center [145, 175] width 212 height 222
click at [106, 212] on icon at bounding box center [111, 212] width 10 height 12
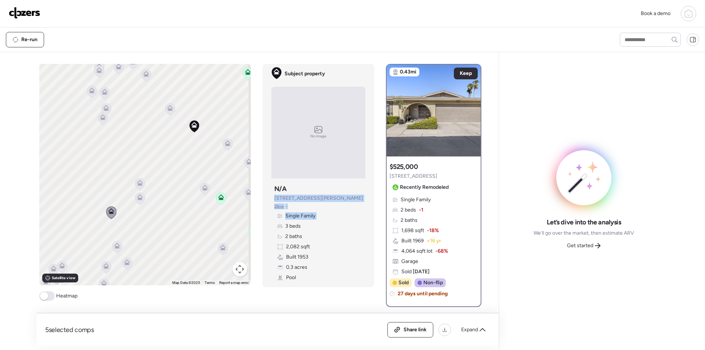
click at [139, 178] on icon at bounding box center [140, 184] width 10 height 12
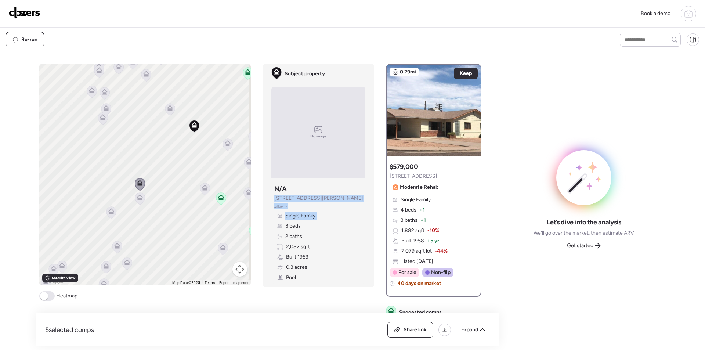
click at [116, 249] on icon at bounding box center [117, 247] width 10 height 12
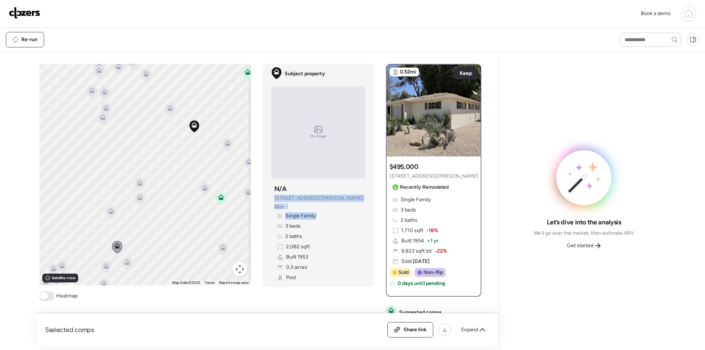
click at [103, 269] on icon at bounding box center [106, 267] width 10 height 12
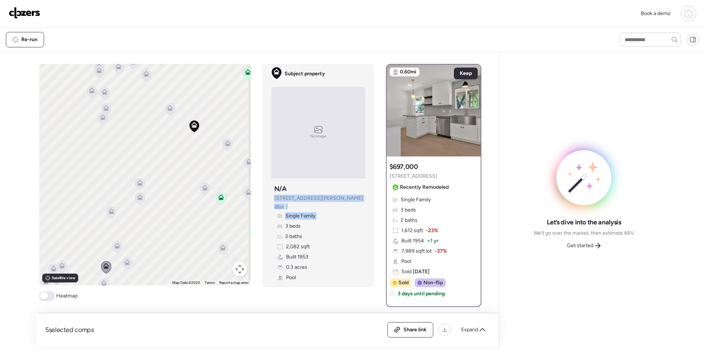
click at [125, 262] on icon at bounding box center [127, 262] width 6 height 6
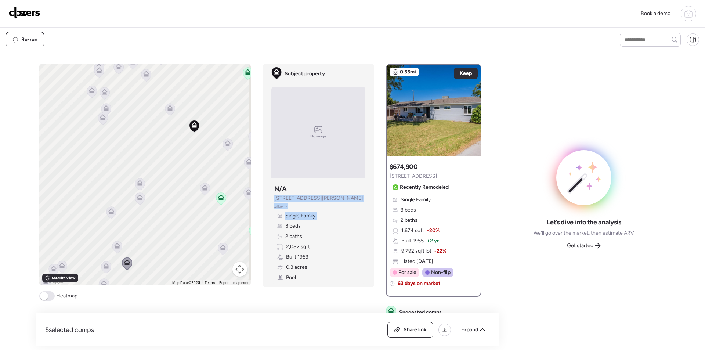
click at [102, 269] on icon at bounding box center [106, 267] width 10 height 12
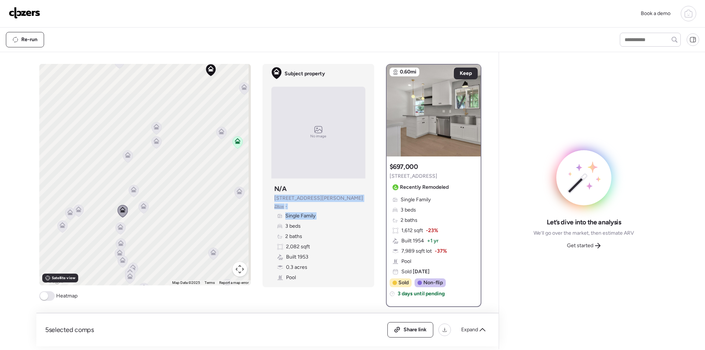
drag, startPoint x: 130, startPoint y: 263, endPoint x: 147, endPoint y: 206, distance: 59.9
click at [147, 206] on div "To navigate, press the arrow keys. To activate drag with keyboard, press Alt + …" at bounding box center [145, 175] width 212 height 222
click at [450, 102] on img at bounding box center [434, 111] width 94 height 92
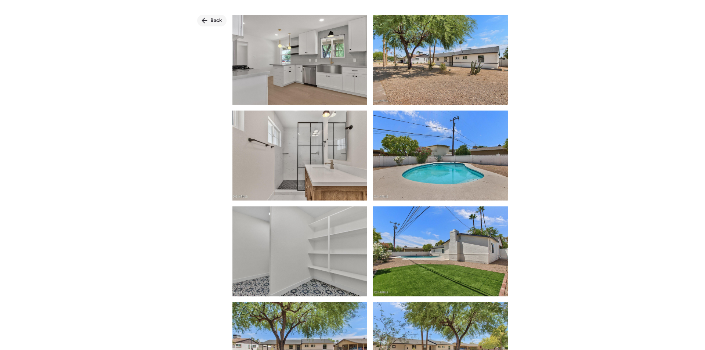
click at [209, 16] on div "Back" at bounding box center [211, 21] width 29 height 12
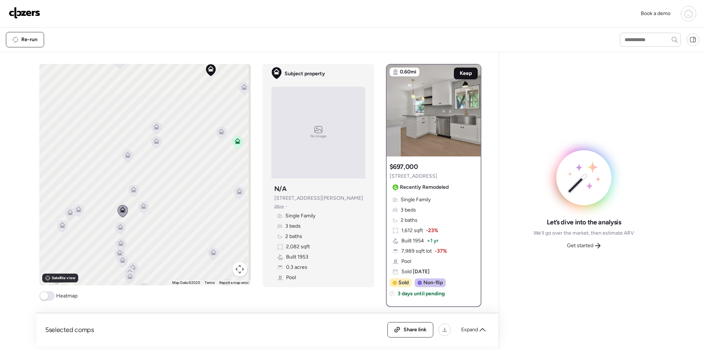
click at [469, 70] on div "Keep" at bounding box center [466, 74] width 24 height 12
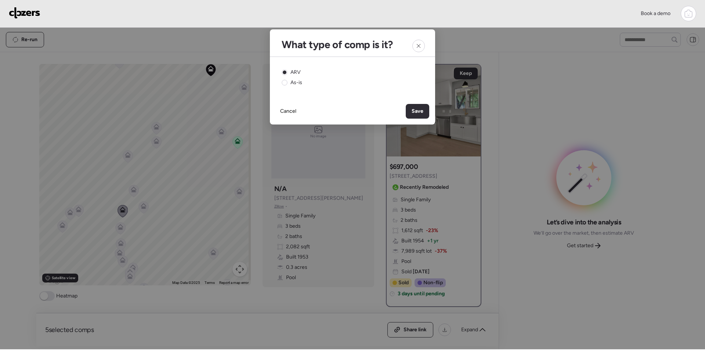
drag, startPoint x: 420, startPoint y: 104, endPoint x: 421, endPoint y: 109, distance: 5.3
click at [420, 105] on div "Save" at bounding box center [418, 111] width 24 height 15
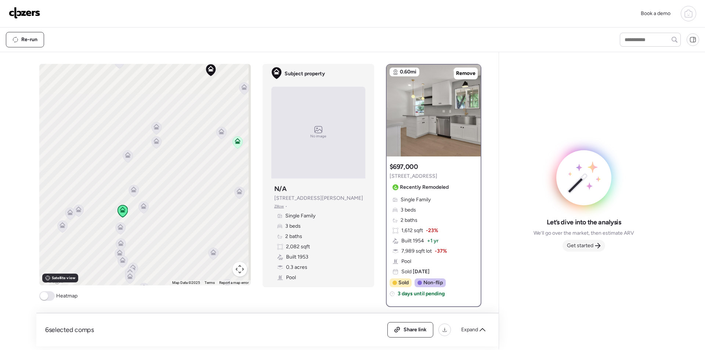
click at [589, 247] on span "Get started" at bounding box center [580, 245] width 26 height 7
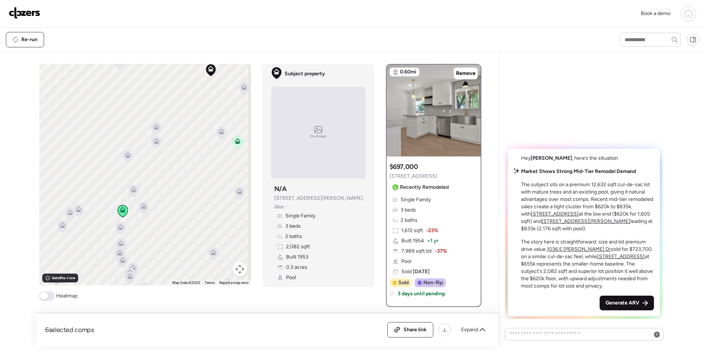
click at [628, 301] on span "Generate ARV" at bounding box center [623, 302] width 34 height 7
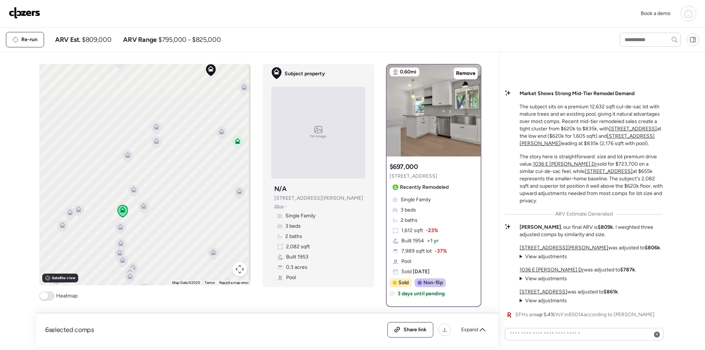
click at [99, 38] on span "$809,000" at bounding box center [96, 39] width 29 height 9
copy span "809,000"
click at [413, 333] on span "Share link" at bounding box center [415, 329] width 23 height 7
click at [21, 8] on img at bounding box center [25, 13] width 32 height 12
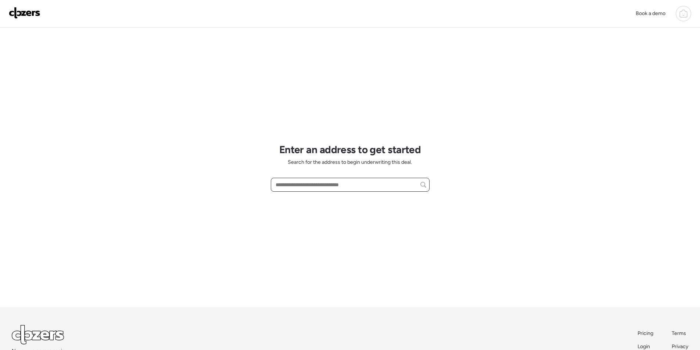
click at [304, 188] on input "text" at bounding box center [350, 185] width 152 height 10
paste input "**********"
click at [308, 200] on span "[STREET_ADDRESS]" at bounding box center [298, 198] width 48 height 7
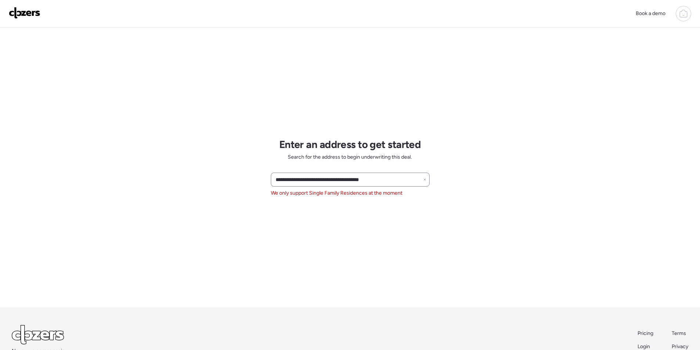
click at [312, 174] on div "**********" at bounding box center [350, 180] width 159 height 14
click at [314, 183] on input "**********" at bounding box center [350, 180] width 152 height 10
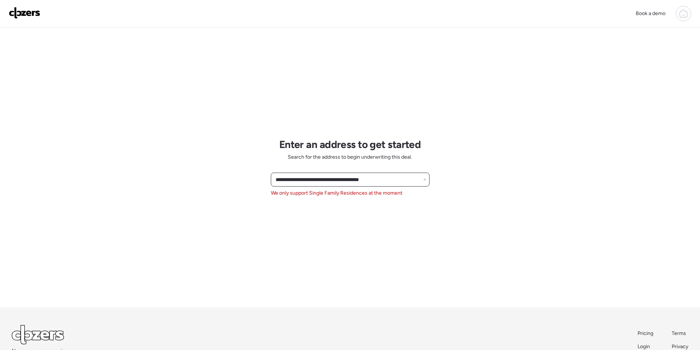
paste input "text"
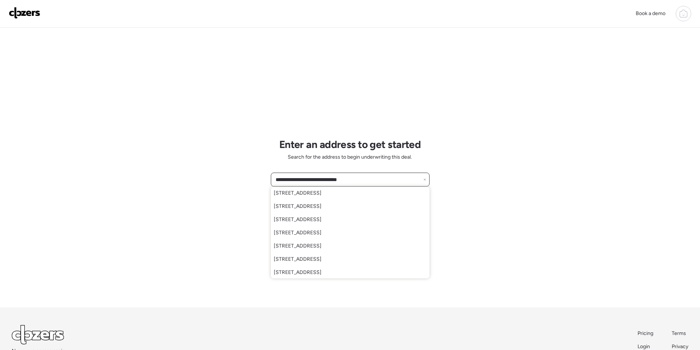
type input "**********"
